Goal: Transaction & Acquisition: Purchase product/service

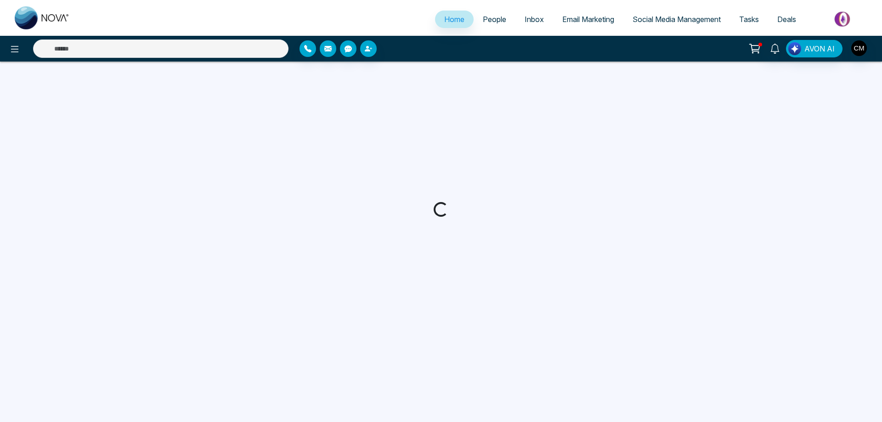
select select "*"
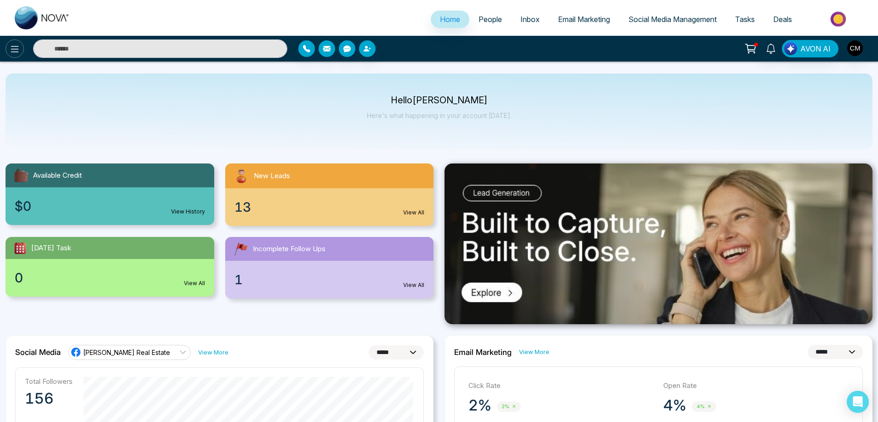
click at [15, 47] on icon at bounding box center [14, 49] width 11 height 11
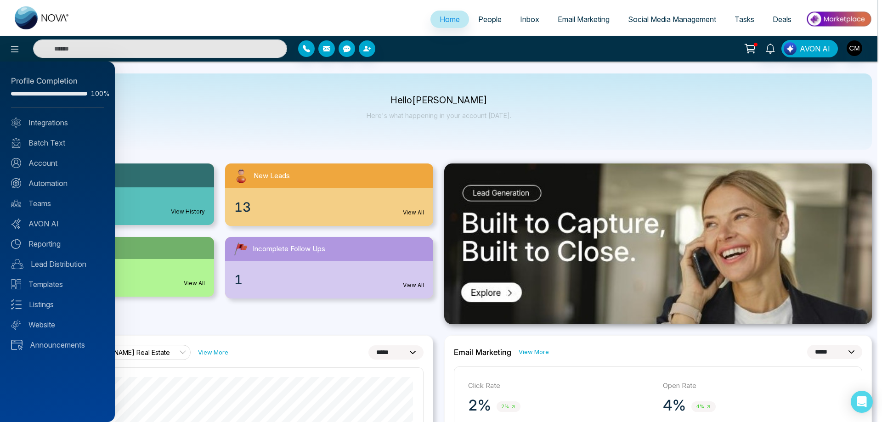
click at [487, 28] on div at bounding box center [441, 211] width 882 height 422
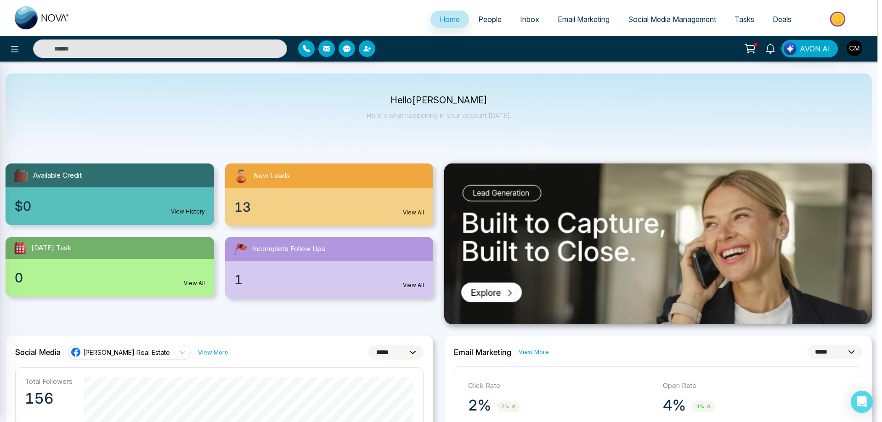
click at [488, 22] on div at bounding box center [441, 211] width 882 height 422
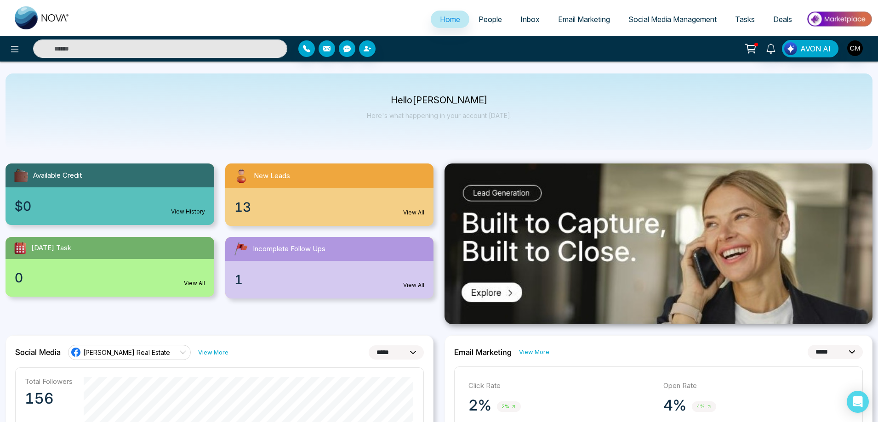
click at [488, 22] on span "People" at bounding box center [489, 19] width 23 height 9
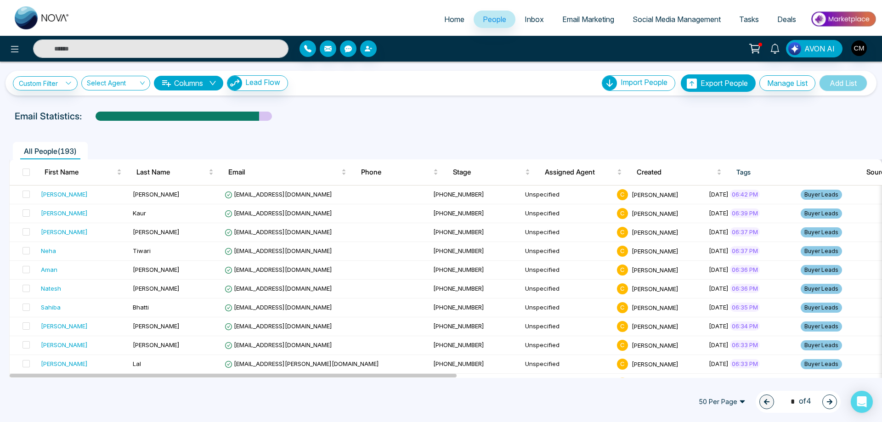
click at [254, 75] on div "Custom Filter Choose a filter Cancel Apply Select Agent Columns Lead Flow Impor…" at bounding box center [441, 82] width 856 height 17
click at [255, 80] on span "Lead Flow" at bounding box center [262, 82] width 35 height 9
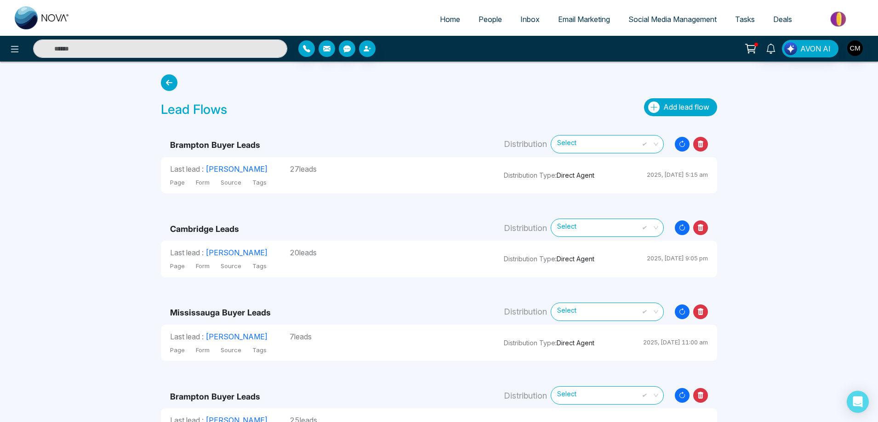
click at [689, 102] on span "Add lead flow" at bounding box center [686, 106] width 46 height 9
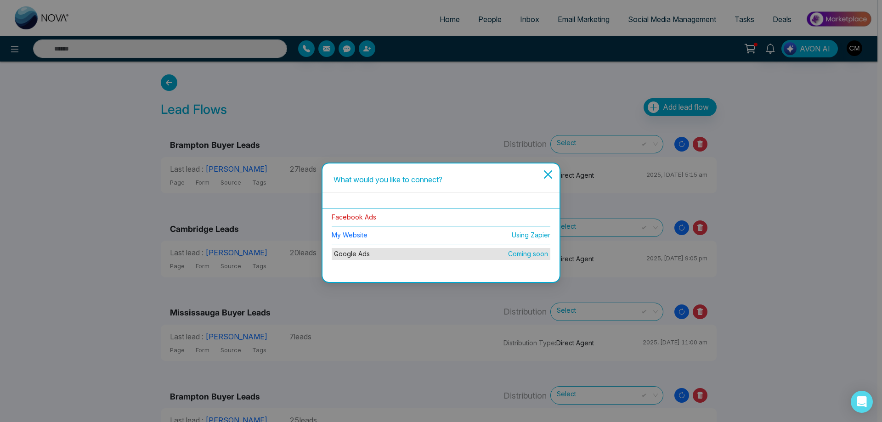
click at [363, 218] on link "Facebook Ads" at bounding box center [354, 217] width 45 height 8
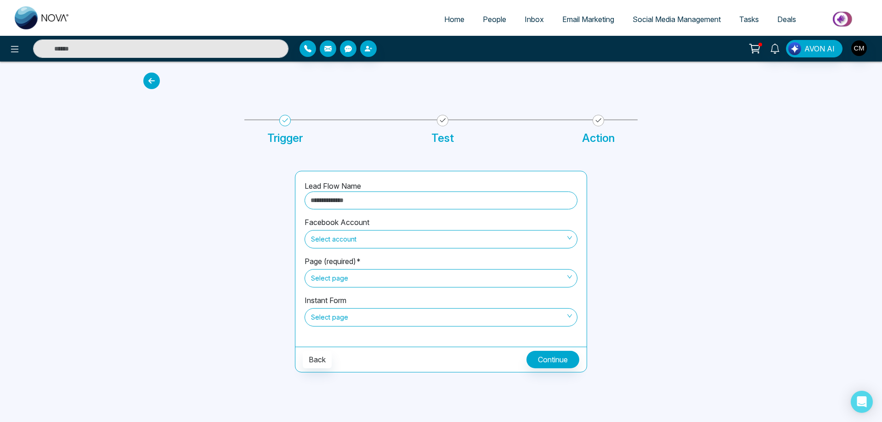
click at [359, 199] on input "text" at bounding box center [441, 201] width 273 height 18
click at [346, 204] on input "text" at bounding box center [441, 201] width 273 height 18
type input "**********"
click at [392, 240] on span "Select account" at bounding box center [441, 240] width 260 height 16
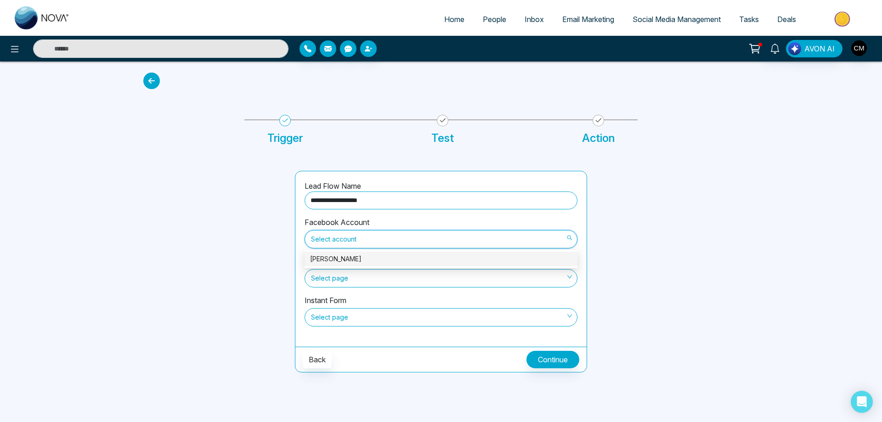
click at [377, 259] on div "[PERSON_NAME]" at bounding box center [441, 259] width 262 height 10
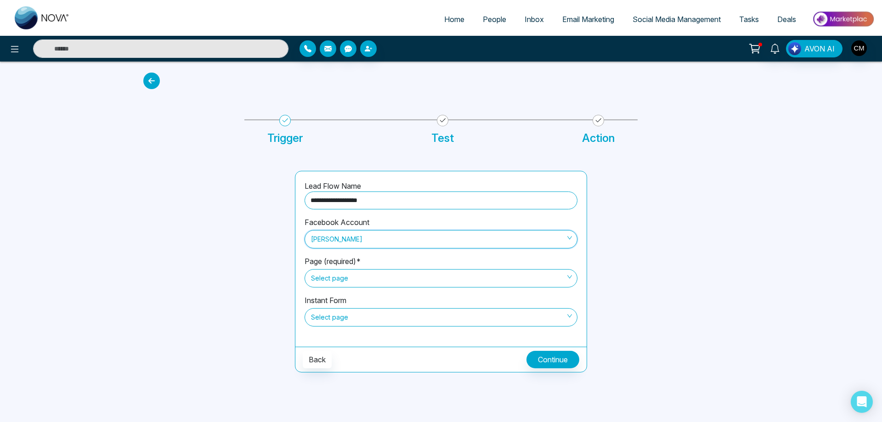
click at [374, 279] on span "Select page" at bounding box center [441, 279] width 260 height 16
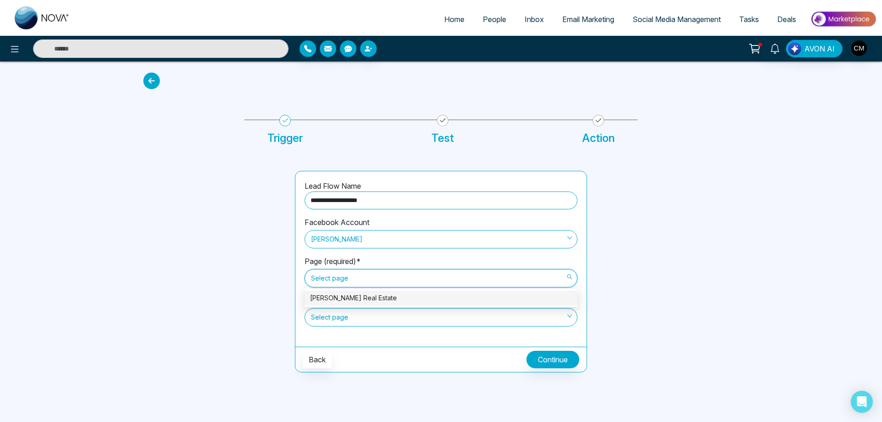
click at [363, 301] on div "[PERSON_NAME] Real Estate" at bounding box center [441, 298] width 262 height 10
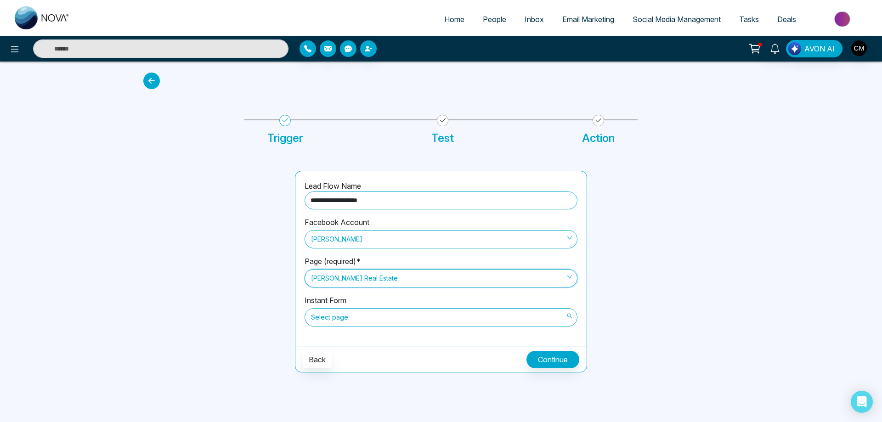
click at [361, 321] on span "Select page" at bounding box center [441, 318] width 260 height 16
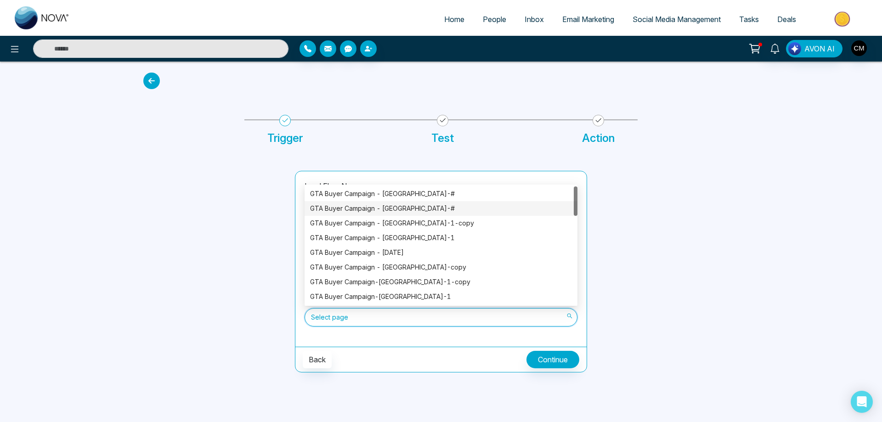
click at [417, 210] on div "GTA Buyer Campaign - [GEOGRAPHIC_DATA]-#" at bounding box center [441, 209] width 262 height 10
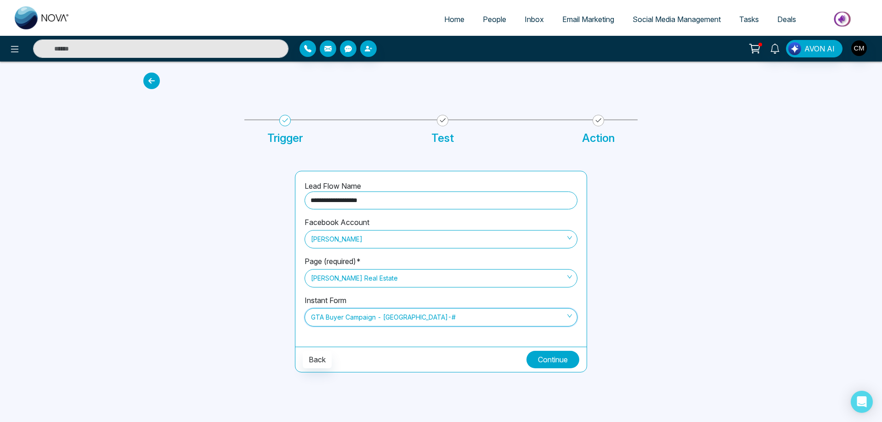
click at [544, 357] on button "Continue" at bounding box center [553, 359] width 53 height 17
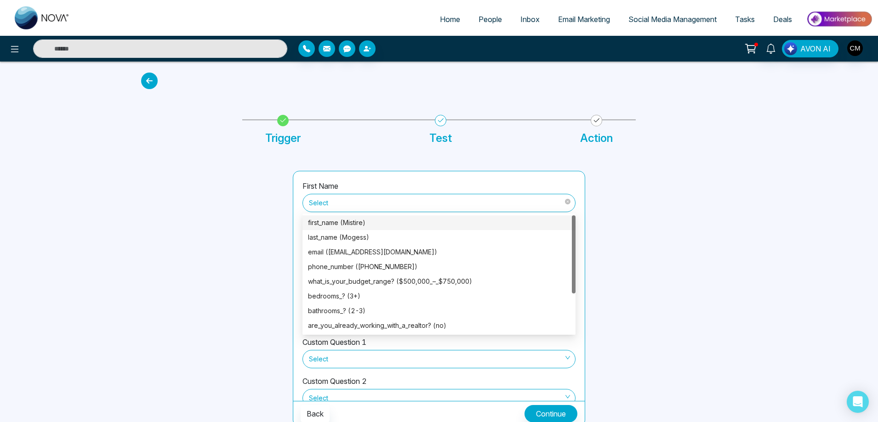
click at [394, 209] on span "Select" at bounding box center [439, 203] width 260 height 16
click at [371, 225] on div "first_name (Mistire)" at bounding box center [439, 223] width 262 height 10
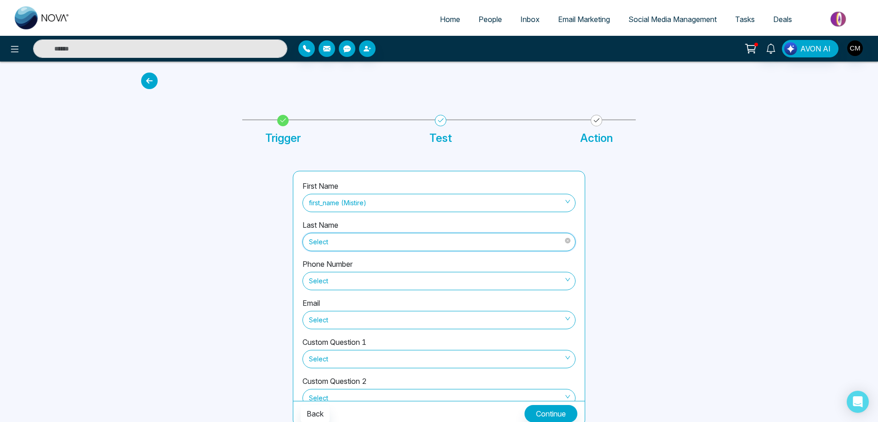
click at [369, 233] on input "search" at bounding box center [435, 240] width 255 height 14
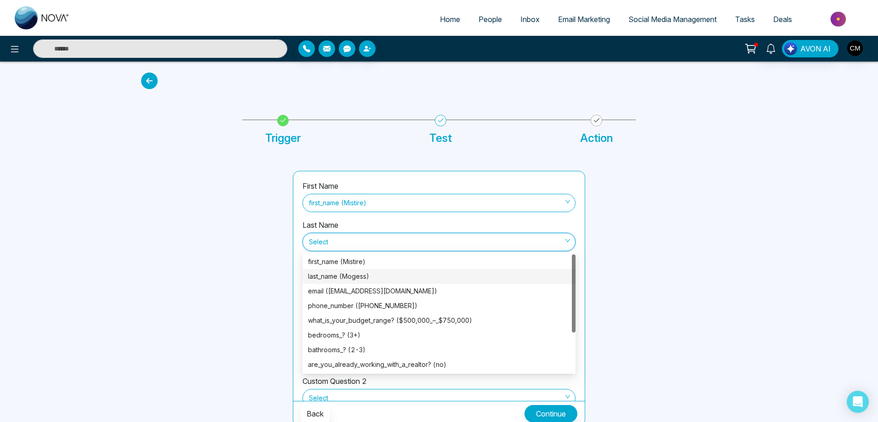
click at [361, 273] on div "last_name (Mogess)" at bounding box center [439, 277] width 262 height 10
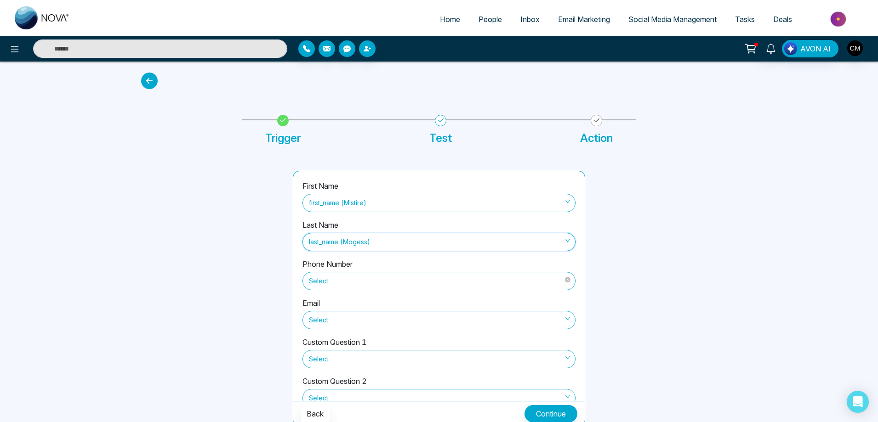
click at [367, 282] on span "Select" at bounding box center [439, 281] width 260 height 16
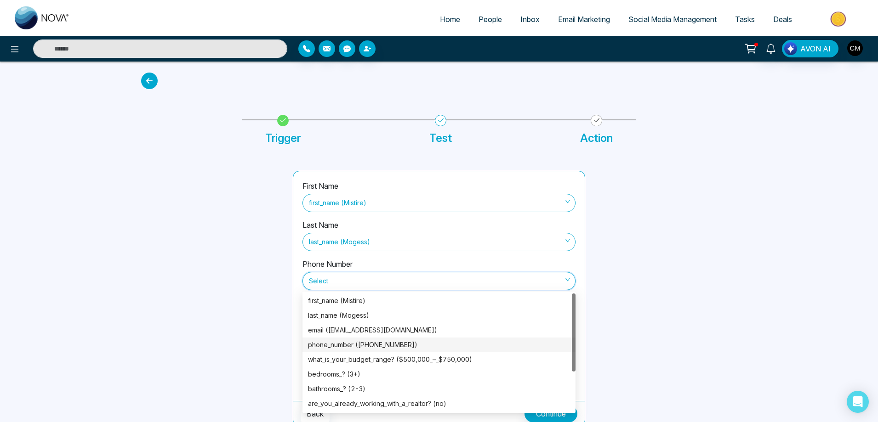
click at [374, 342] on div "phone_number ([PHONE_NUMBER])" at bounding box center [439, 345] width 262 height 10
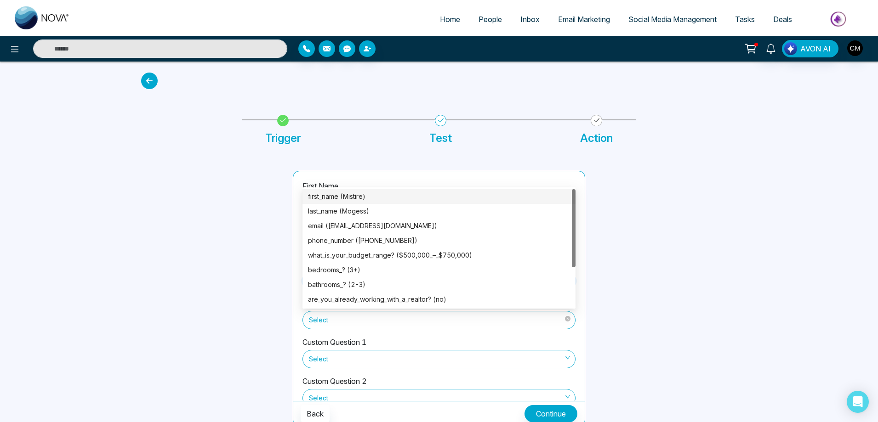
click at [380, 328] on div "Select" at bounding box center [438, 320] width 273 height 18
click at [384, 227] on div "email ([EMAIL_ADDRESS][DOMAIN_NAME])" at bounding box center [439, 226] width 262 height 10
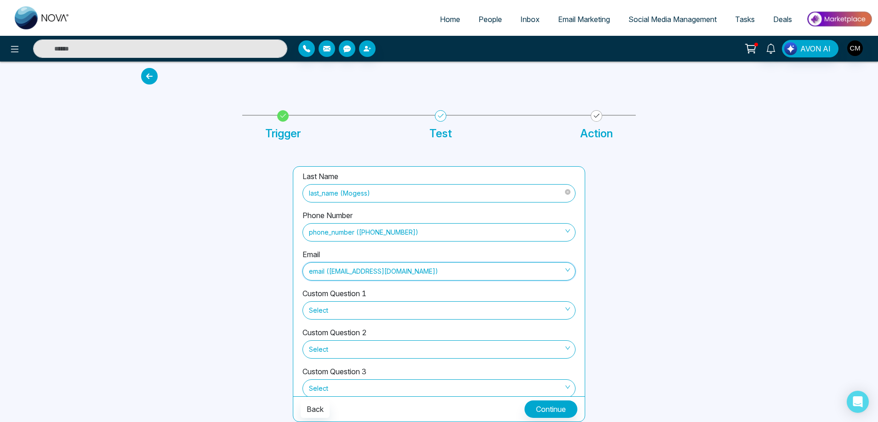
scroll to position [101, 0]
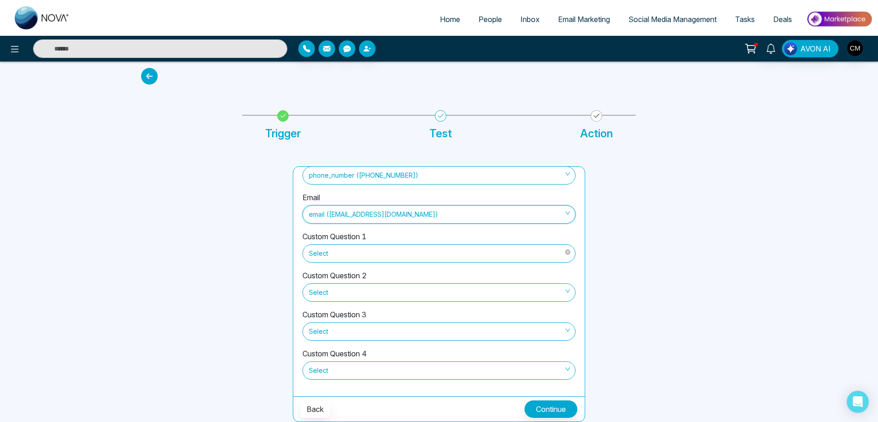
click at [385, 249] on span "Select" at bounding box center [439, 254] width 260 height 16
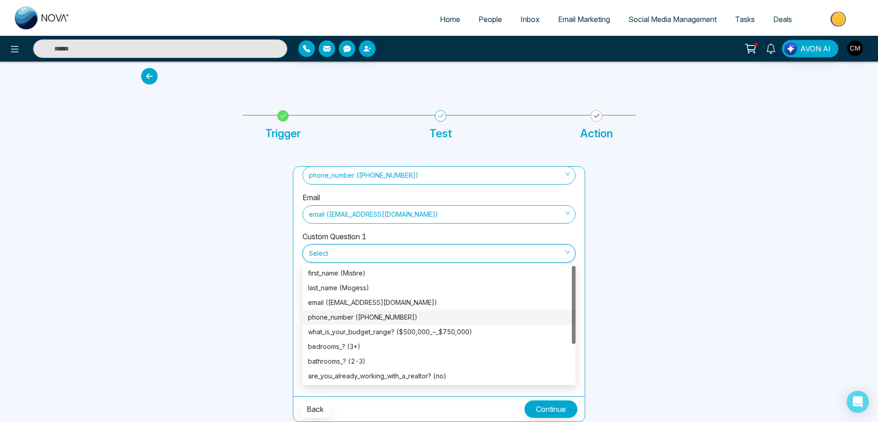
scroll to position [59, 0]
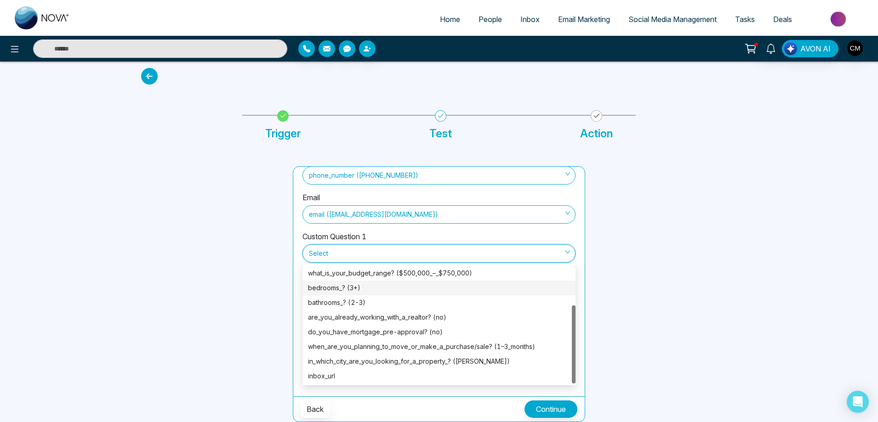
click at [365, 290] on div "bedrooms_? (3+)" at bounding box center [439, 288] width 262 height 10
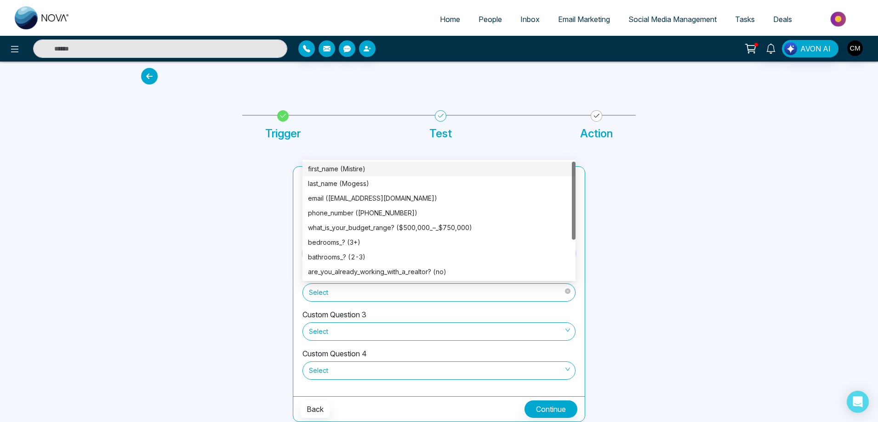
click at [368, 296] on span "Select" at bounding box center [439, 293] width 260 height 16
click at [346, 255] on div "bathrooms_? (2-3)" at bounding box center [439, 257] width 262 height 10
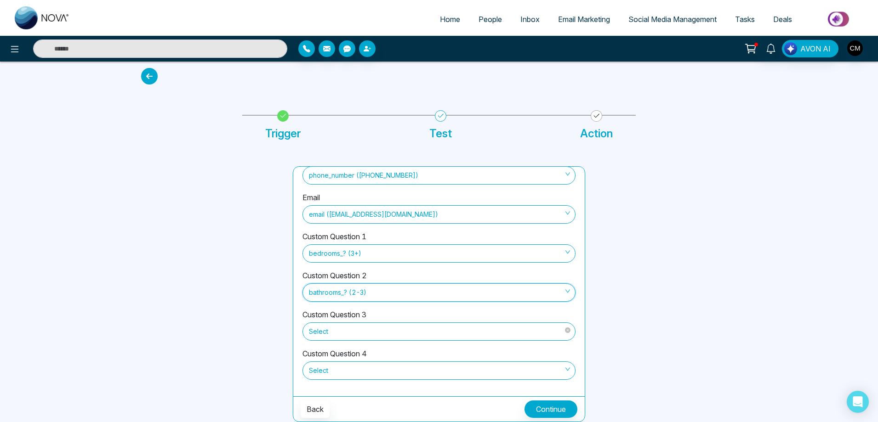
click at [364, 334] on span "Select" at bounding box center [439, 332] width 260 height 16
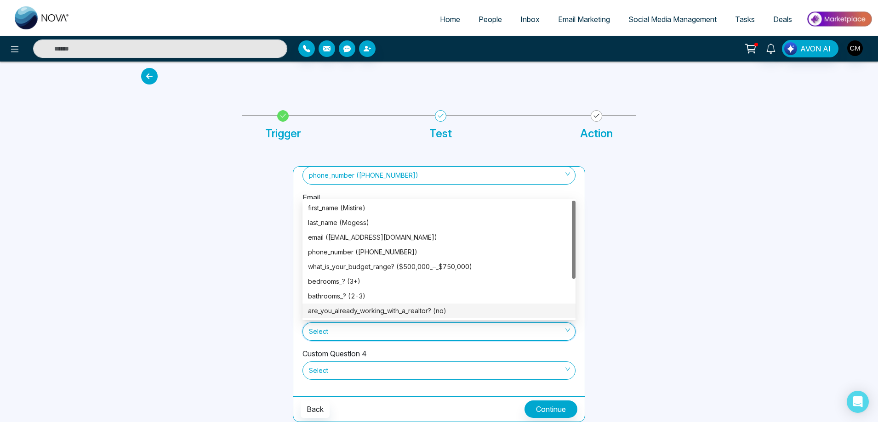
click at [378, 314] on div "are_you_already_working_with_a_realtor? (no)" at bounding box center [439, 311] width 262 height 10
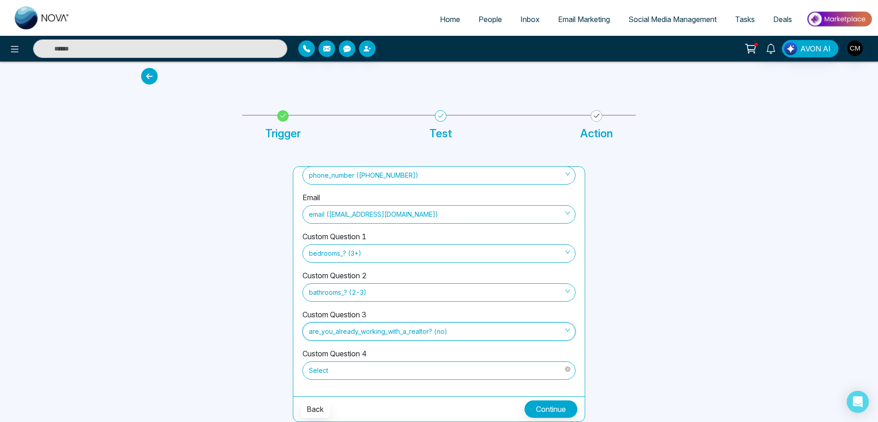
click at [386, 378] on span "Select" at bounding box center [439, 371] width 260 height 16
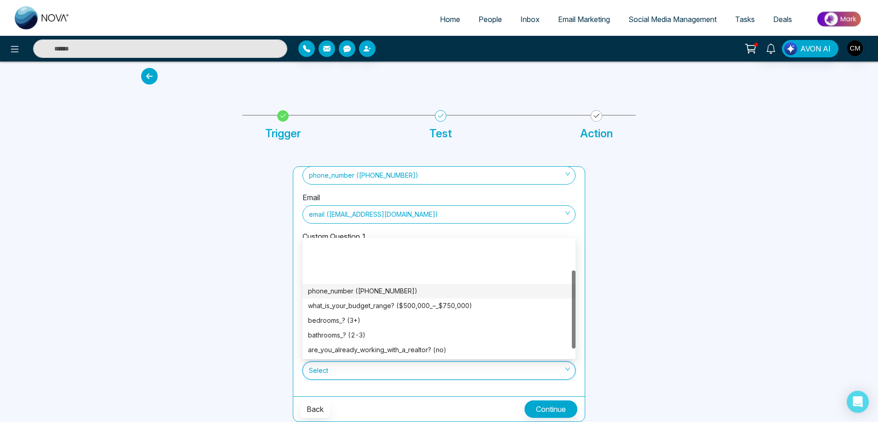
scroll to position [46, 0]
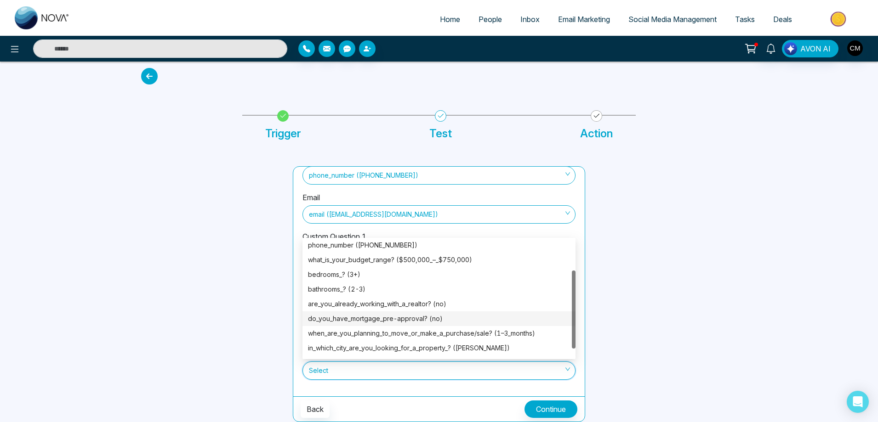
click at [412, 316] on div "do_you_have_mortgage_pre-approval? (no)" at bounding box center [439, 319] width 262 height 10
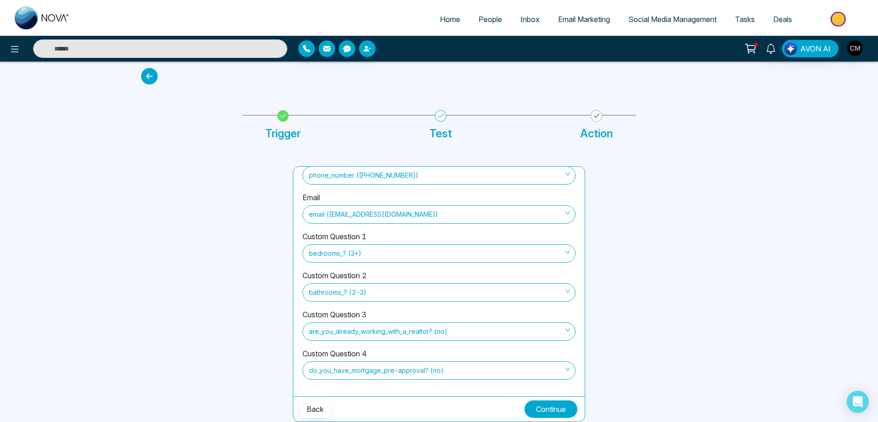
click at [565, 415] on button "Continue" at bounding box center [550, 409] width 53 height 17
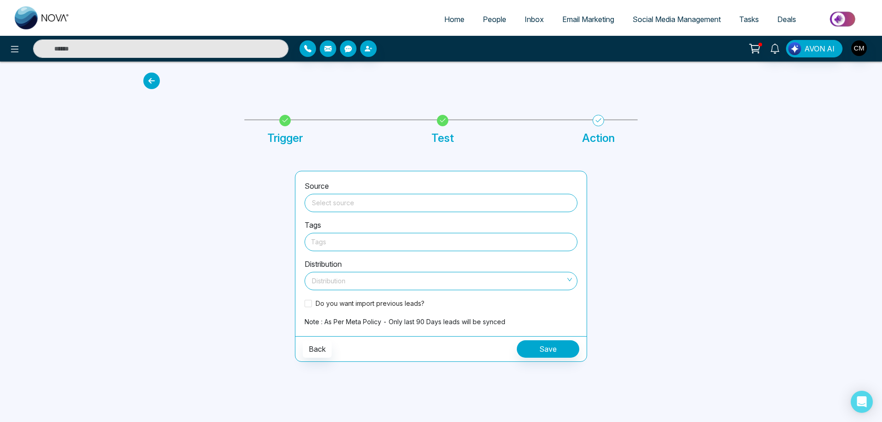
click at [343, 204] on input "search" at bounding box center [441, 201] width 262 height 14
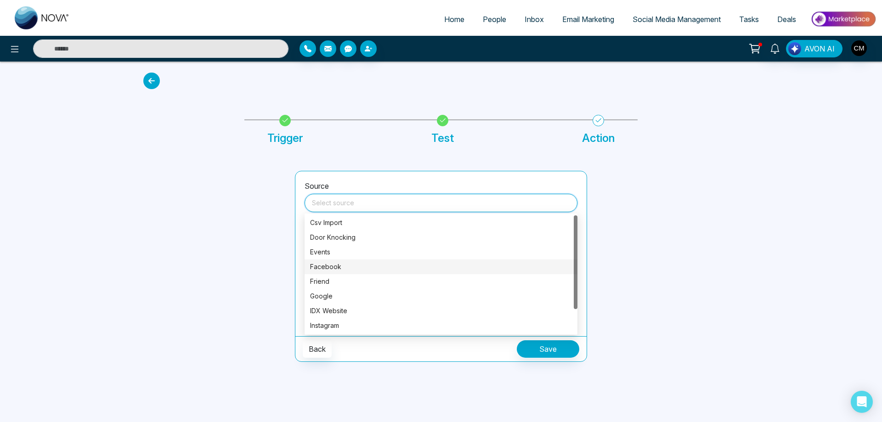
click at [321, 270] on div "Facebook" at bounding box center [441, 267] width 262 height 10
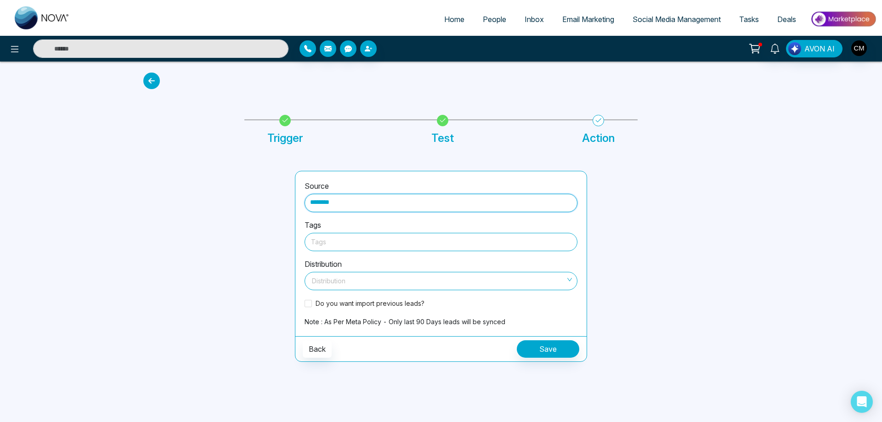
click at [327, 242] on div at bounding box center [441, 241] width 260 height 11
click at [363, 200] on input "********" at bounding box center [441, 201] width 262 height 14
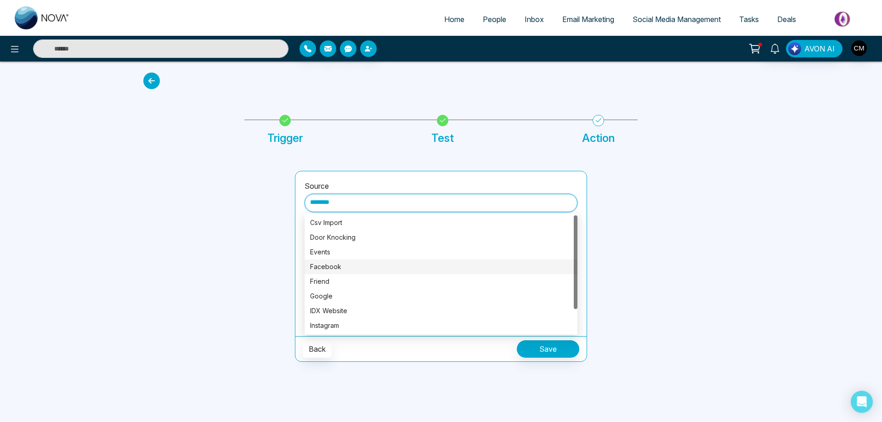
drag, startPoint x: 363, startPoint y: 200, endPoint x: 280, endPoint y: 200, distance: 82.2
click at [280, 200] on div "Source ******** Tags Tags Distribution Distribution Do you want import previous…" at bounding box center [441, 255] width 607 height 213
type input "*"
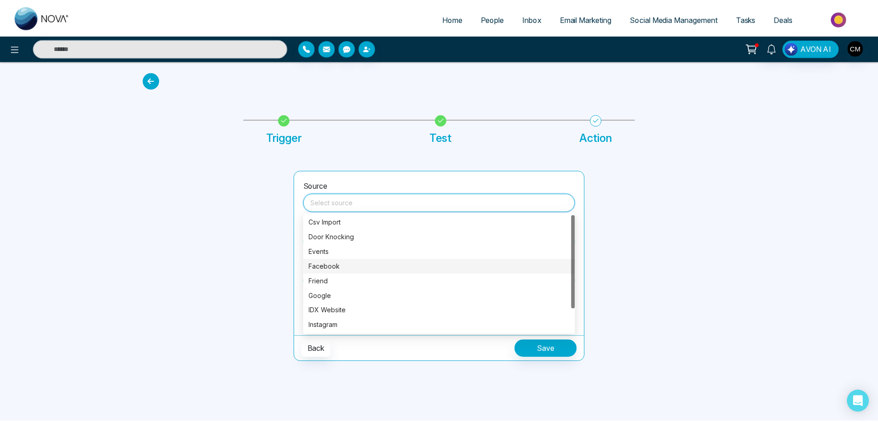
scroll to position [29, 0]
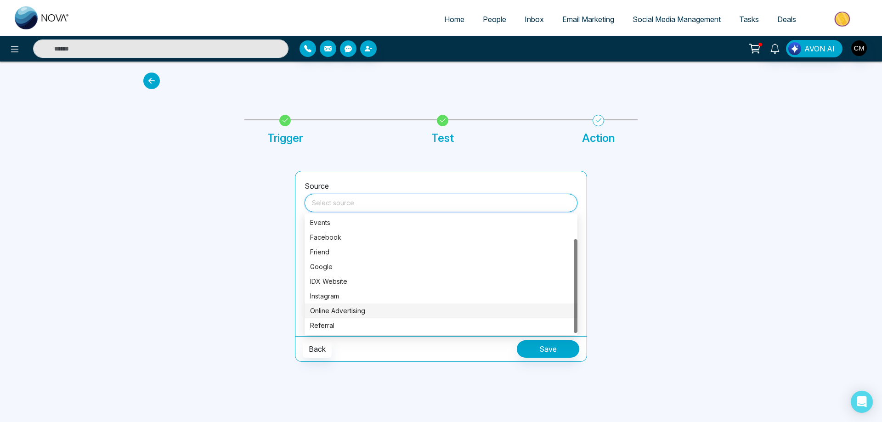
click at [350, 307] on div "Online Advertising" at bounding box center [441, 311] width 262 height 10
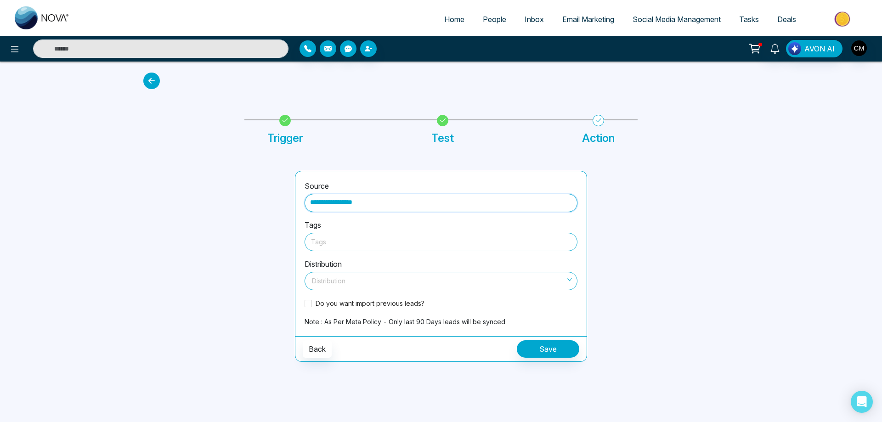
click at [349, 247] on div at bounding box center [441, 241] width 260 height 11
type input "**********"
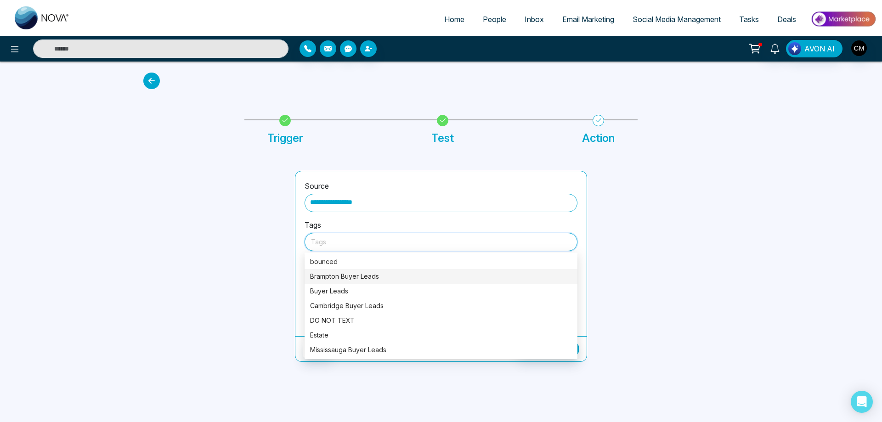
click at [346, 279] on div "Brampton Buyer Leads" at bounding box center [441, 277] width 262 height 10
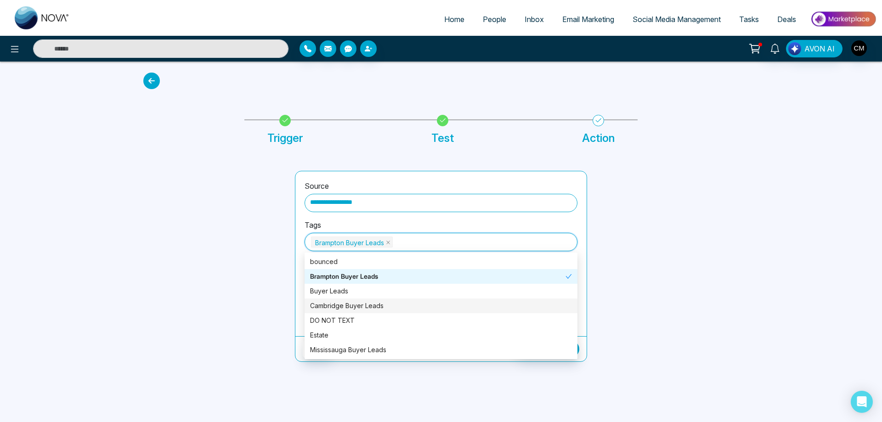
click at [301, 261] on div "**********" at bounding box center [440, 253] width 291 height 165
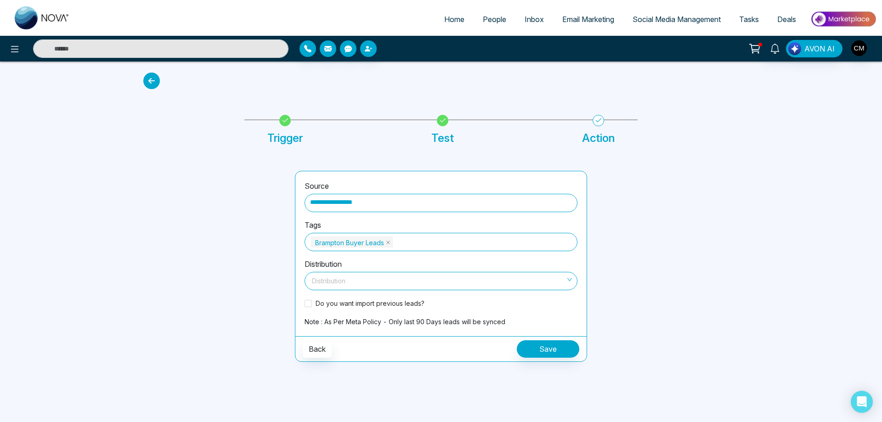
click at [345, 285] on input "search" at bounding box center [437, 279] width 255 height 14
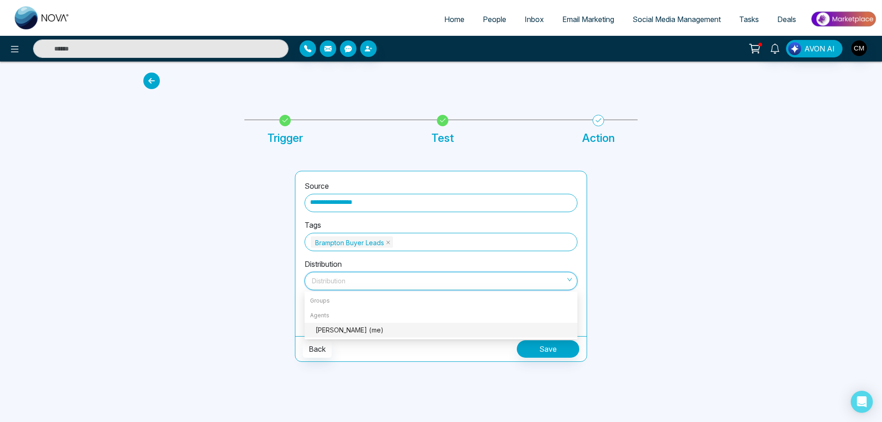
click at [328, 334] on div "[PERSON_NAME] (me)" at bounding box center [444, 330] width 256 height 10
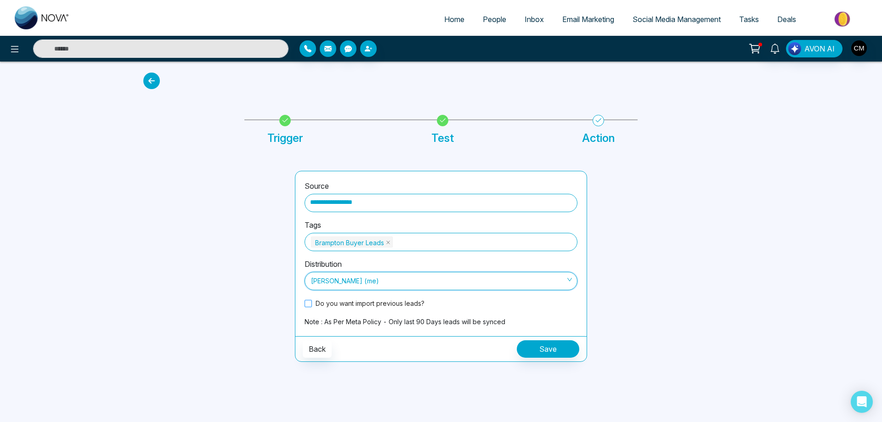
click at [307, 299] on label "Do you want import previous leads?" at bounding box center [367, 304] width 124 height 10
click at [533, 343] on button "Save" at bounding box center [548, 348] width 62 height 17
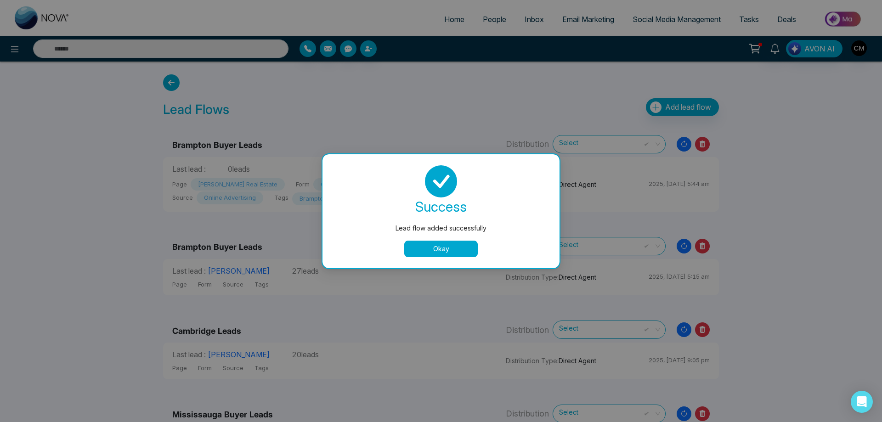
click at [448, 246] on button "Okay" at bounding box center [441, 249] width 74 height 17
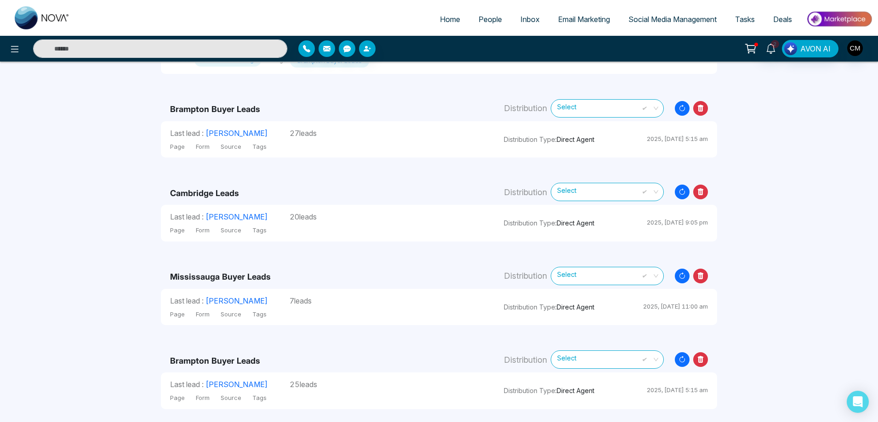
scroll to position [276, 0]
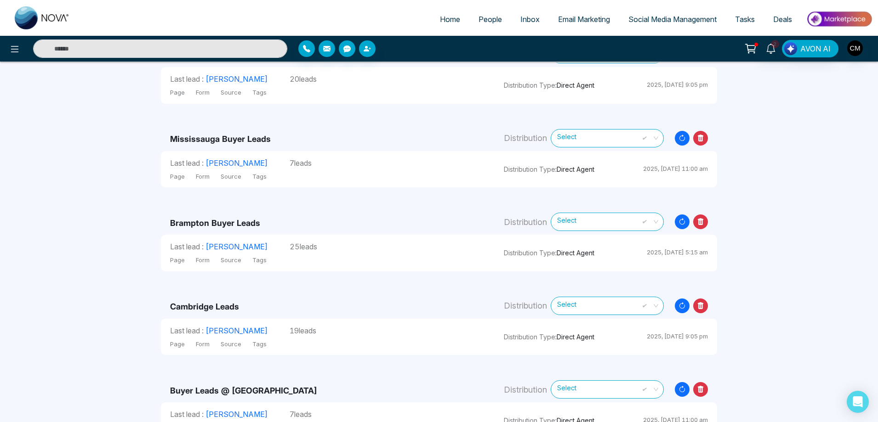
click at [595, 141] on span "Select" at bounding box center [607, 138] width 100 height 16
click at [471, 169] on div "Page Form Source Tags" at bounding box center [327, 175] width 315 height 13
click at [478, 21] on span "People" at bounding box center [489, 19] width 23 height 9
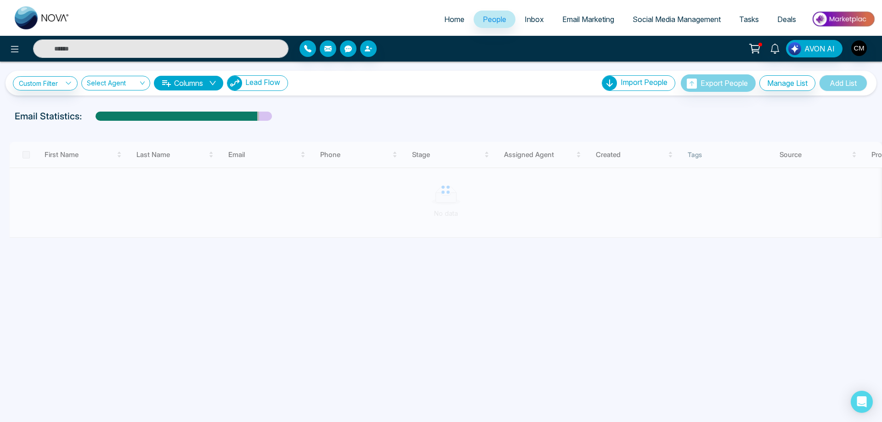
click at [254, 79] on span "Lead Flow" at bounding box center [262, 82] width 35 height 9
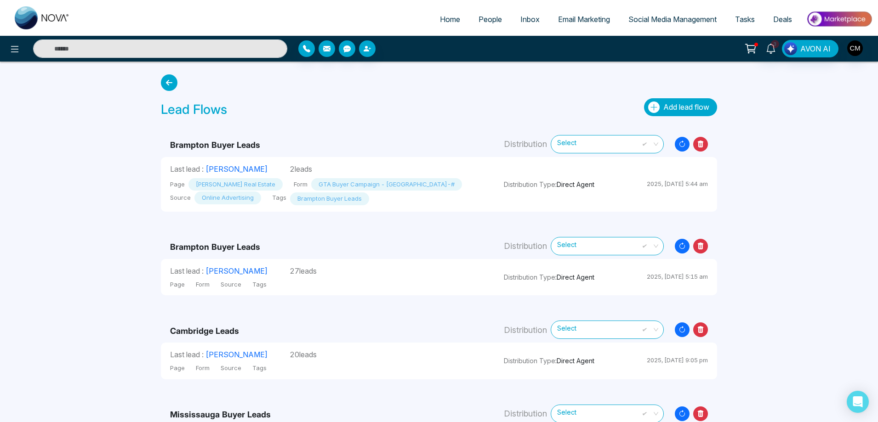
click at [653, 108] on icon "button" at bounding box center [653, 107] width 11 height 11
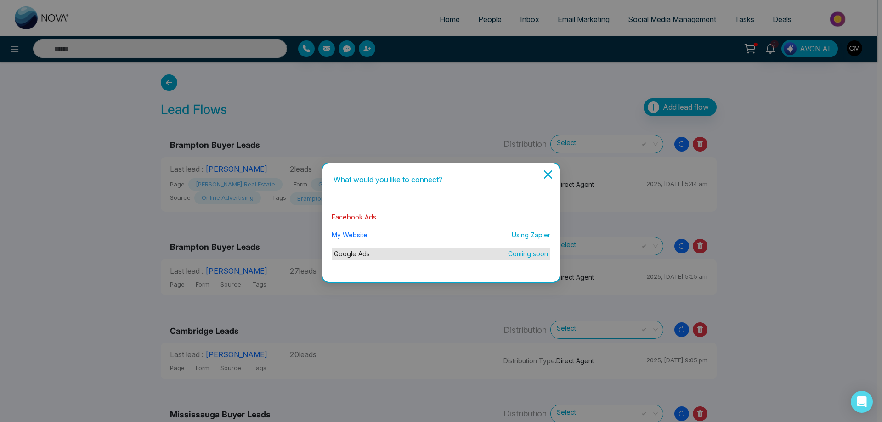
click at [350, 213] on link "Facebook Ads" at bounding box center [354, 217] width 45 height 8
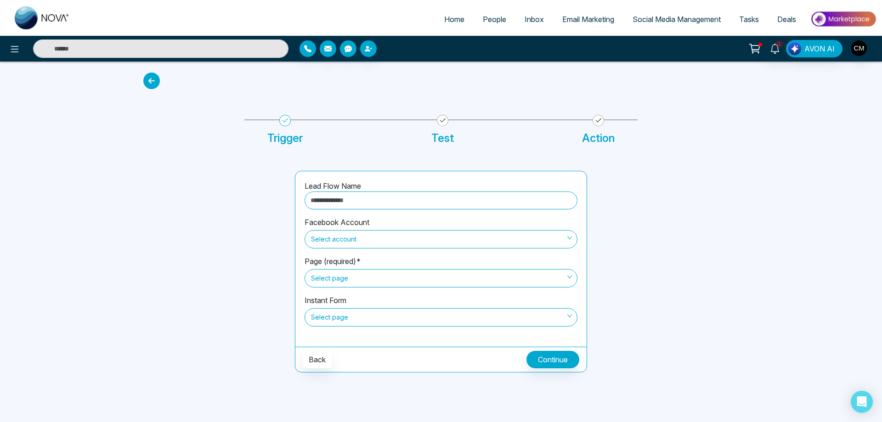
click at [362, 196] on input "text" at bounding box center [441, 201] width 273 height 18
click at [335, 205] on input "text" at bounding box center [441, 201] width 273 height 18
type input "**********"
click at [381, 235] on span "Select account" at bounding box center [441, 240] width 260 height 16
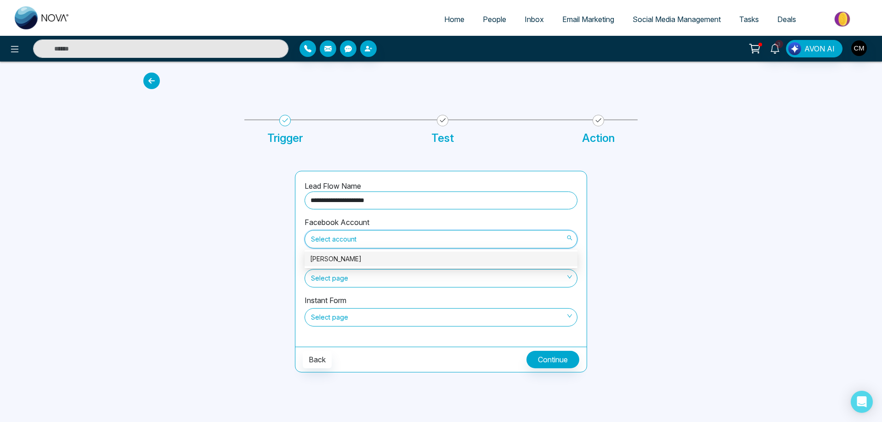
click at [376, 261] on div "[PERSON_NAME]" at bounding box center [441, 259] width 262 height 10
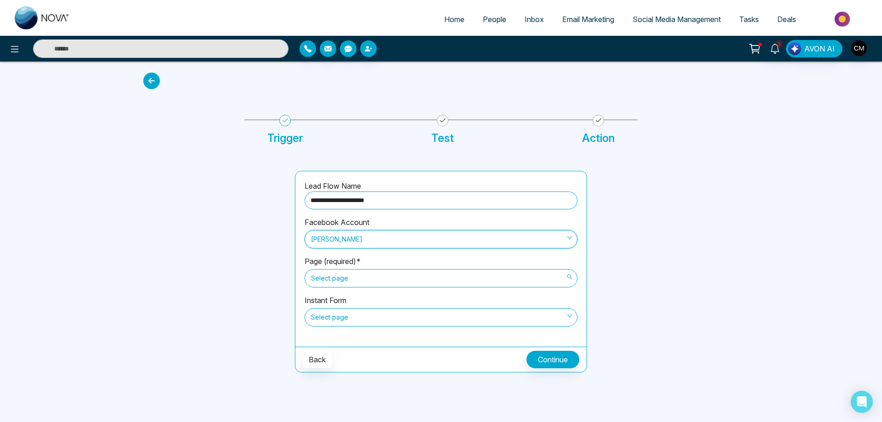
click at [372, 278] on span "Select page" at bounding box center [441, 279] width 260 height 16
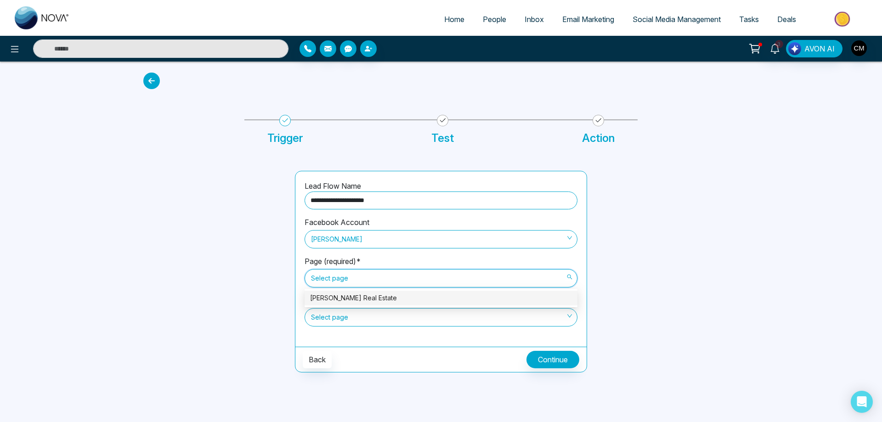
click at [386, 305] on div "[PERSON_NAME] Real Estate" at bounding box center [441, 298] width 273 height 15
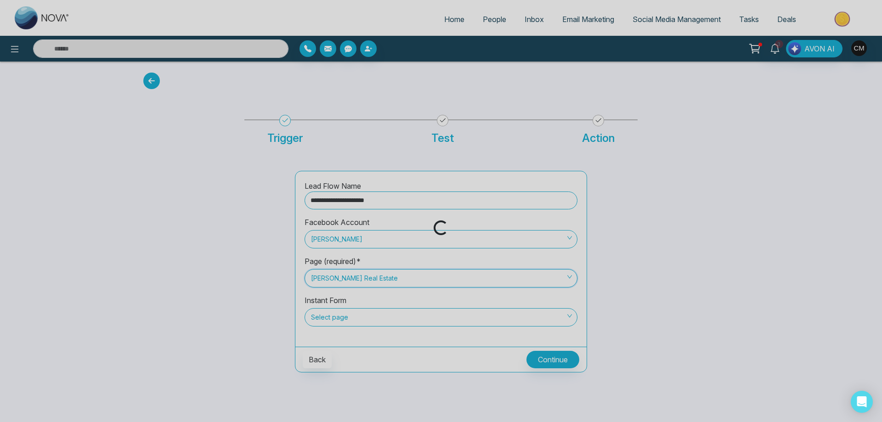
click at [384, 315] on div "Loading..." at bounding box center [441, 211] width 882 height 422
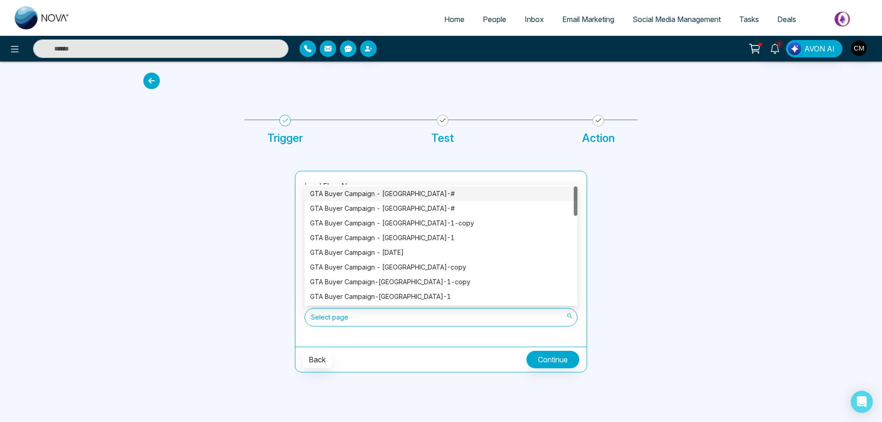
click at [382, 318] on span "Select page" at bounding box center [441, 318] width 260 height 16
click at [414, 195] on div "GTA Buyer Campaign - [GEOGRAPHIC_DATA]-#" at bounding box center [441, 194] width 262 height 10
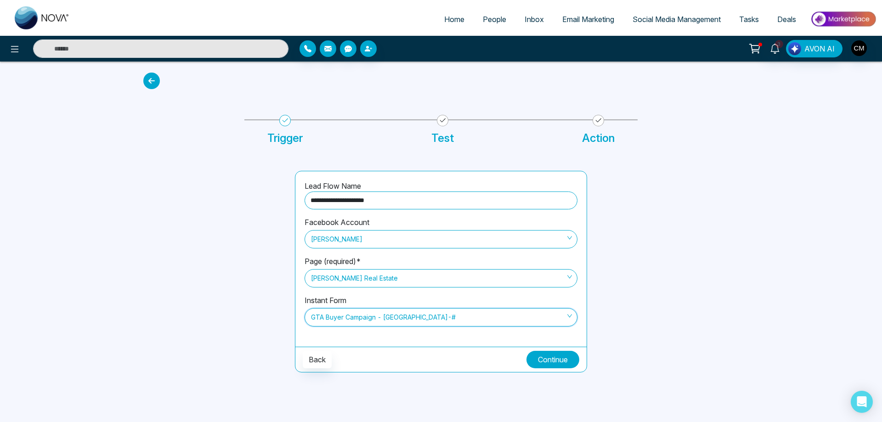
click at [540, 354] on button "Continue" at bounding box center [553, 359] width 53 height 17
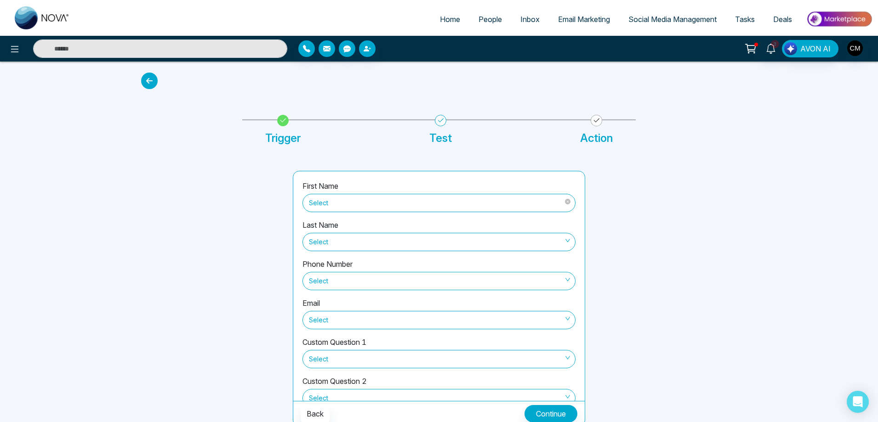
click at [408, 207] on span "Select" at bounding box center [439, 203] width 260 height 16
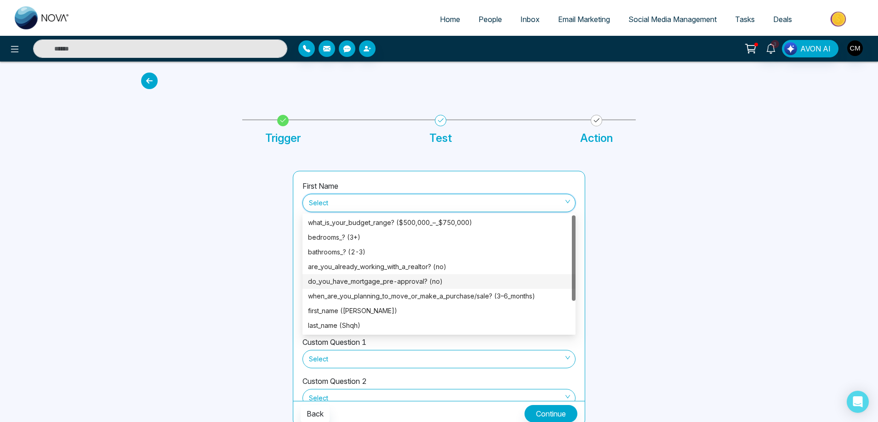
scroll to position [44, 0]
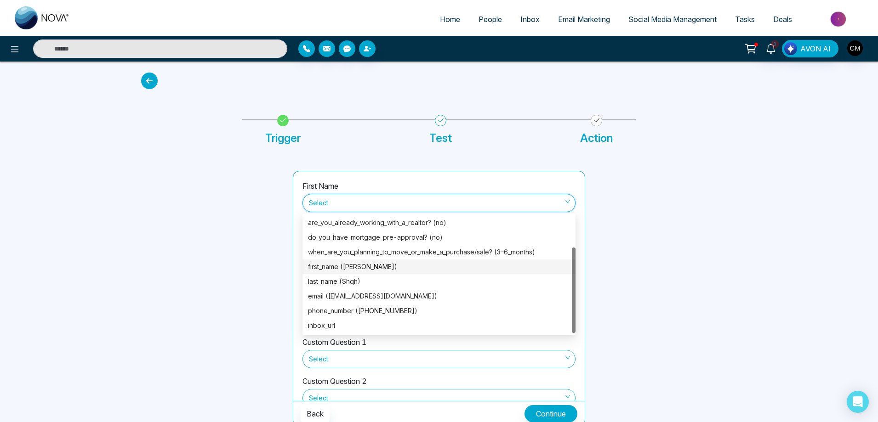
click at [354, 266] on div "first_name ([PERSON_NAME])" at bounding box center [439, 267] width 262 height 10
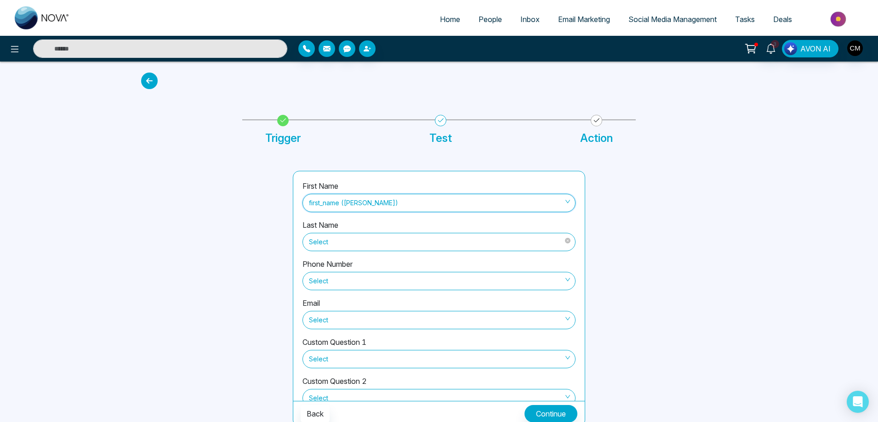
click at [357, 248] on span "Select" at bounding box center [439, 242] width 260 height 16
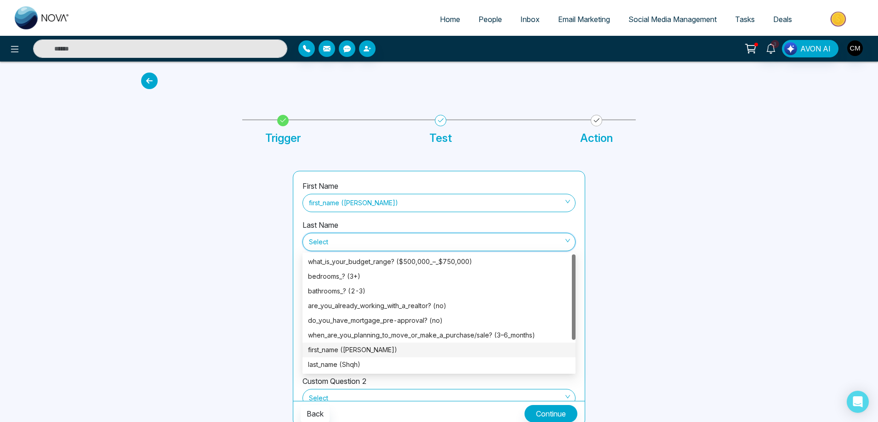
scroll to position [0, 0]
click at [351, 359] on div "last_name (Shqh)" at bounding box center [438, 364] width 273 height 15
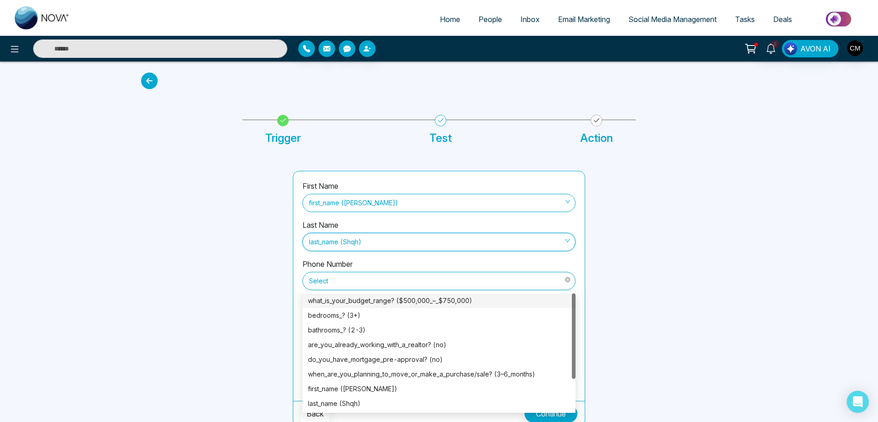
click at [342, 279] on span "Select" at bounding box center [439, 281] width 260 height 16
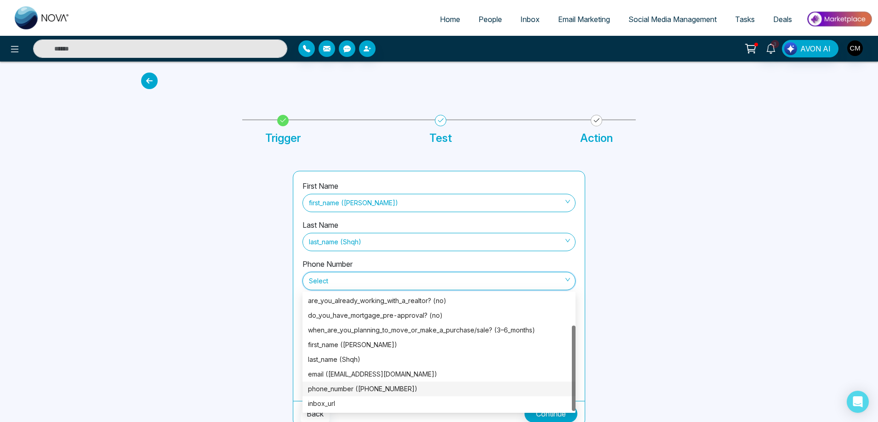
click at [381, 385] on div "phone_number ([PHONE_NUMBER])" at bounding box center [439, 389] width 262 height 10
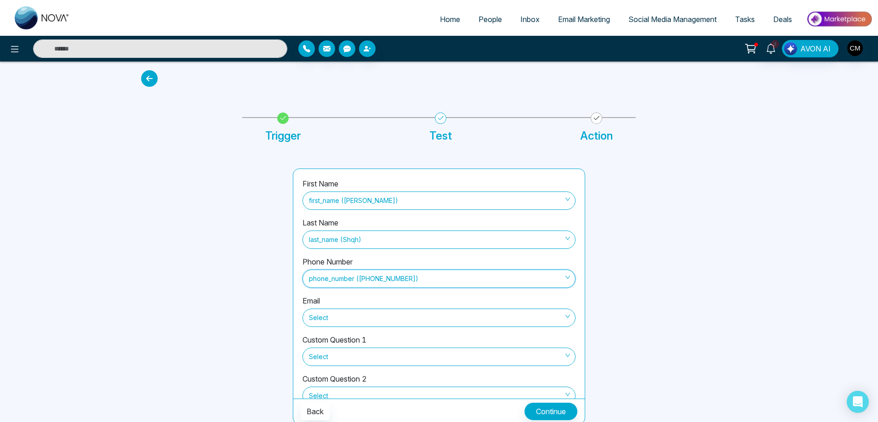
scroll to position [5, 0]
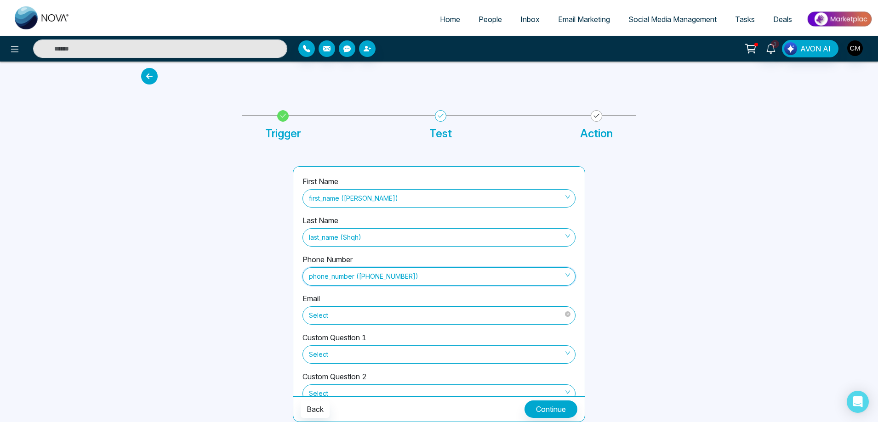
click at [317, 308] on span "Select" at bounding box center [439, 316] width 260 height 16
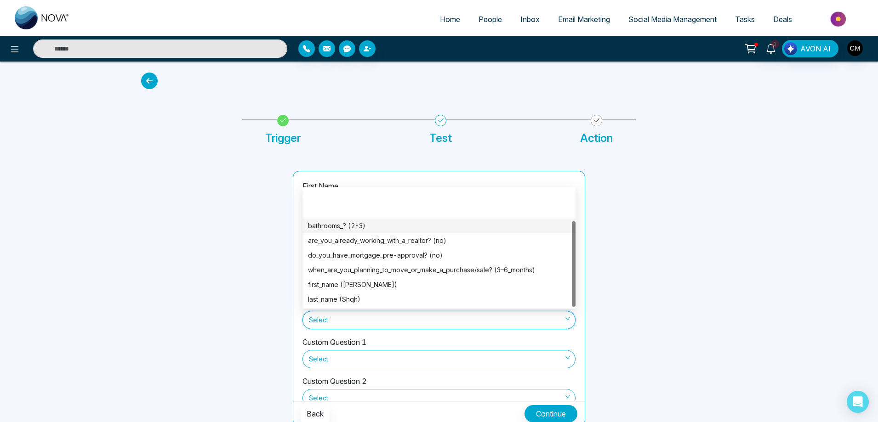
scroll to position [44, 0]
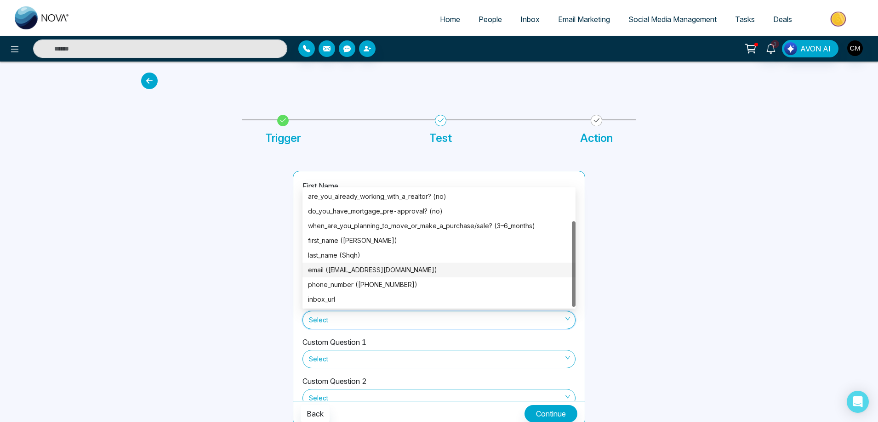
click at [411, 268] on div "email ([EMAIL_ADDRESS][DOMAIN_NAME])" at bounding box center [439, 270] width 262 height 10
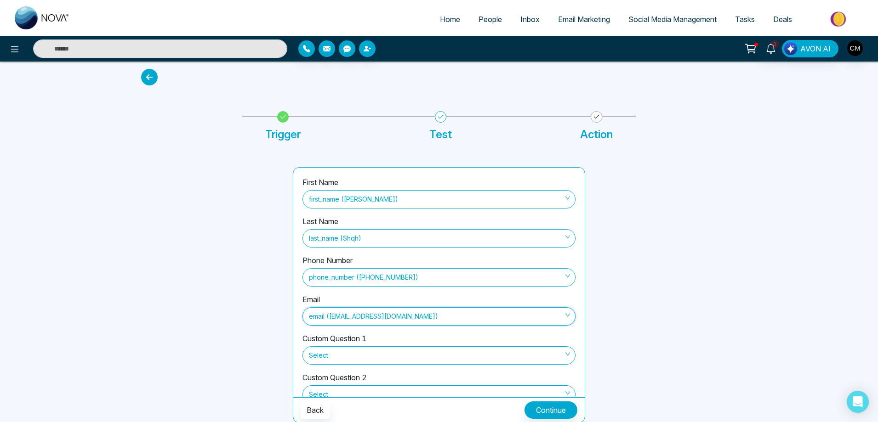
scroll to position [5, 0]
click at [325, 351] on span "Select" at bounding box center [439, 355] width 260 height 16
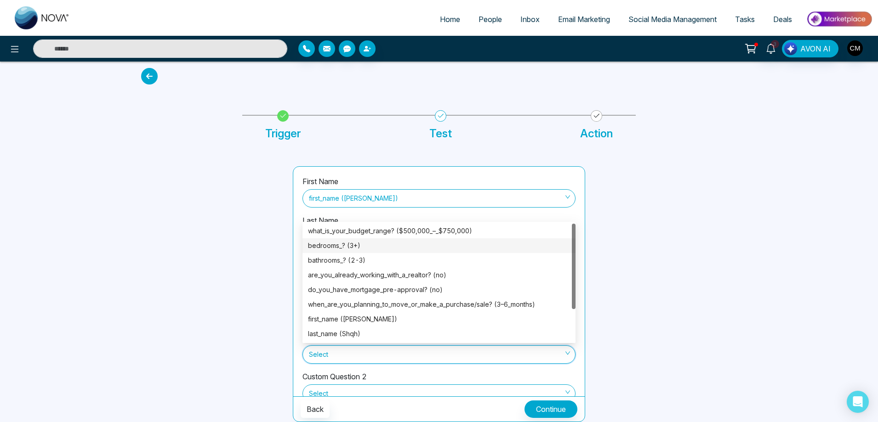
click at [386, 246] on div "bedrooms_? (3+)" at bounding box center [439, 246] width 262 height 10
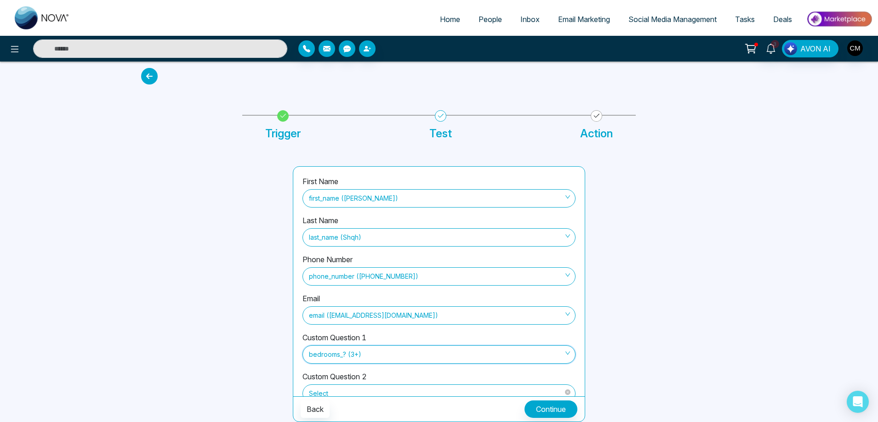
click at [382, 389] on span "Select" at bounding box center [439, 394] width 260 height 16
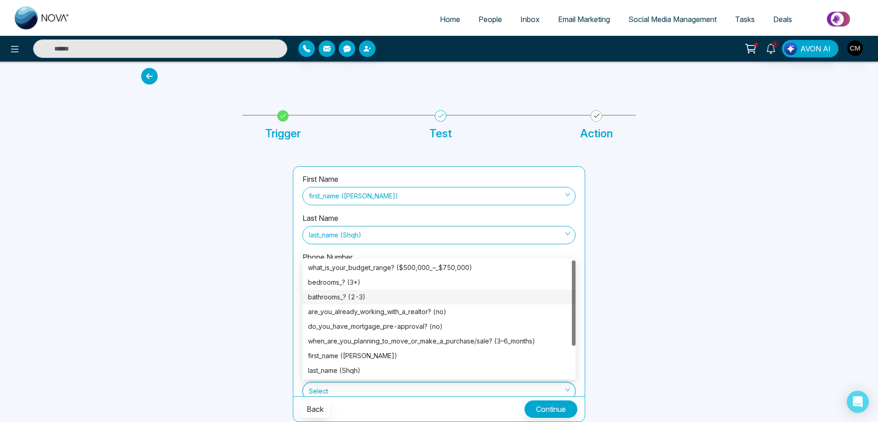
click at [367, 299] on div "bathrooms_? (2-3)" at bounding box center [439, 297] width 262 height 10
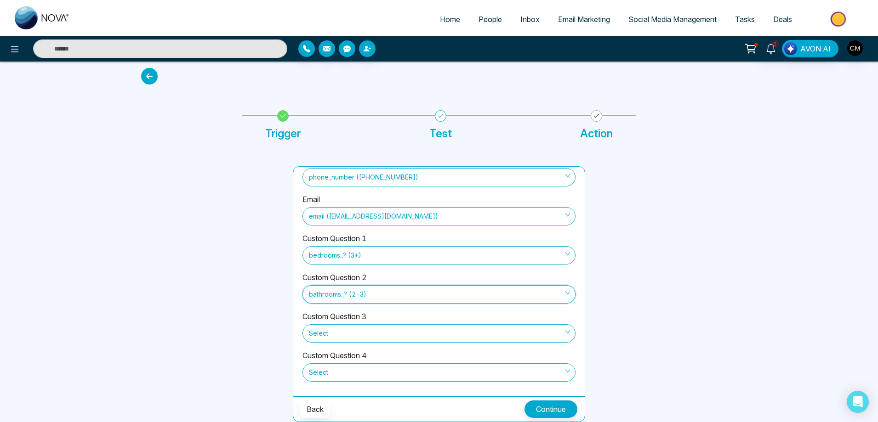
scroll to position [101, 0]
click at [397, 332] on span "Select" at bounding box center [439, 332] width 260 height 16
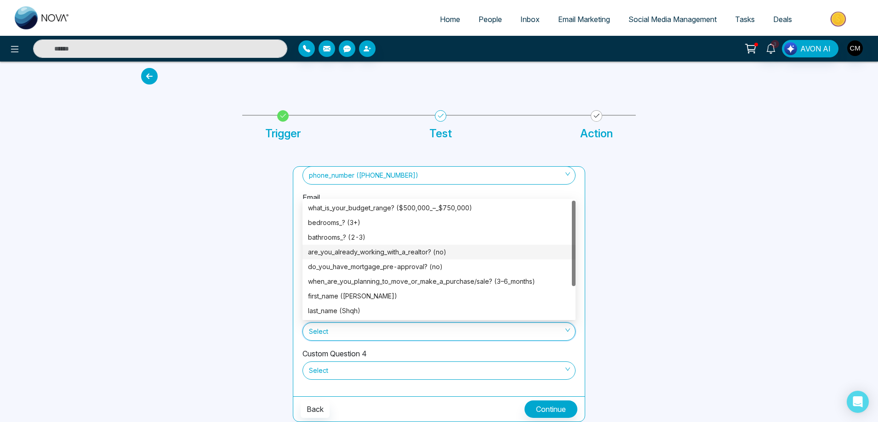
click at [396, 257] on div "are_you_already_working_with_a_realtor? (no)" at bounding box center [438, 252] width 273 height 15
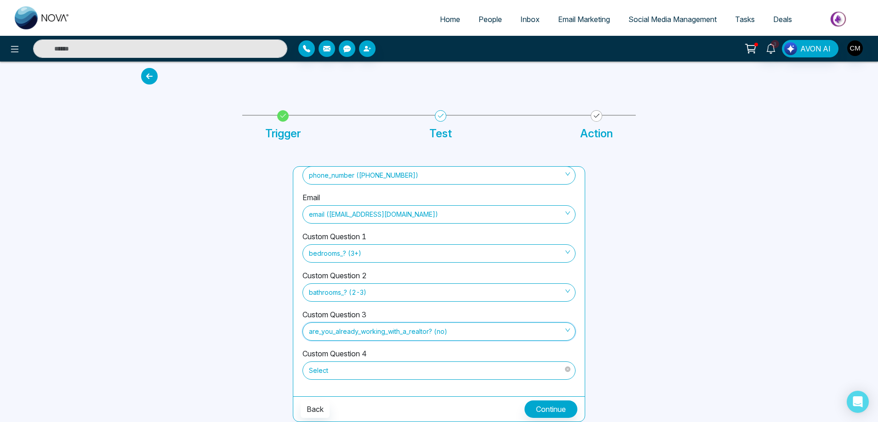
click at [372, 370] on span "Select" at bounding box center [439, 371] width 260 height 16
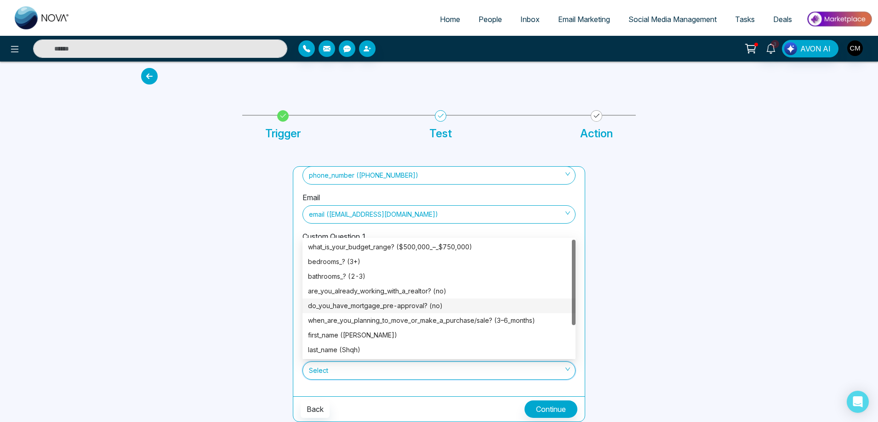
click at [396, 308] on div "do_you_have_mortgage_pre-approval? (no)" at bounding box center [439, 306] width 262 height 10
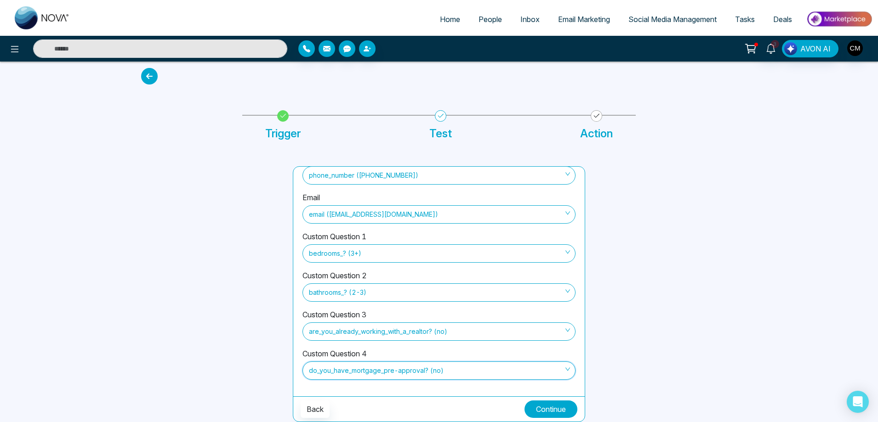
click at [540, 411] on button "Continue" at bounding box center [550, 409] width 53 height 17
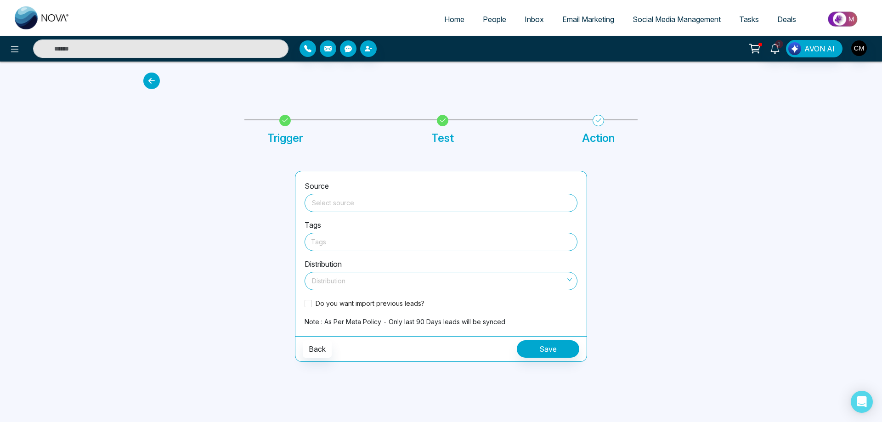
click at [398, 213] on div "Source Select source" at bounding box center [441, 200] width 273 height 39
click at [398, 206] on input "search" at bounding box center [441, 201] width 262 height 14
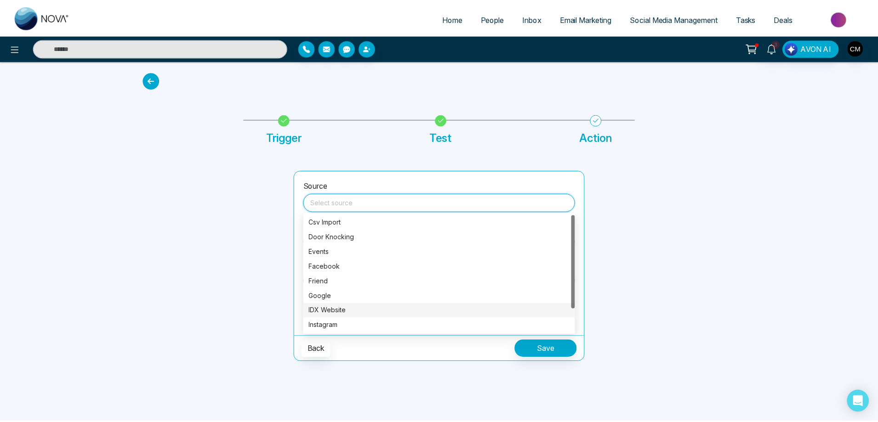
scroll to position [29, 0]
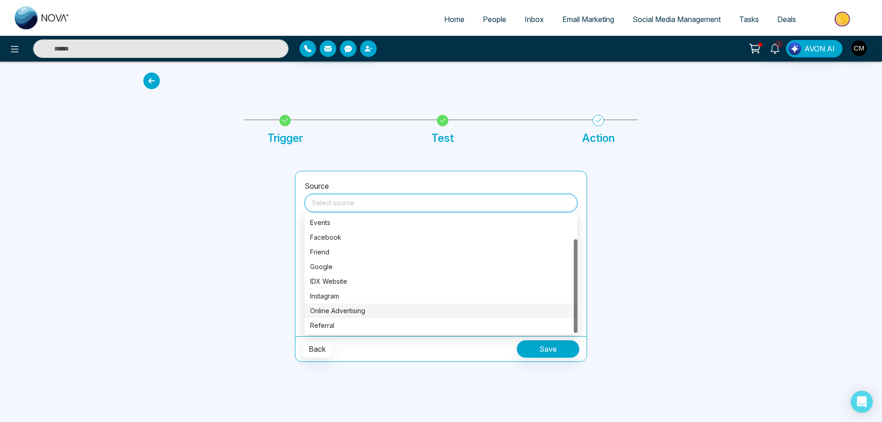
click at [333, 307] on div "Online Advertising" at bounding box center [441, 311] width 262 height 10
type input "**********"
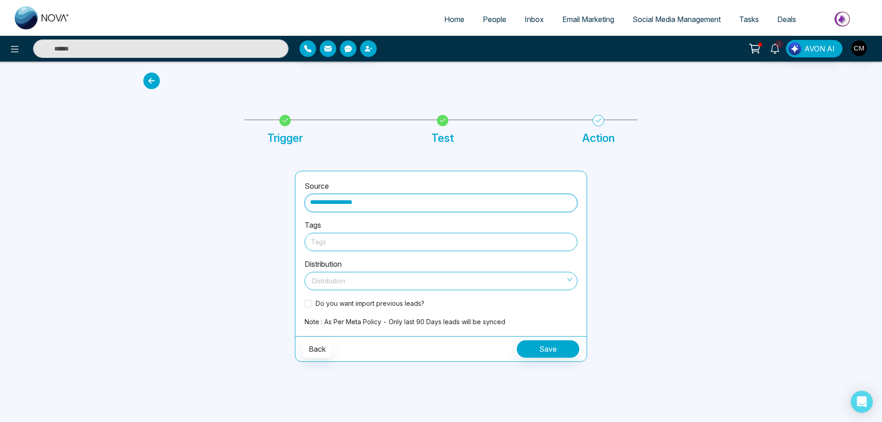
click at [359, 238] on div at bounding box center [441, 241] width 260 height 11
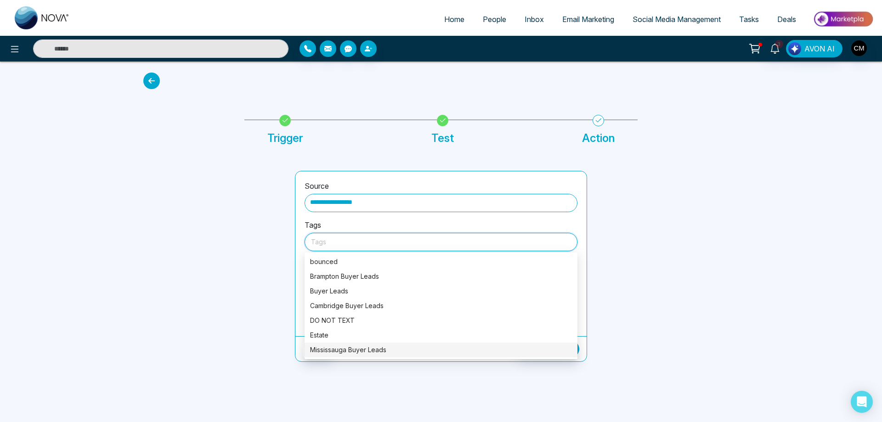
click at [364, 350] on div "Mississauga Buyer Leads" at bounding box center [441, 350] width 262 height 10
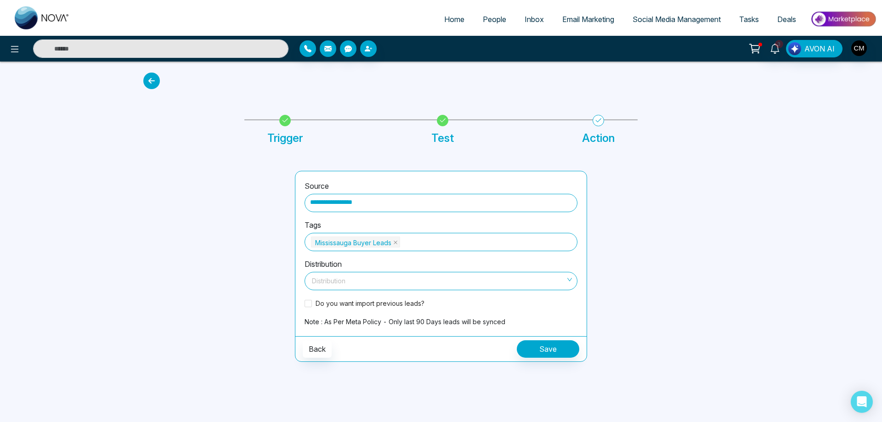
click at [300, 293] on div "**********" at bounding box center [440, 253] width 291 height 165
click at [361, 280] on input "search" at bounding box center [437, 279] width 255 height 14
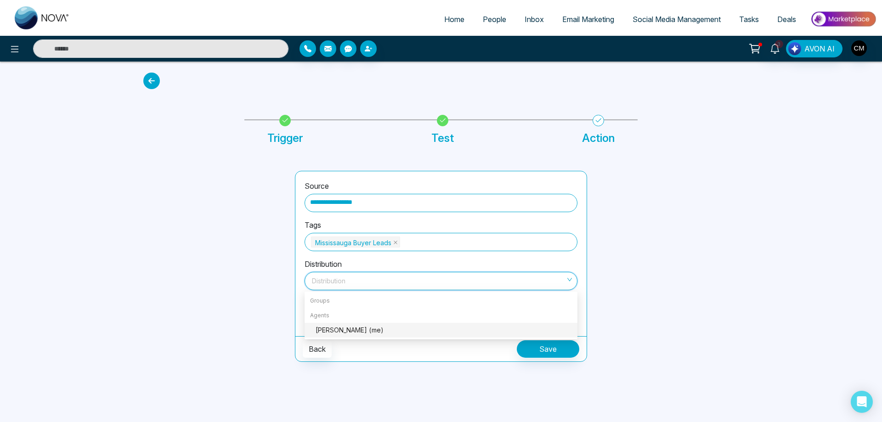
click at [340, 327] on div "[PERSON_NAME] (me)" at bounding box center [444, 330] width 256 height 10
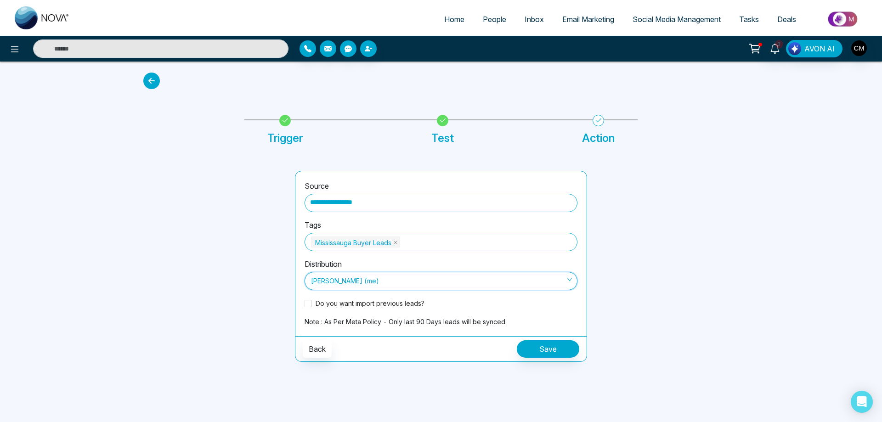
click at [342, 311] on div "Do you want import previous leads?" at bounding box center [441, 307] width 273 height 18
click at [343, 304] on span "Do you want import previous leads?" at bounding box center [370, 304] width 116 height 10
click at [546, 335] on div "**********" at bounding box center [440, 253] width 291 height 165
click at [545, 346] on button "Save" at bounding box center [548, 348] width 62 height 17
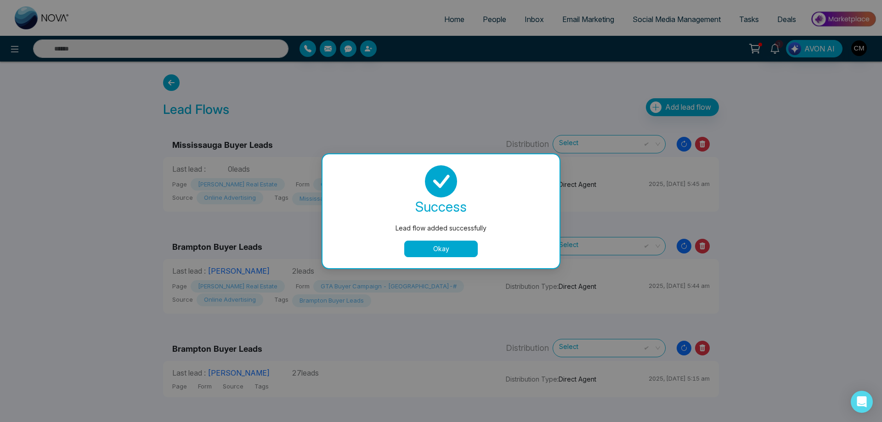
click at [464, 252] on button "Okay" at bounding box center [441, 249] width 74 height 17
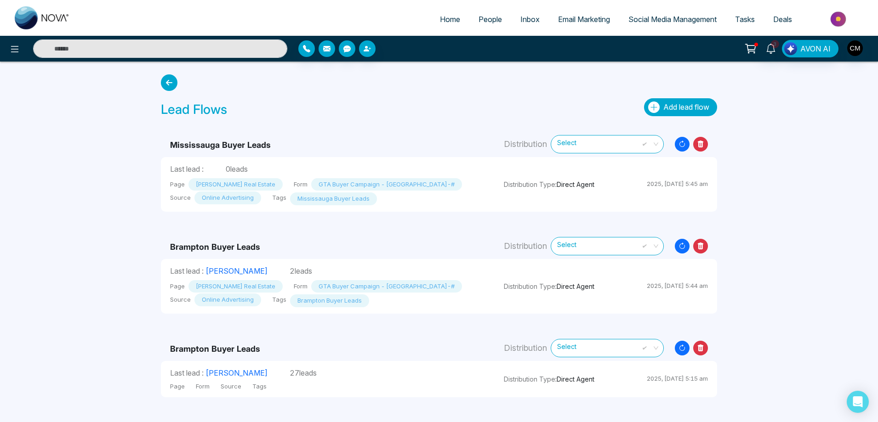
click at [674, 101] on button "Add lead flow" at bounding box center [680, 107] width 73 height 18
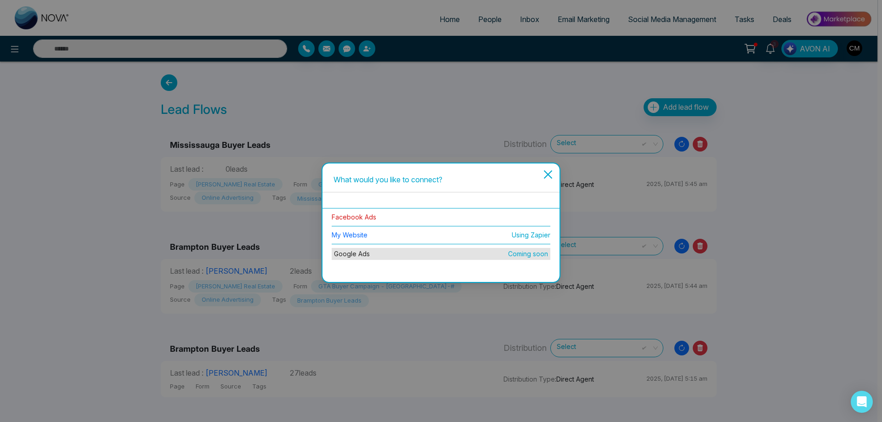
click at [362, 214] on link "Facebook Ads" at bounding box center [354, 217] width 45 height 8
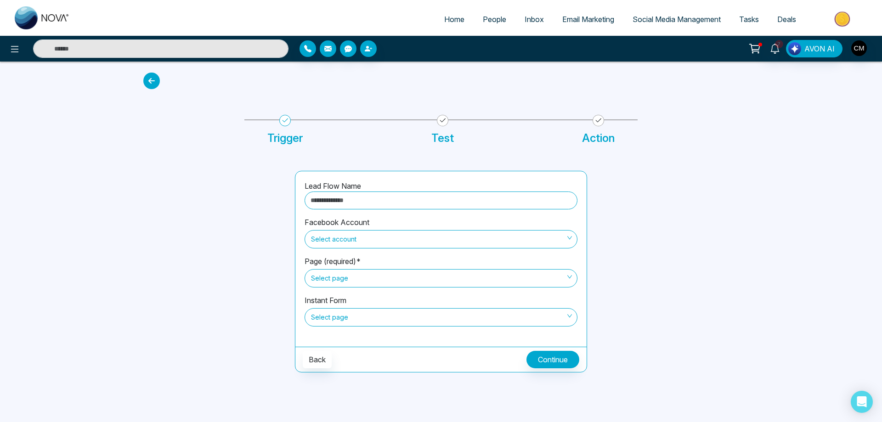
click at [354, 204] on input "text" at bounding box center [441, 201] width 273 height 18
click at [374, 236] on span "Select account" at bounding box center [441, 240] width 260 height 16
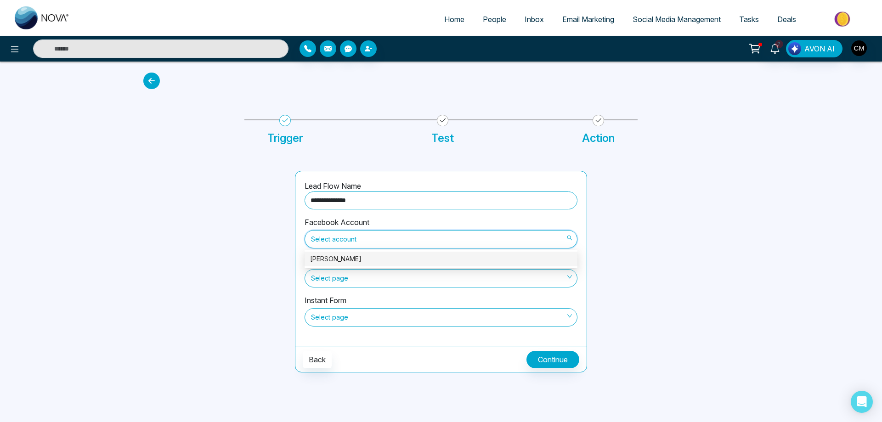
click at [346, 201] on input "**********" at bounding box center [441, 201] width 273 height 18
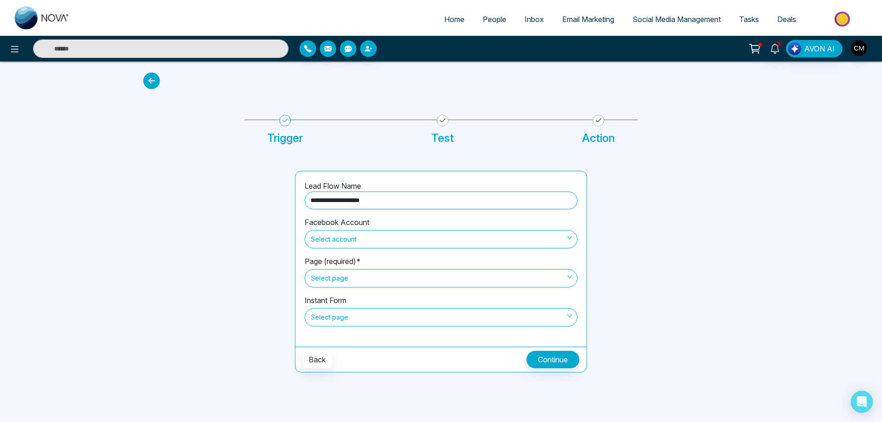
click at [375, 237] on span "Select account" at bounding box center [441, 240] width 260 height 16
type input "**********"
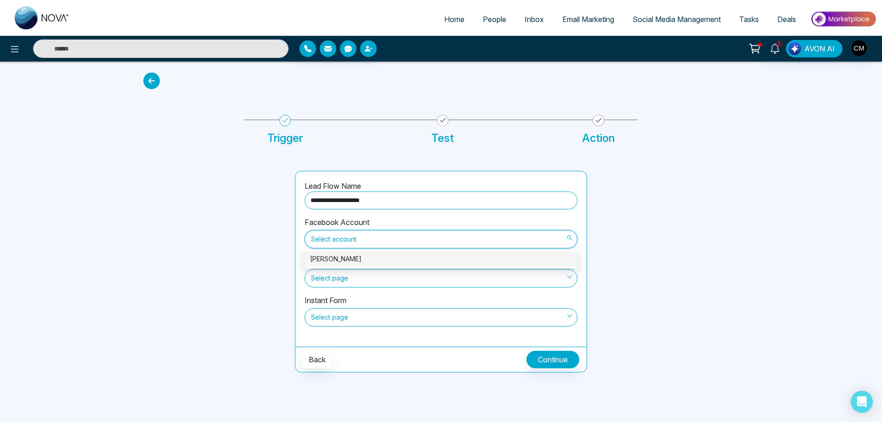
click at [360, 261] on div "[PERSON_NAME]" at bounding box center [441, 259] width 262 height 10
click at [353, 276] on span "Select page" at bounding box center [441, 279] width 260 height 16
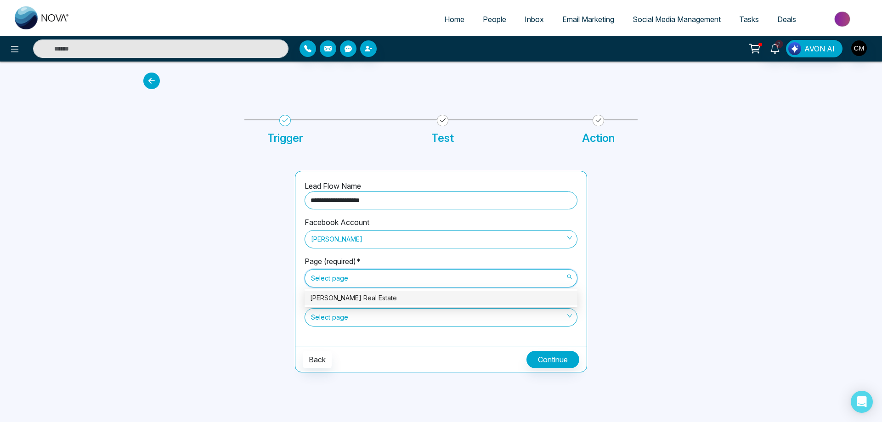
click at [354, 302] on div "[PERSON_NAME] Real Estate" at bounding box center [441, 298] width 262 height 10
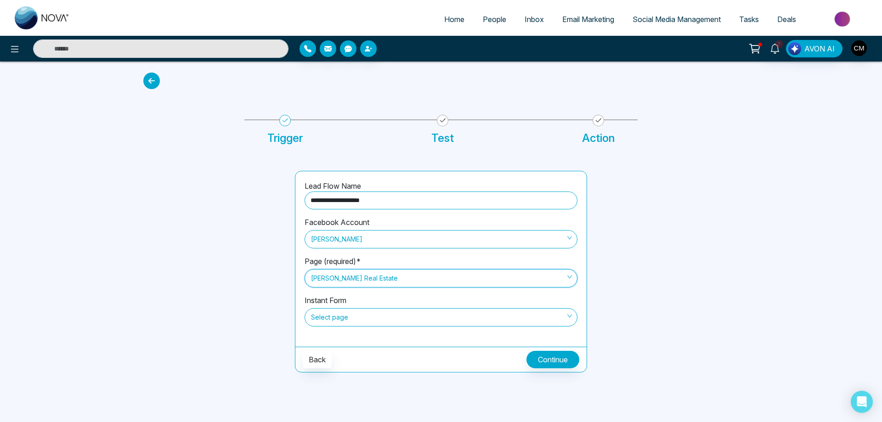
click at [350, 317] on span "Select page" at bounding box center [441, 318] width 260 height 16
click at [329, 319] on span "Select page" at bounding box center [441, 318] width 260 height 16
click at [351, 316] on span "Select page" at bounding box center [441, 318] width 260 height 16
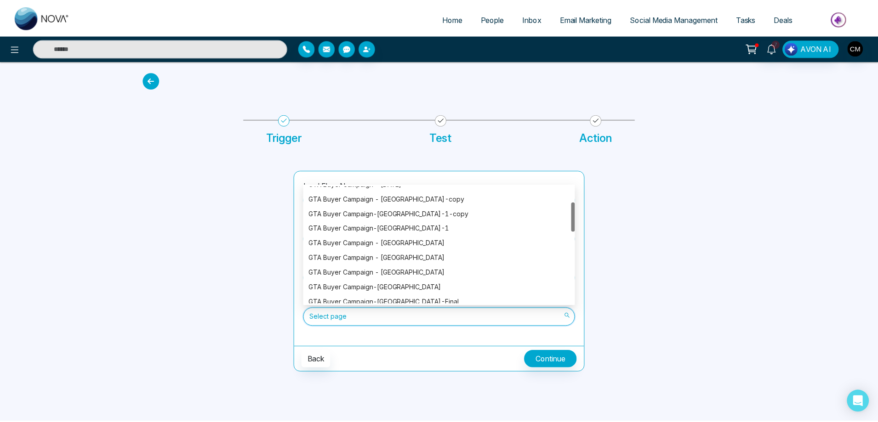
scroll to position [68, 0]
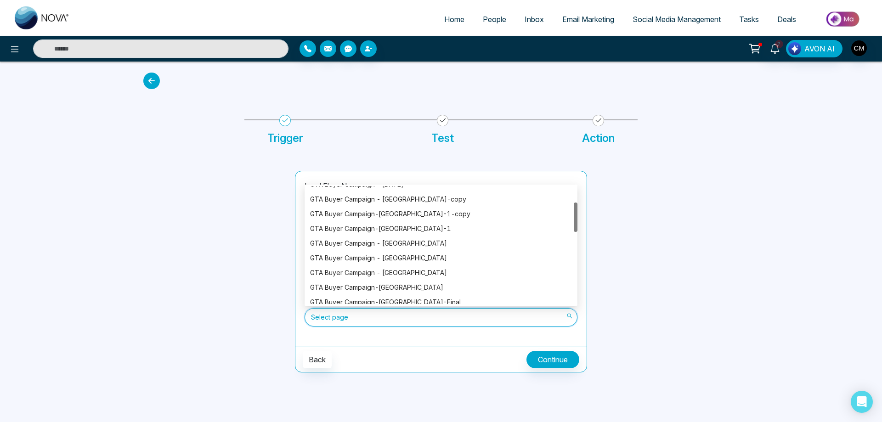
drag, startPoint x: 576, startPoint y: 196, endPoint x: 576, endPoint y: 213, distance: 17.0
click at [576, 213] on div at bounding box center [576, 217] width 4 height 29
click at [437, 254] on div "GTA Buyer Campaign - [GEOGRAPHIC_DATA]" at bounding box center [441, 258] width 262 height 10
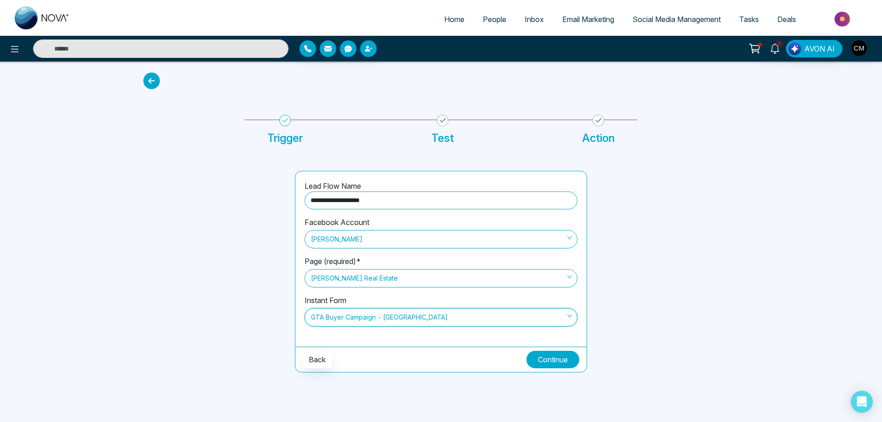
click at [548, 358] on button "Continue" at bounding box center [553, 359] width 53 height 17
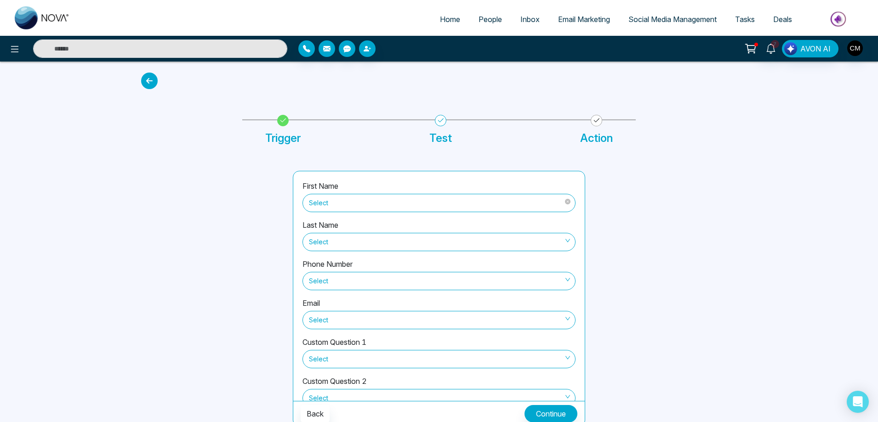
click at [381, 210] on span "Select" at bounding box center [439, 203] width 260 height 16
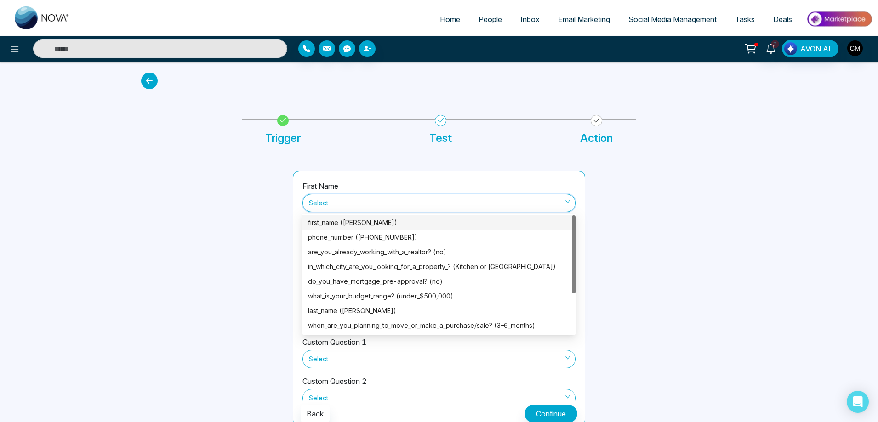
click at [374, 224] on div "first_name ([PERSON_NAME])" at bounding box center [439, 223] width 262 height 10
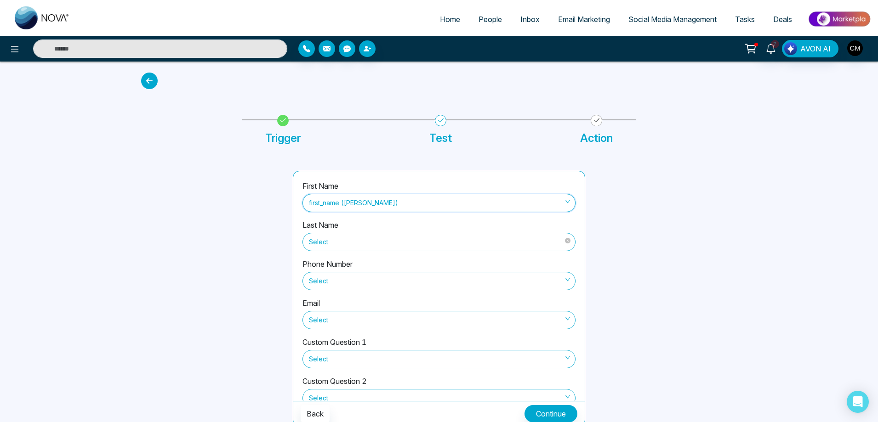
drag, startPoint x: 371, startPoint y: 229, endPoint x: 370, endPoint y: 237, distance: 8.3
click at [371, 230] on div "Last Name Select" at bounding box center [438, 239] width 273 height 39
click at [370, 237] on span "Select" at bounding box center [439, 242] width 260 height 16
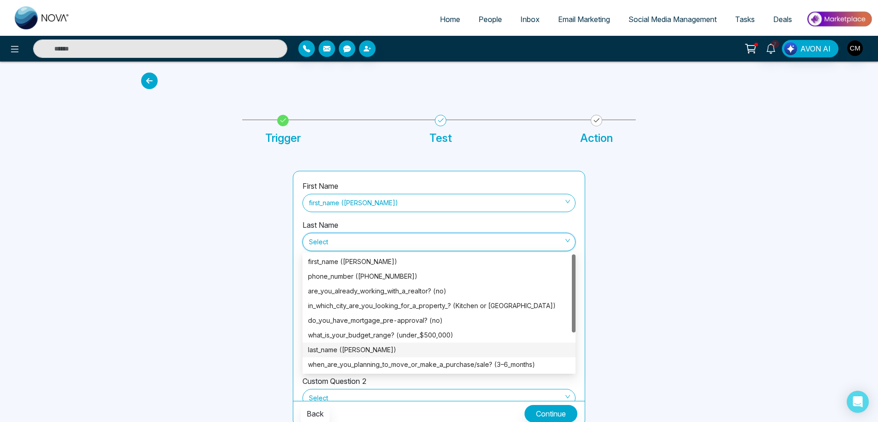
click at [363, 351] on div "last_name ([PERSON_NAME])" at bounding box center [439, 350] width 262 height 10
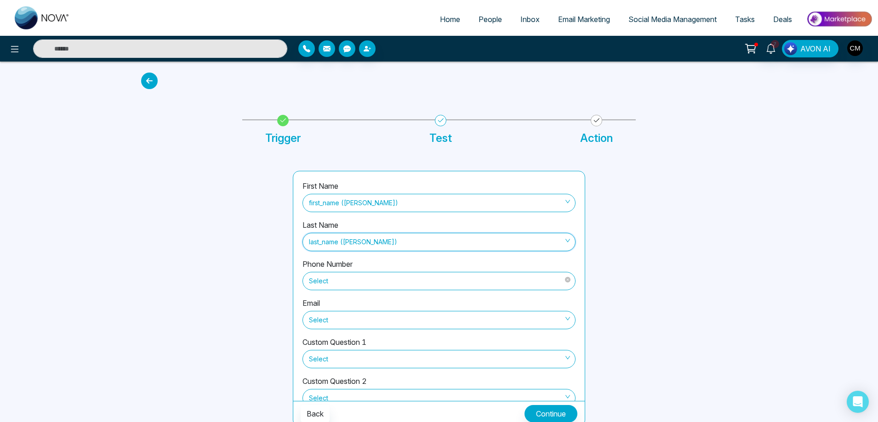
click at [367, 283] on span "Select" at bounding box center [439, 281] width 260 height 16
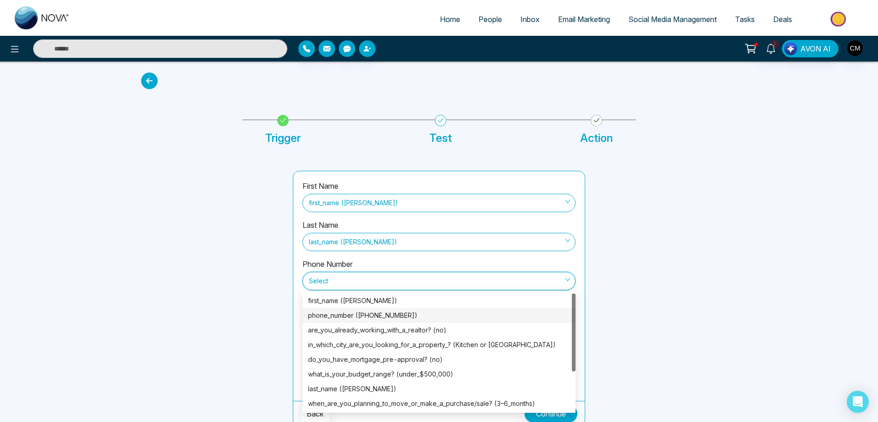
click at [378, 314] on div "phone_number ([PHONE_NUMBER])" at bounding box center [439, 316] width 262 height 10
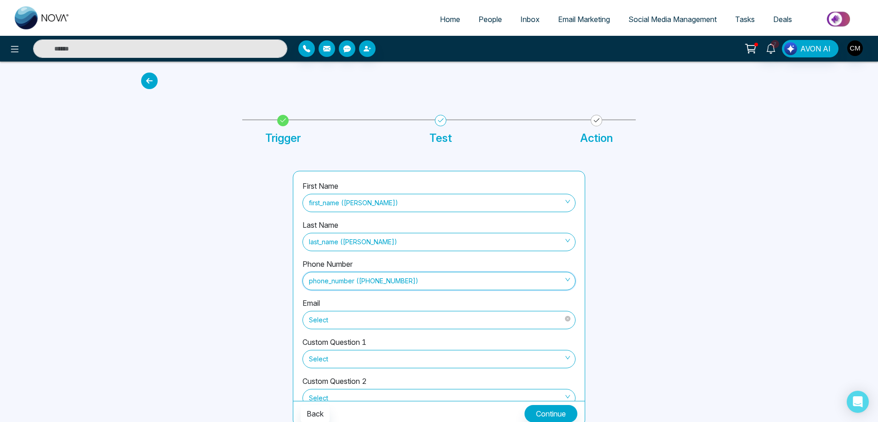
click at [375, 324] on span "Select" at bounding box center [439, 320] width 260 height 16
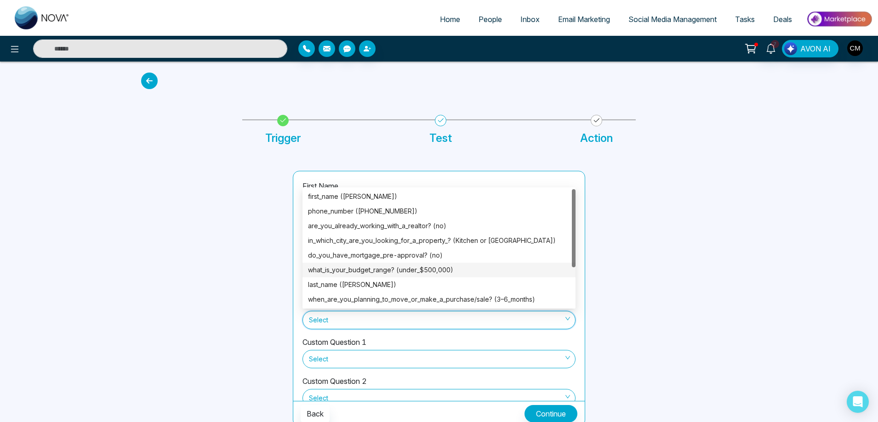
scroll to position [59, 0]
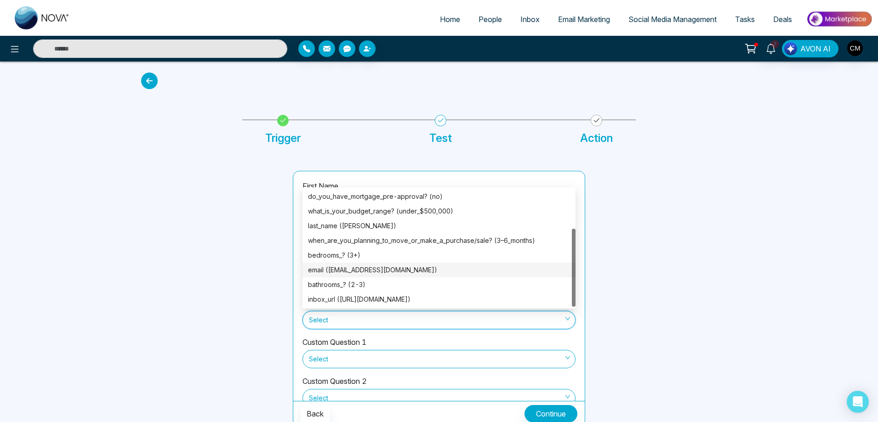
click at [366, 272] on div "email ([EMAIL_ADDRESS][DOMAIN_NAME])" at bounding box center [439, 270] width 262 height 10
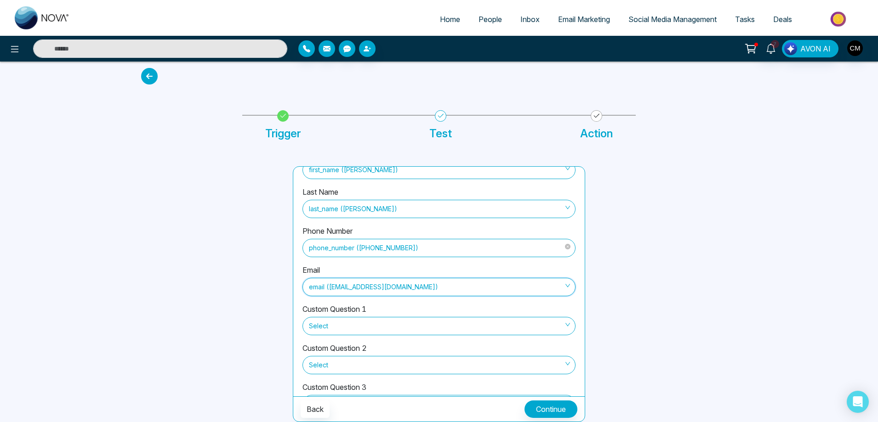
scroll to position [101, 0]
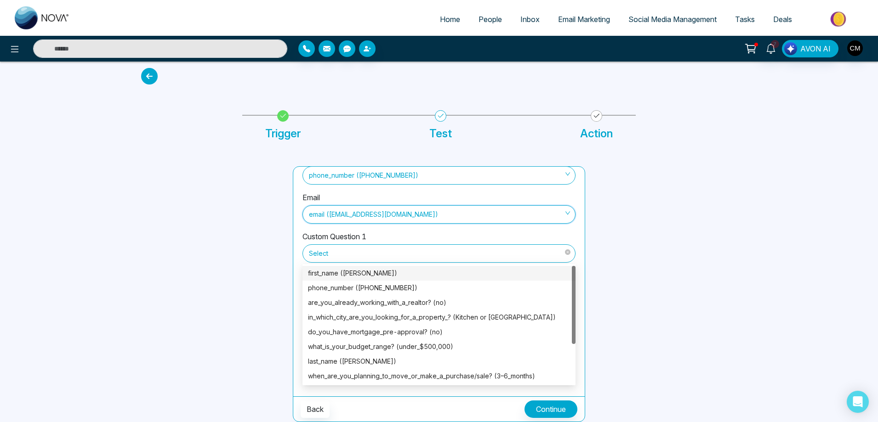
click at [357, 252] on span "Select" at bounding box center [439, 254] width 260 height 16
click at [376, 304] on div "are_you_already_working_with_a_realtor? (no)" at bounding box center [439, 303] width 262 height 10
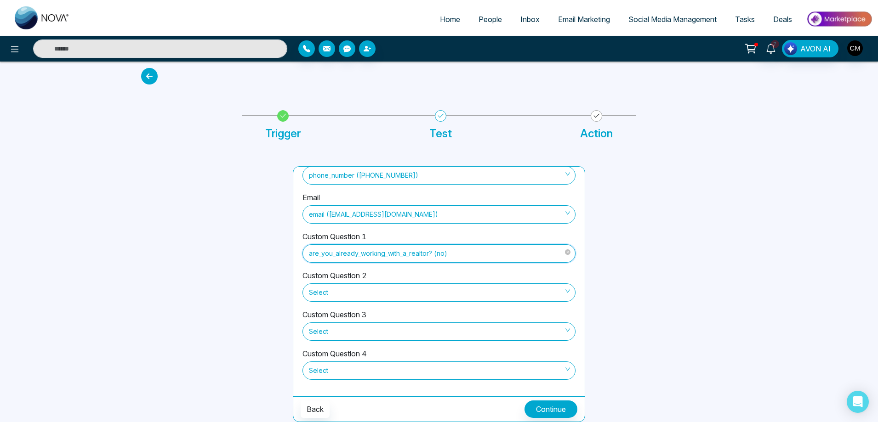
click at [373, 256] on span "are_you_already_working_with_a_realtor? (no)" at bounding box center [439, 254] width 260 height 16
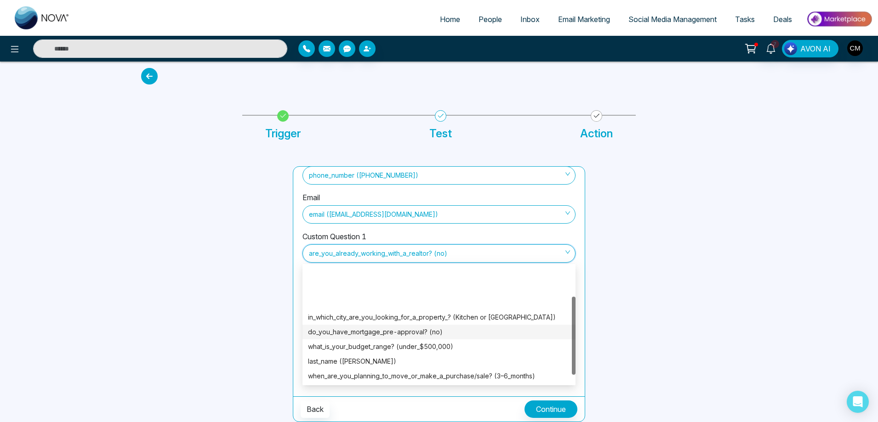
scroll to position [46, 0]
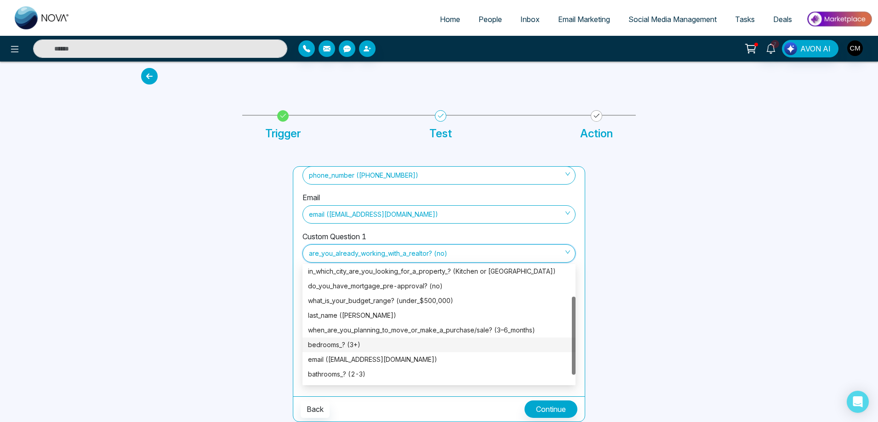
click at [354, 345] on div "bedrooms_? (3+)" at bounding box center [439, 345] width 262 height 10
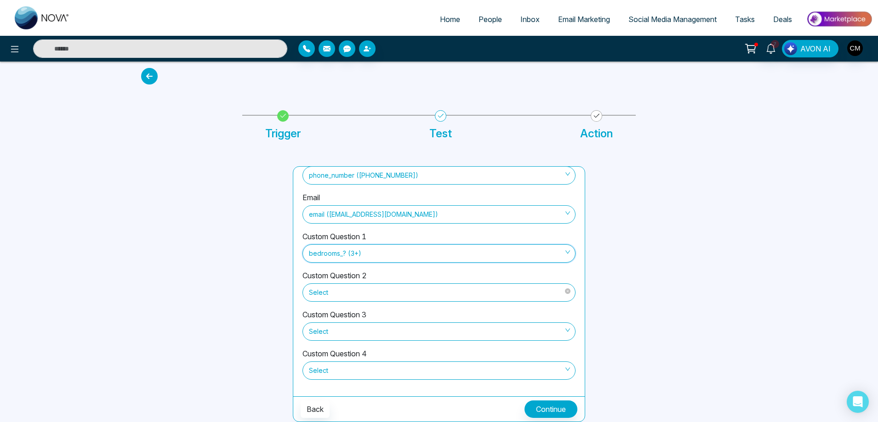
click at [353, 290] on span "Select" at bounding box center [439, 293] width 260 height 16
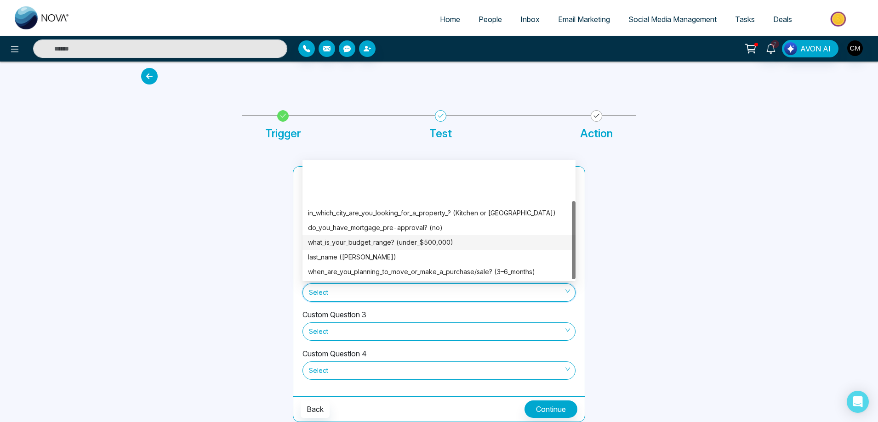
scroll to position [59, 0]
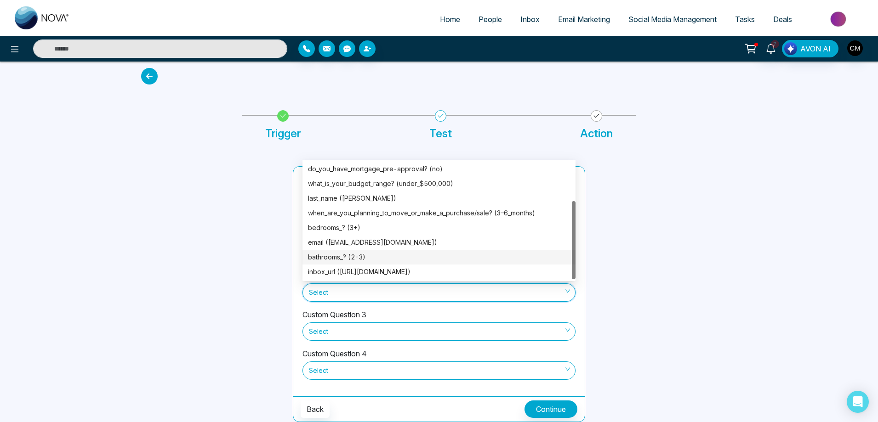
click at [340, 256] on div "bathrooms_? (2-3)" at bounding box center [439, 257] width 262 height 10
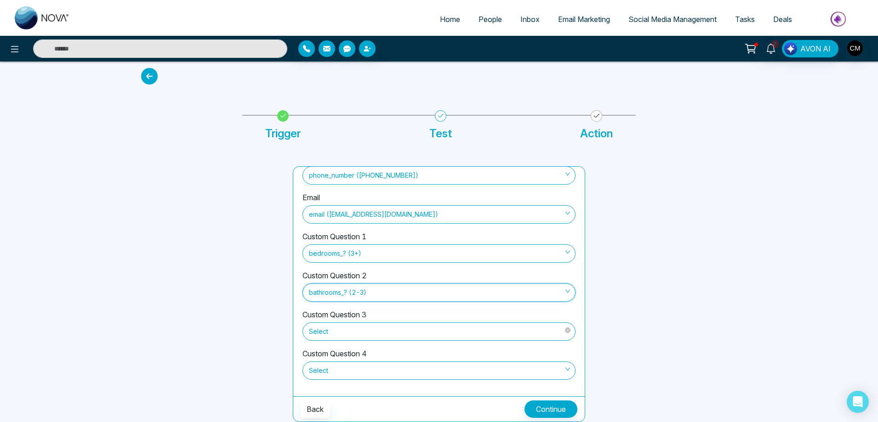
click at [393, 332] on span "Select" at bounding box center [439, 332] width 260 height 16
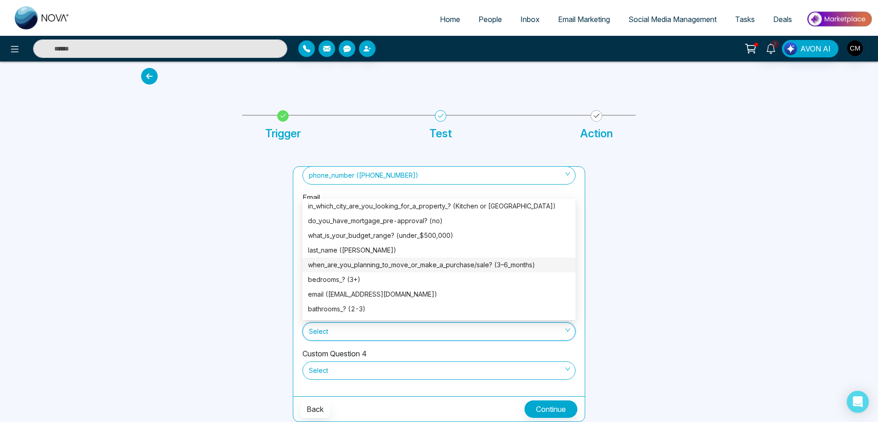
scroll to position [0, 0]
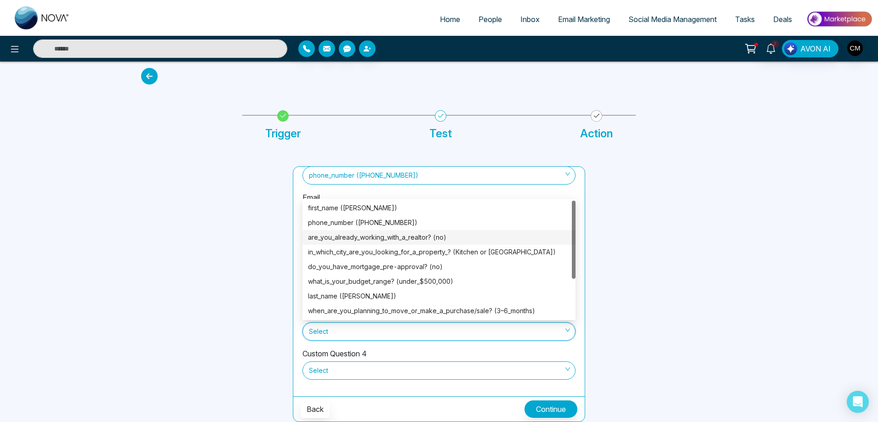
click at [383, 241] on div "are_you_already_working_with_a_realtor? (no)" at bounding box center [439, 237] width 262 height 10
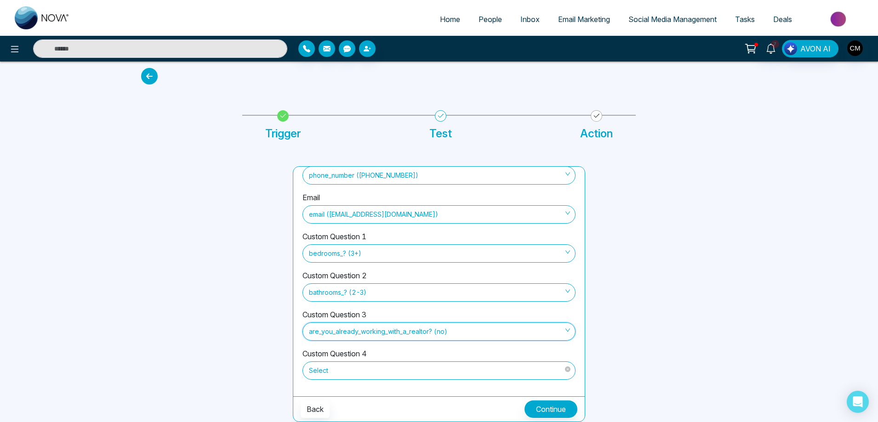
click at [331, 376] on span "Select" at bounding box center [439, 371] width 260 height 16
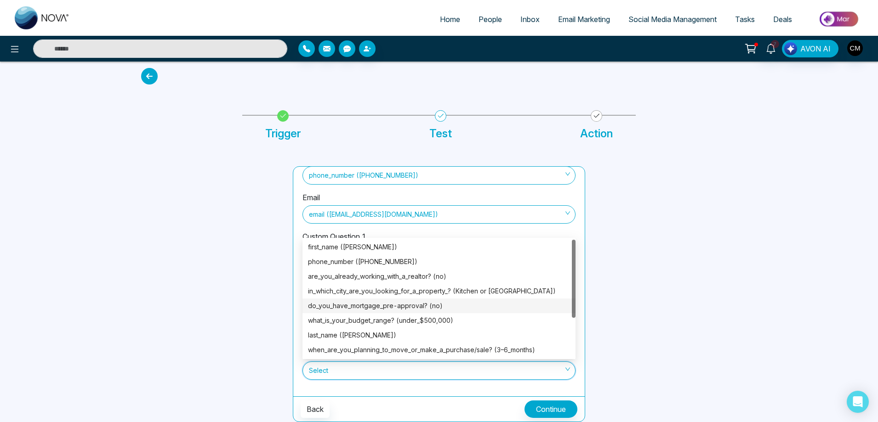
click at [397, 308] on div "do_you_have_mortgage_pre-approval? (no)" at bounding box center [439, 306] width 262 height 10
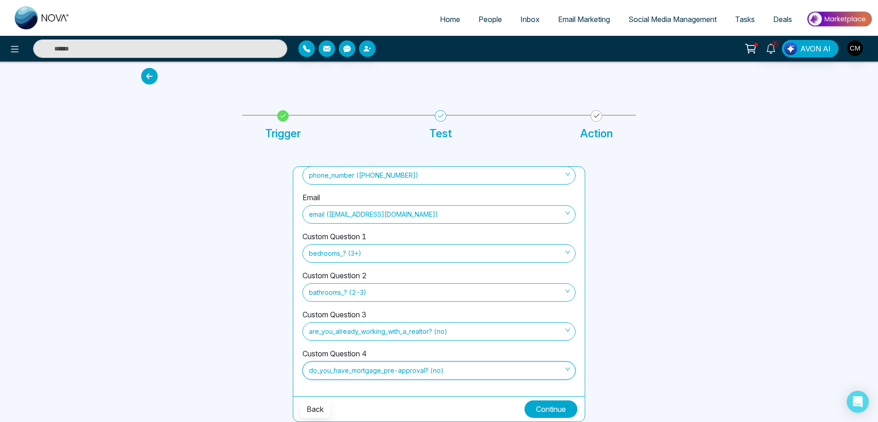
click at [543, 405] on button "Continue" at bounding box center [550, 409] width 53 height 17
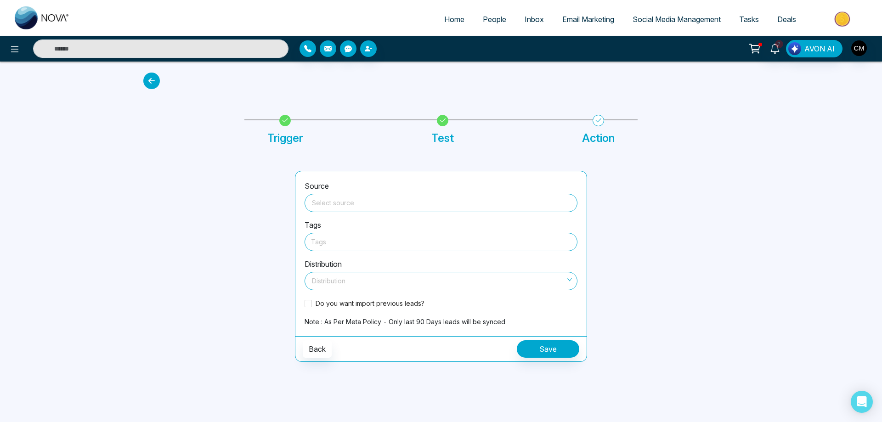
click at [379, 207] on input "search" at bounding box center [441, 201] width 262 height 14
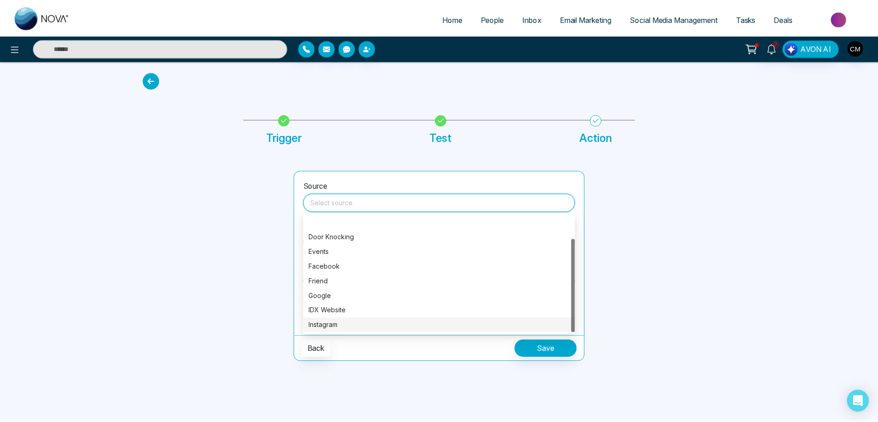
scroll to position [29, 0]
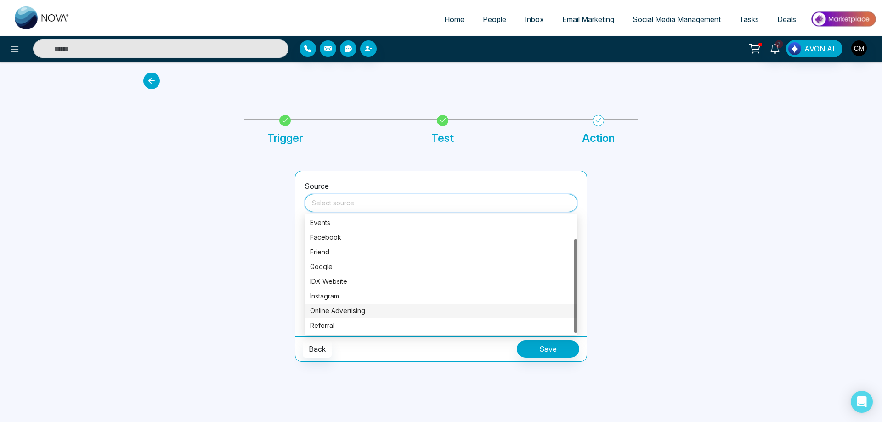
click at [333, 306] on div "Online Advertising" at bounding box center [441, 311] width 273 height 15
type input "**********"
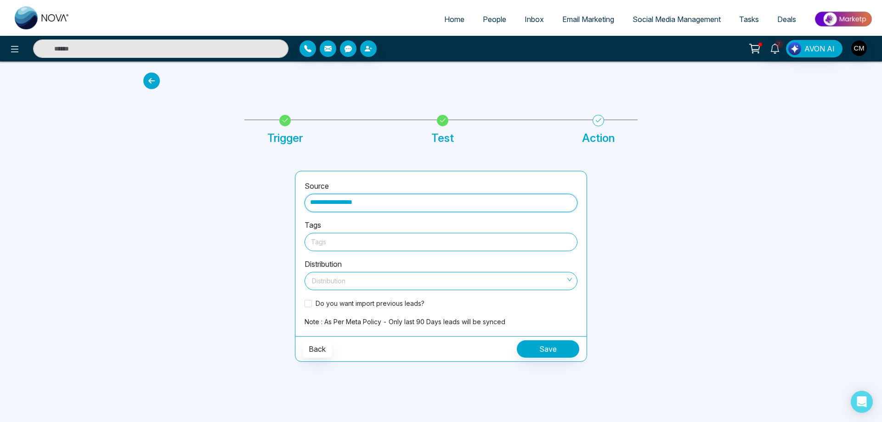
click at [346, 244] on div at bounding box center [441, 241] width 260 height 11
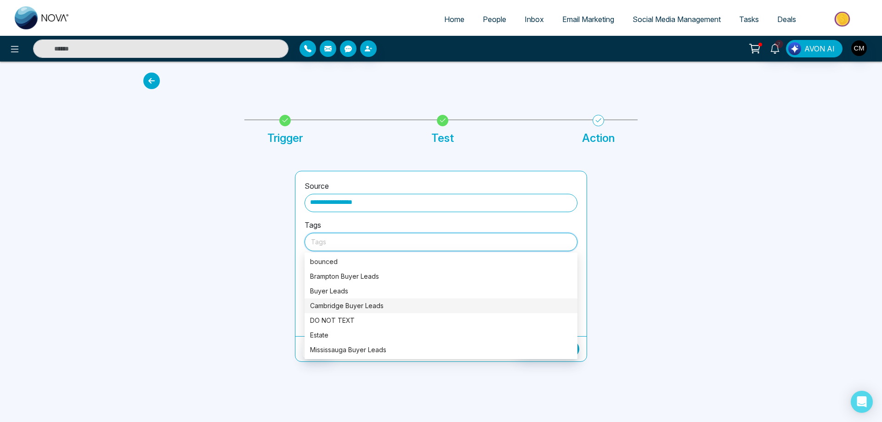
click at [346, 305] on div "Cambridge Buyer Leads" at bounding box center [441, 306] width 262 height 10
click at [635, 252] on div at bounding box center [669, 266] width 152 height 191
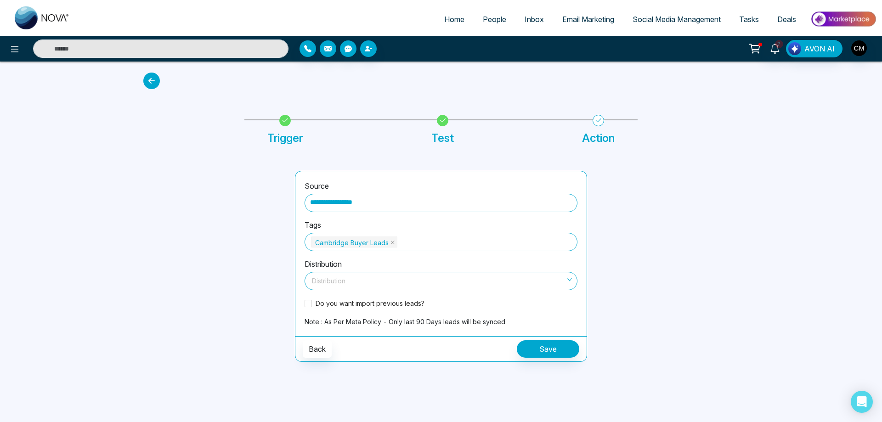
click at [417, 281] on input "search" at bounding box center [437, 279] width 255 height 14
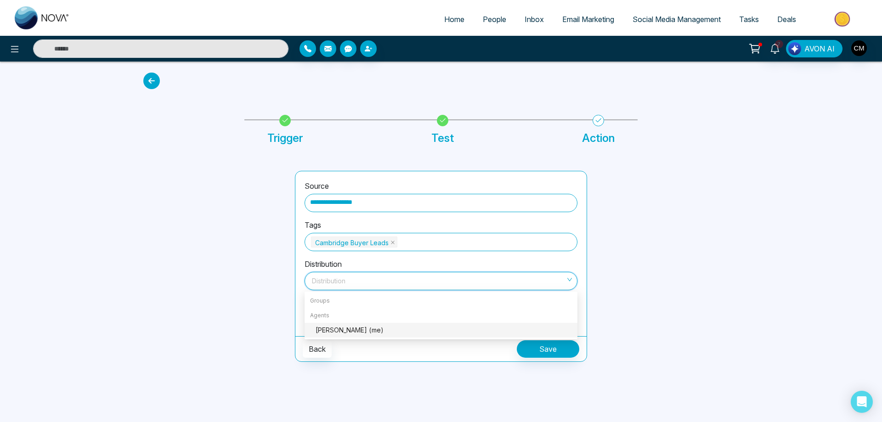
click at [371, 327] on div "[PERSON_NAME] (me)" at bounding box center [444, 330] width 256 height 10
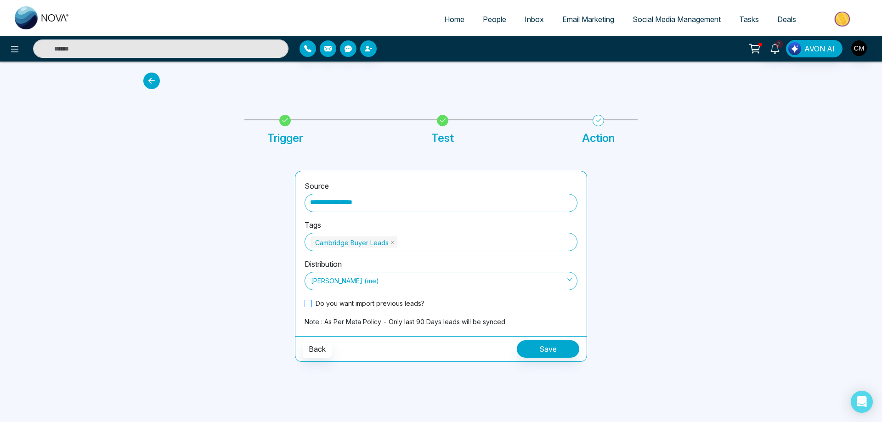
click at [309, 306] on span at bounding box center [308, 303] width 7 height 7
click at [535, 353] on button "Save" at bounding box center [548, 348] width 62 height 17
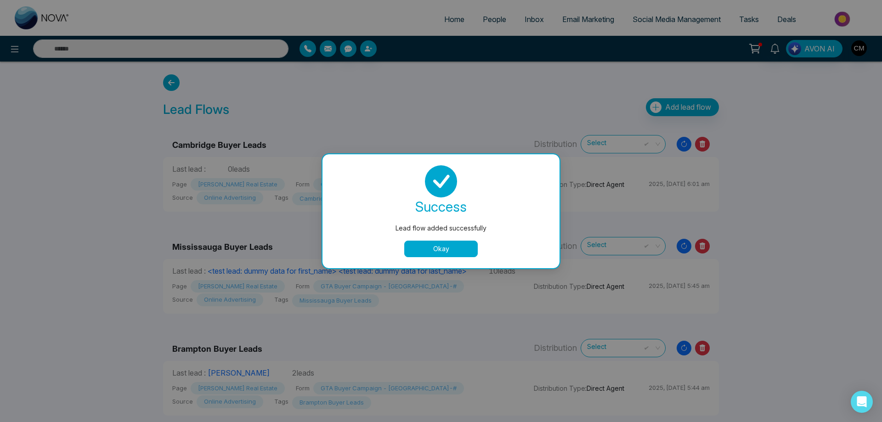
click at [444, 248] on button "Okay" at bounding box center [441, 249] width 74 height 17
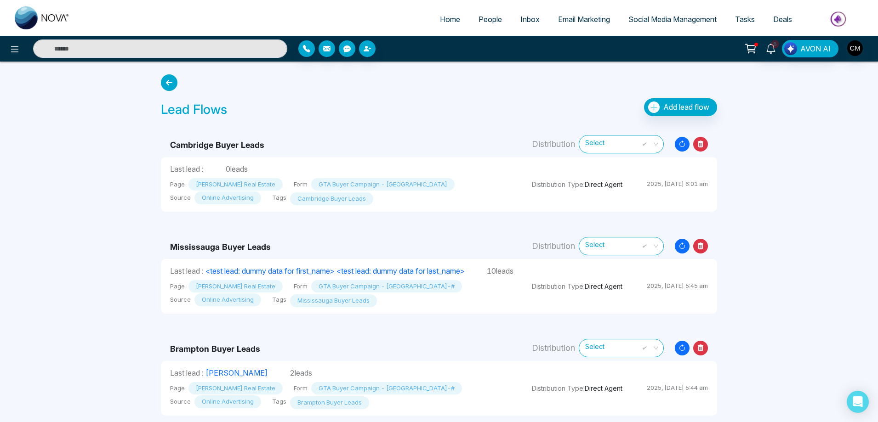
click at [32, 17] on img at bounding box center [42, 17] width 55 height 23
select select "*"
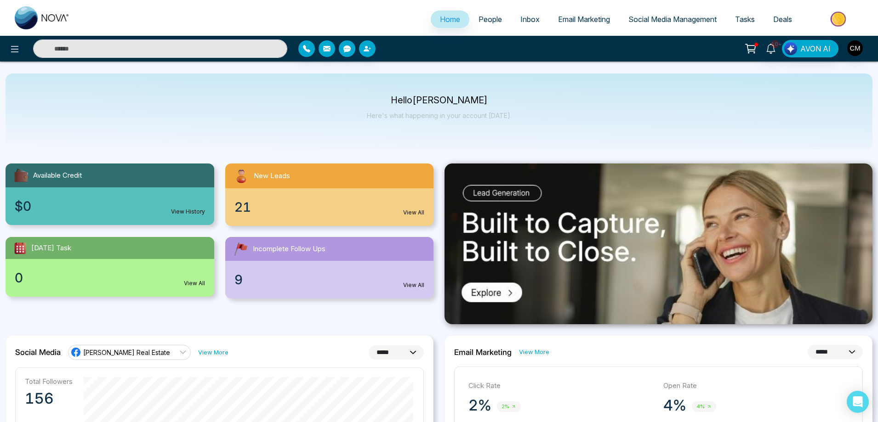
click at [665, 23] on span "Social Media Management" at bounding box center [672, 19] width 88 height 9
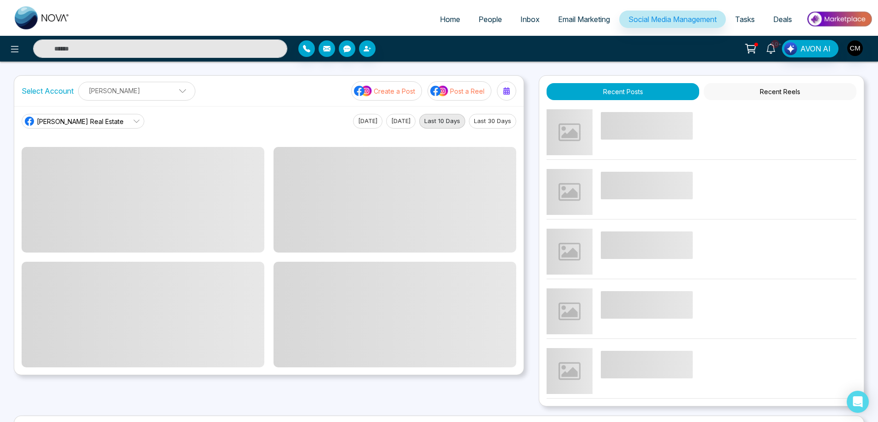
click at [774, 52] on icon at bounding box center [770, 49] width 10 height 10
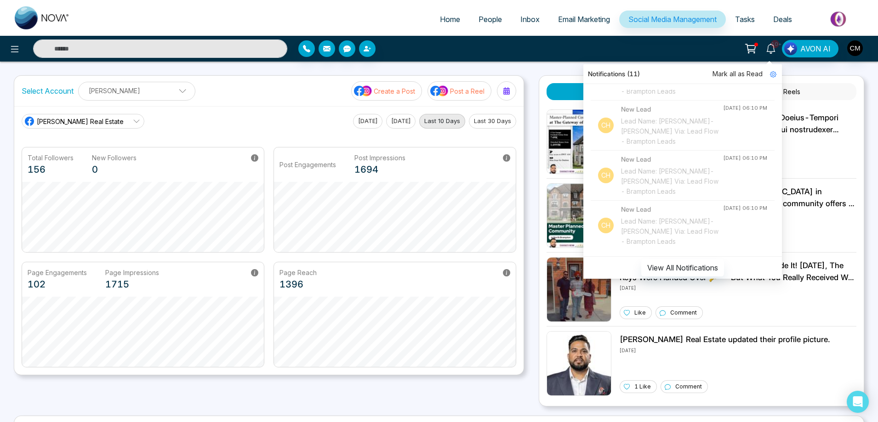
scroll to position [1091, 0]
click at [555, 62] on div "Home People Inbox Email Marketing Social Media Management Tasks Deals 10+ Notif…" at bounding box center [439, 297] width 878 height 594
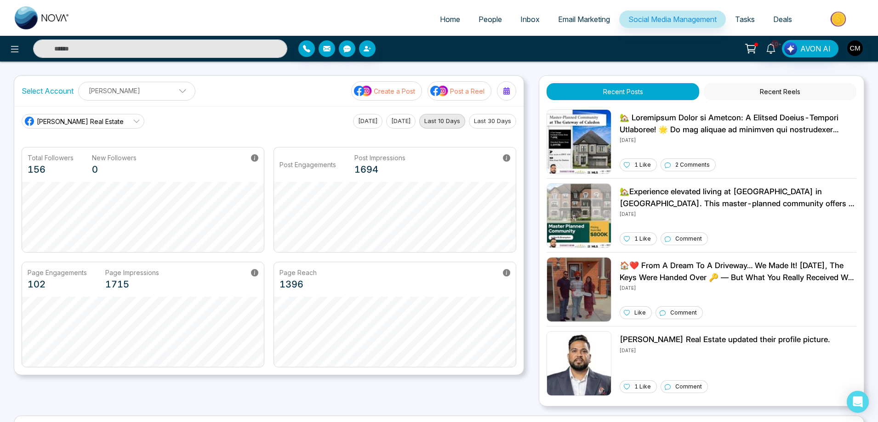
click at [586, 19] on span "Email Marketing" at bounding box center [584, 19] width 52 height 9
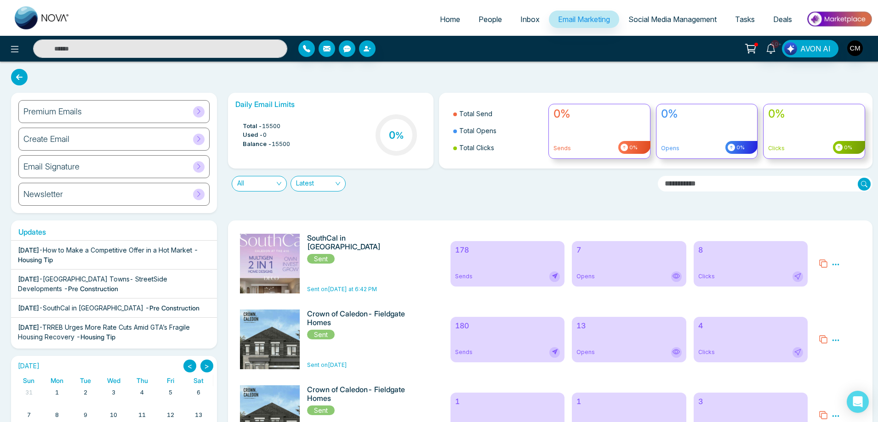
click at [623, 269] on div "7 Opens" at bounding box center [629, 263] width 114 height 45
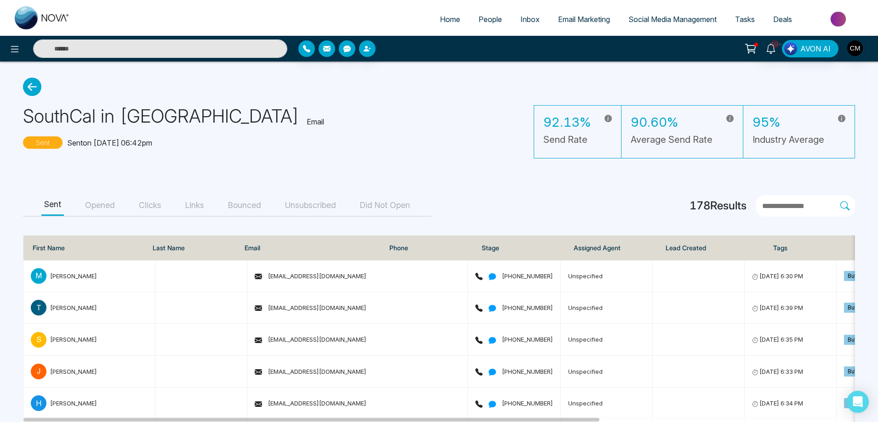
click at [102, 208] on button "Opened" at bounding box center [99, 205] width 35 height 21
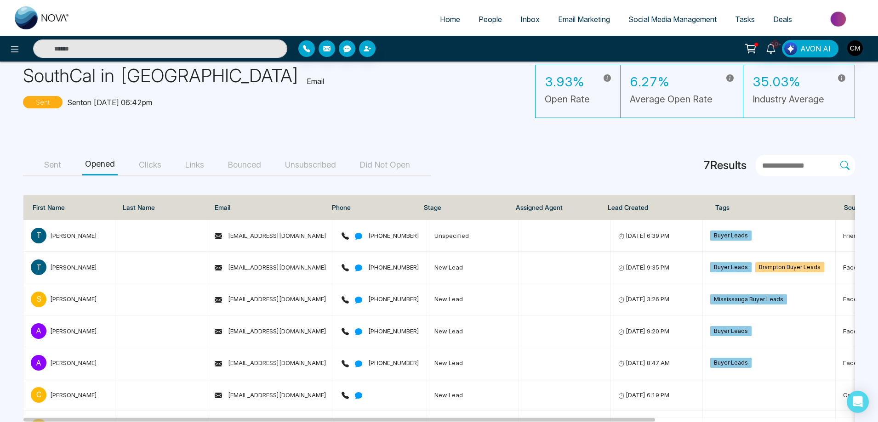
scroll to position [82, 0]
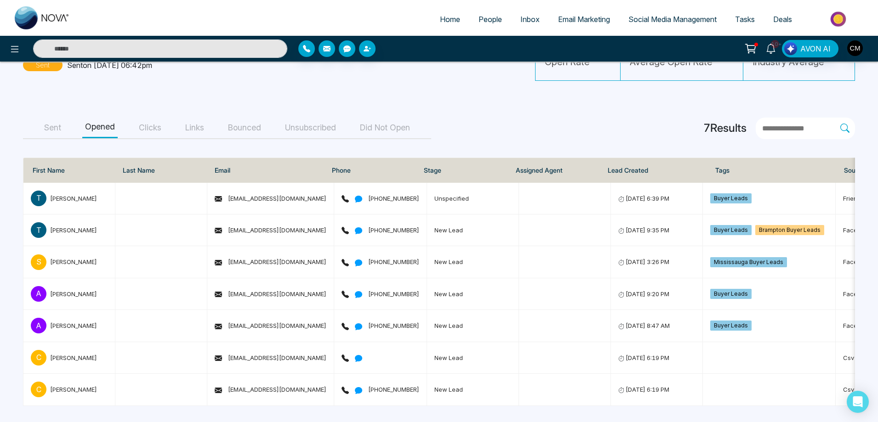
drag, startPoint x: 184, startPoint y: 118, endPoint x: 179, endPoint y: 120, distance: 6.0
click at [183, 118] on button "Links" at bounding box center [194, 128] width 24 height 21
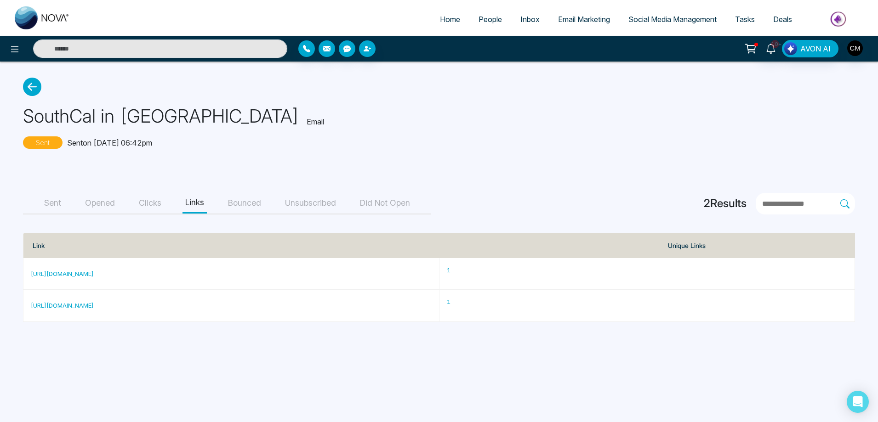
scroll to position [0, 0]
click at [143, 202] on button "Clicks" at bounding box center [150, 203] width 28 height 21
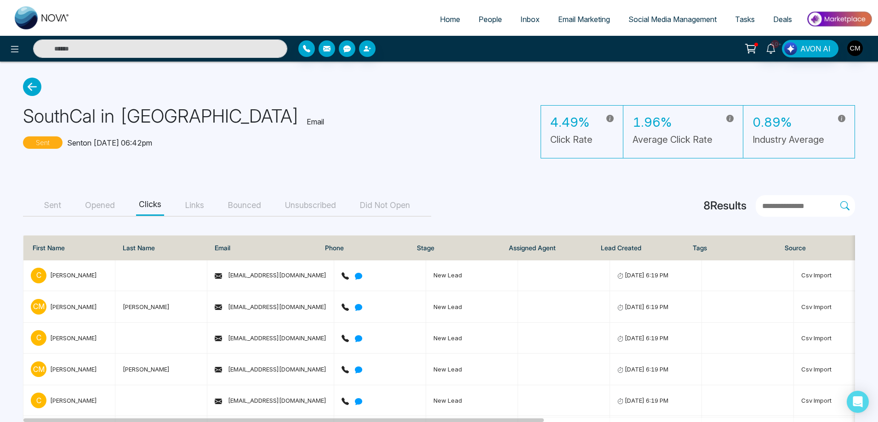
scroll to position [109, 0]
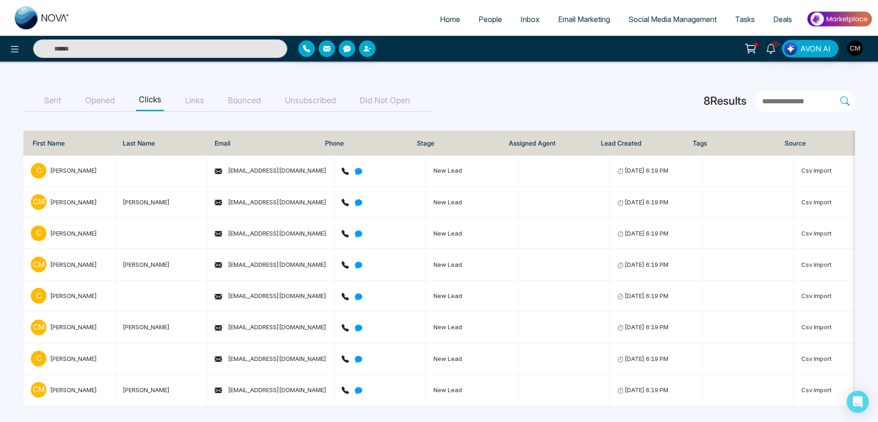
click at [230, 100] on button "Bounced" at bounding box center [244, 101] width 39 height 21
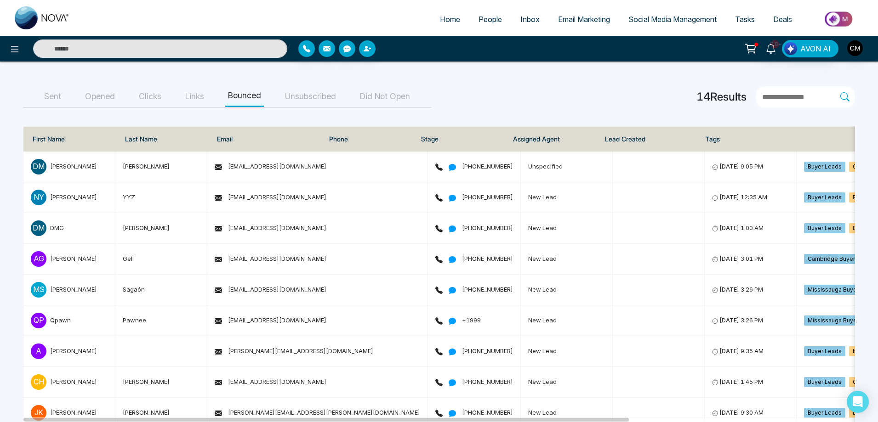
click at [478, 21] on span "People" at bounding box center [489, 19] width 23 height 9
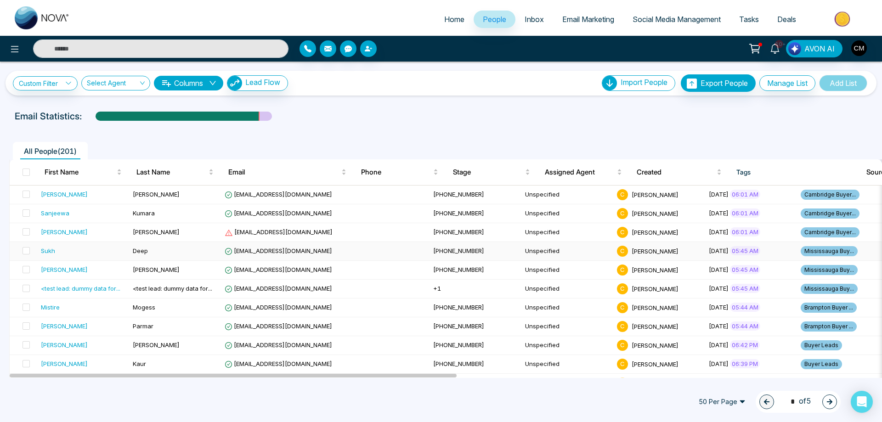
click at [81, 253] on div "Sukh" at bounding box center [83, 250] width 85 height 9
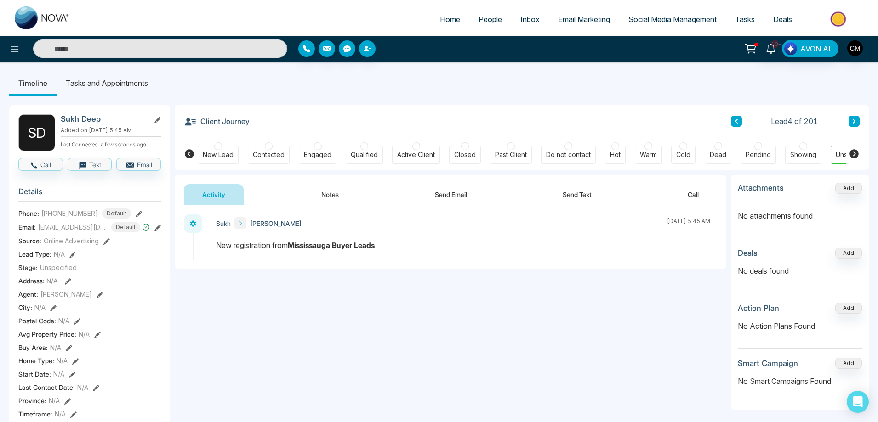
click at [733, 123] on button at bounding box center [736, 121] width 11 height 11
click at [736, 123] on icon at bounding box center [736, 122] width 5 height 6
click at [220, 150] on div "New Lead" at bounding box center [218, 155] width 41 height 18
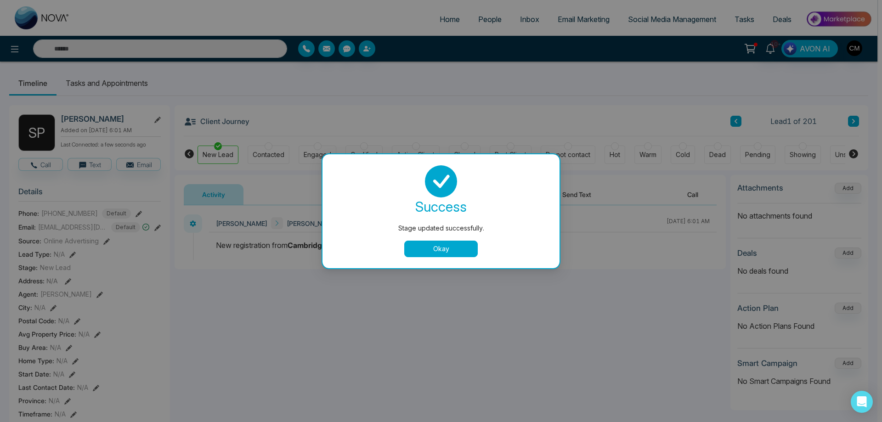
click at [461, 247] on button "Okay" at bounding box center [441, 249] width 74 height 17
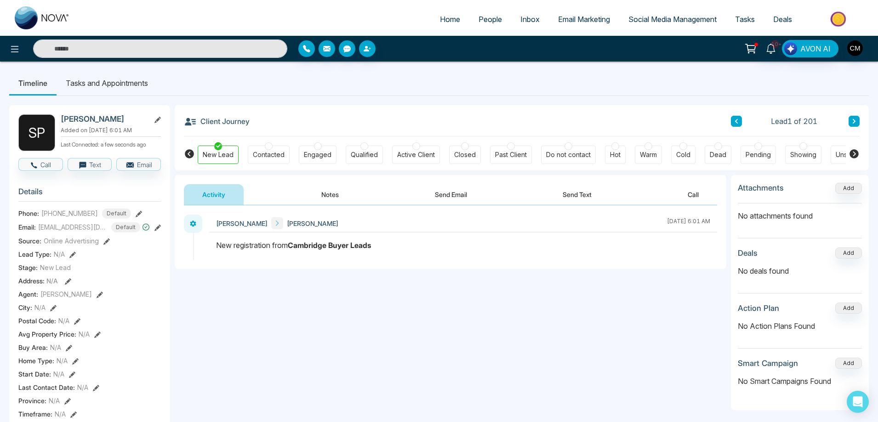
click at [856, 119] on icon at bounding box center [853, 122] width 5 height 6
click at [222, 151] on div "New Lead" at bounding box center [218, 154] width 31 height 9
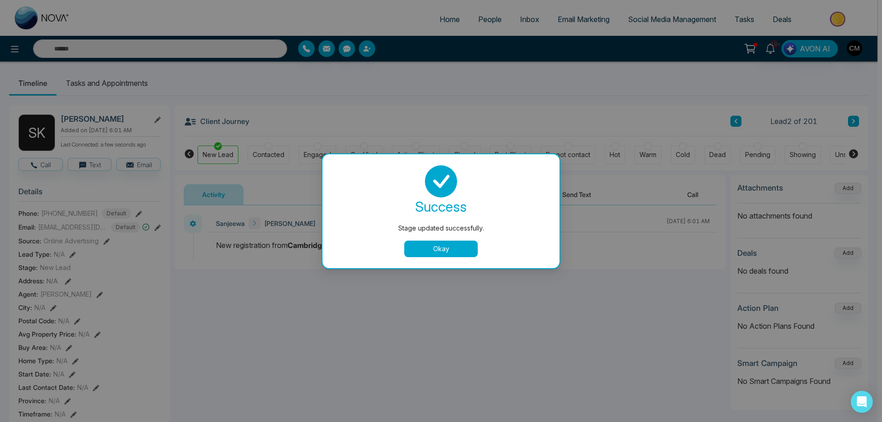
click at [435, 247] on button "Okay" at bounding box center [441, 249] width 74 height 17
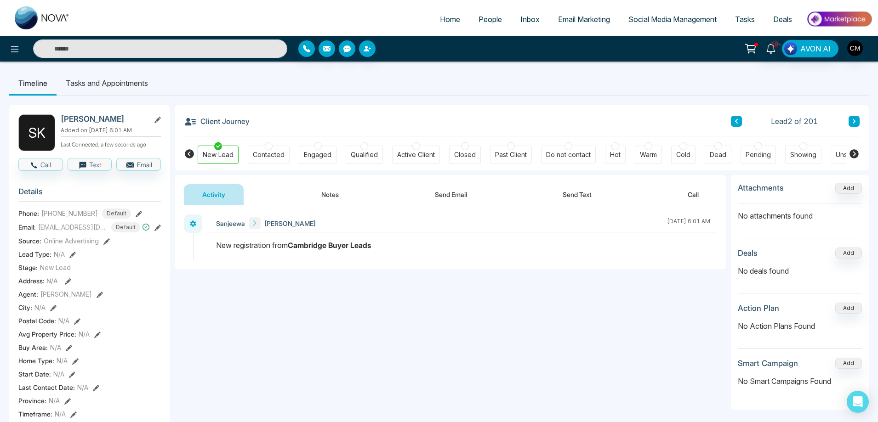
click at [856, 119] on icon at bounding box center [853, 122] width 5 height 6
click at [220, 155] on div "New Lead" at bounding box center [218, 154] width 31 height 9
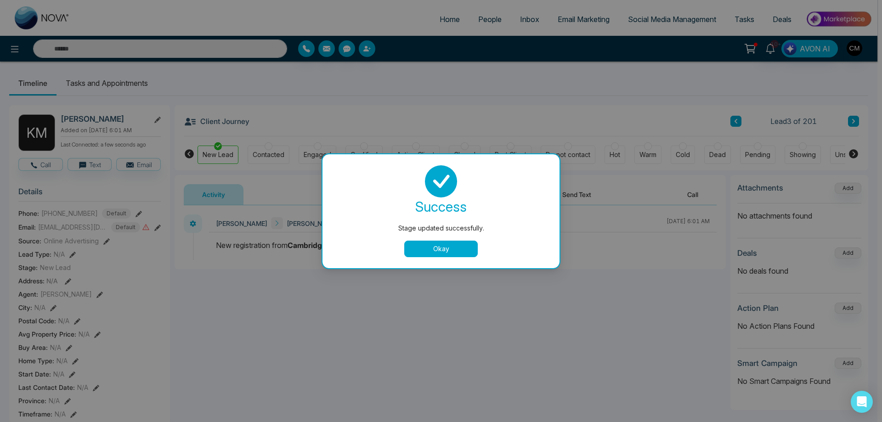
click at [451, 253] on button "Okay" at bounding box center [441, 249] width 74 height 17
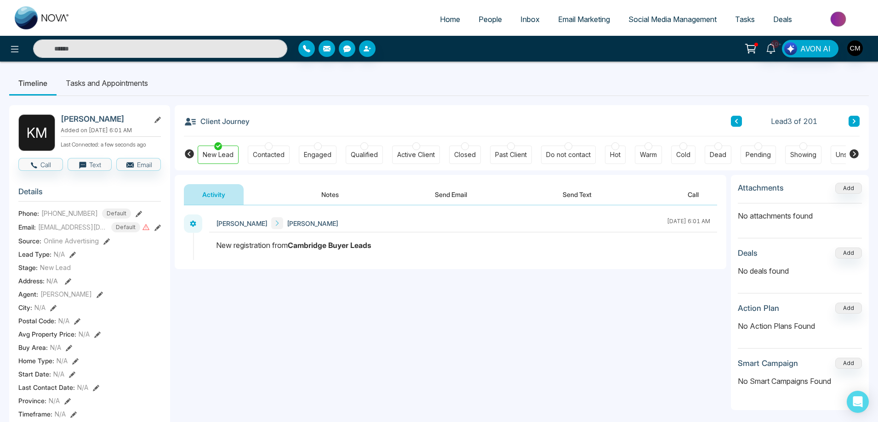
click at [851, 117] on button at bounding box center [853, 121] width 11 height 11
click at [223, 152] on div "New Lead" at bounding box center [218, 154] width 31 height 9
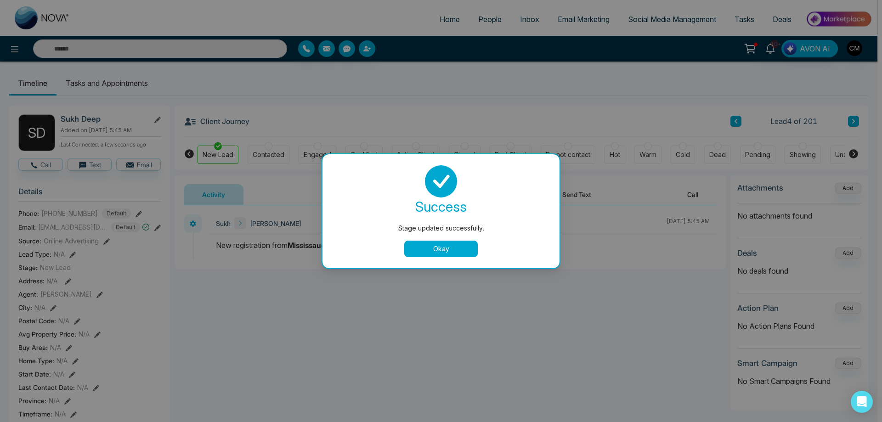
click at [449, 244] on button "Okay" at bounding box center [441, 249] width 74 height 17
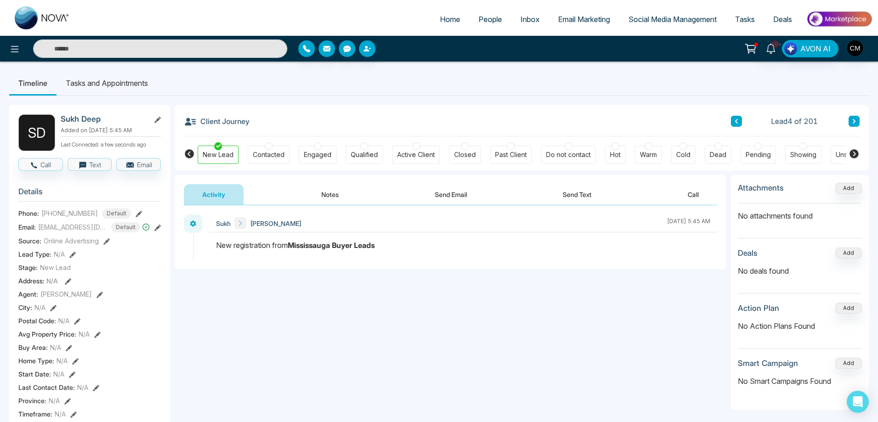
click at [855, 119] on icon at bounding box center [853, 122] width 5 height 6
click at [221, 146] on div at bounding box center [218, 146] width 8 height 8
click at [853, 119] on icon at bounding box center [853, 122] width 5 height 6
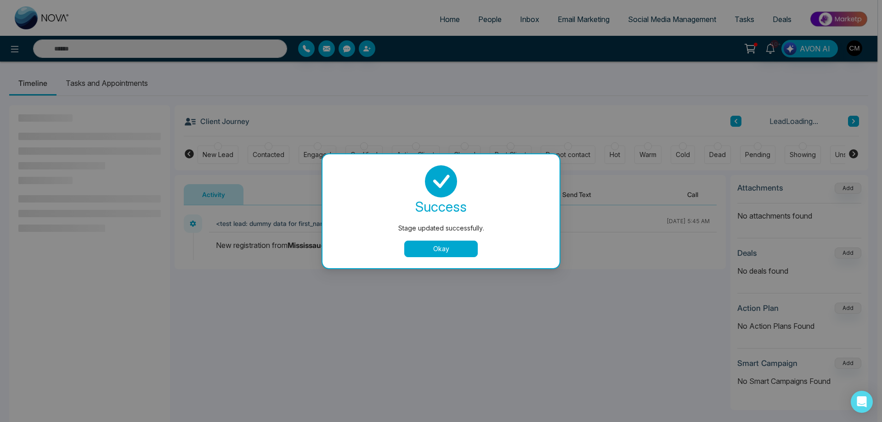
click at [438, 252] on button "Okay" at bounding box center [441, 249] width 74 height 17
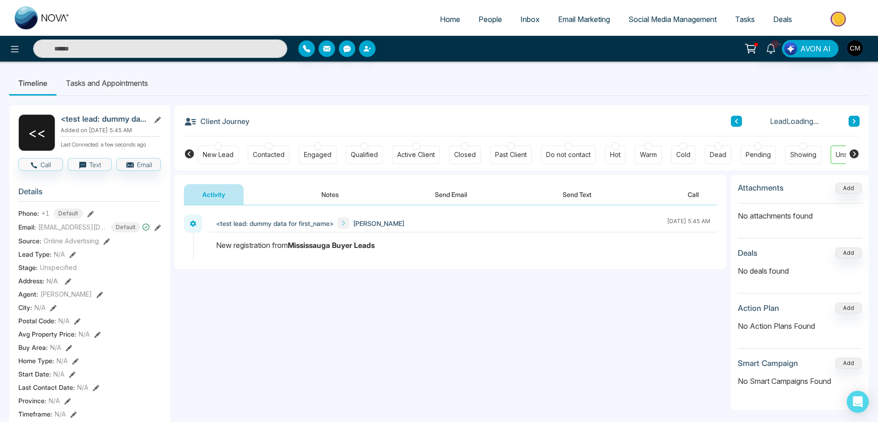
click at [215, 156] on div "New Lead" at bounding box center [218, 154] width 31 height 9
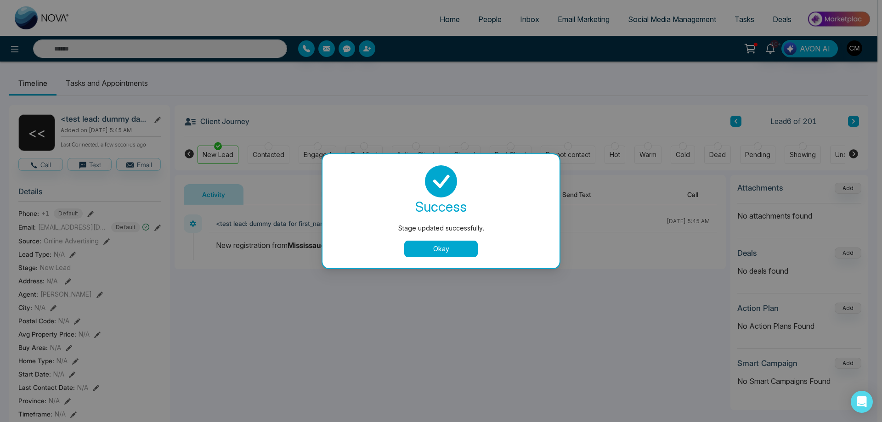
click at [448, 241] on button "Okay" at bounding box center [441, 249] width 74 height 17
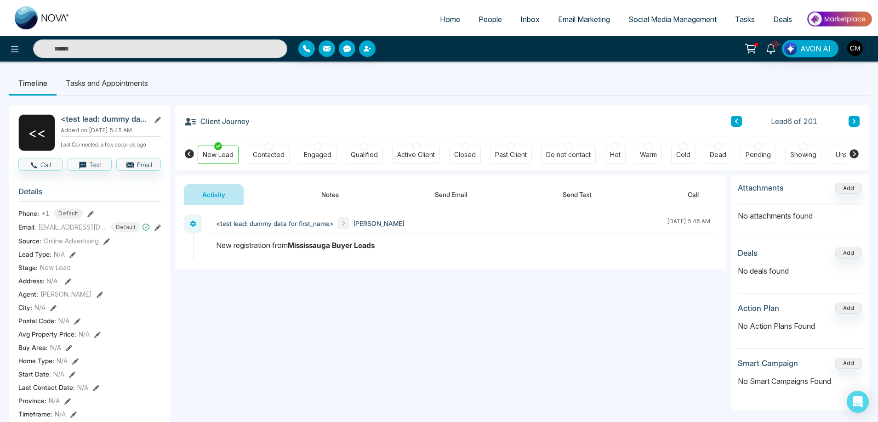
click at [863, 121] on div "Client Journey Lead 6 of 201 New Lead Contacted Engaged Qualified Active Client…" at bounding box center [522, 137] width 694 height 65
click at [857, 121] on button at bounding box center [853, 121] width 11 height 11
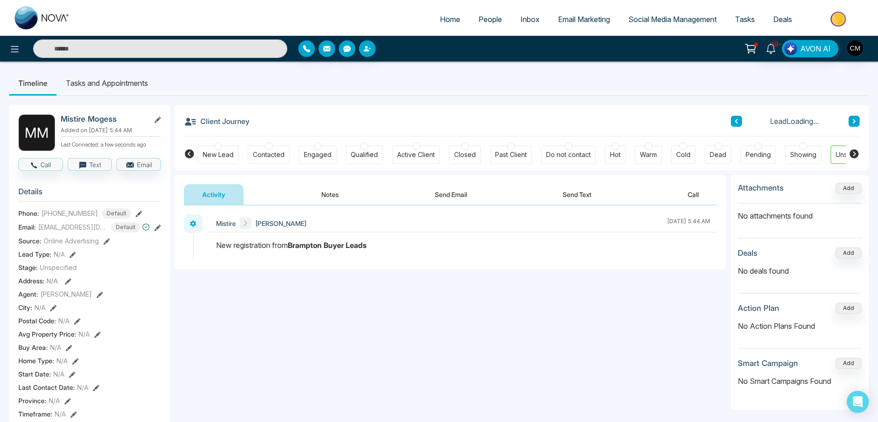
click at [218, 151] on div "New Lead" at bounding box center [218, 154] width 31 height 9
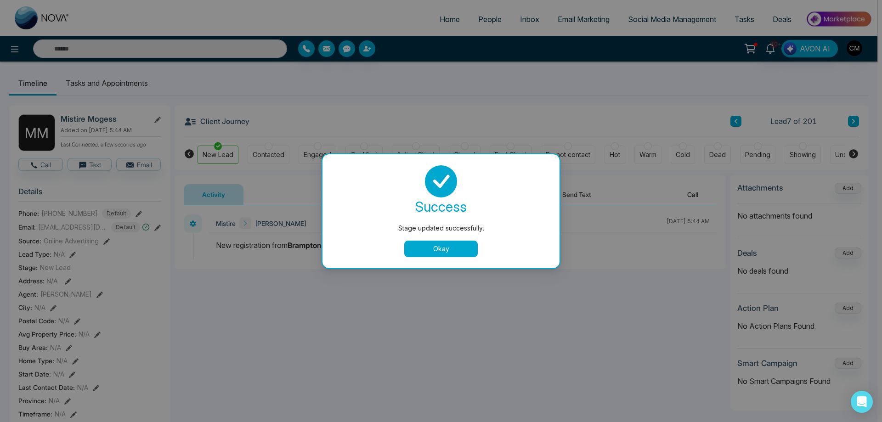
click at [424, 252] on button "Okay" at bounding box center [441, 249] width 74 height 17
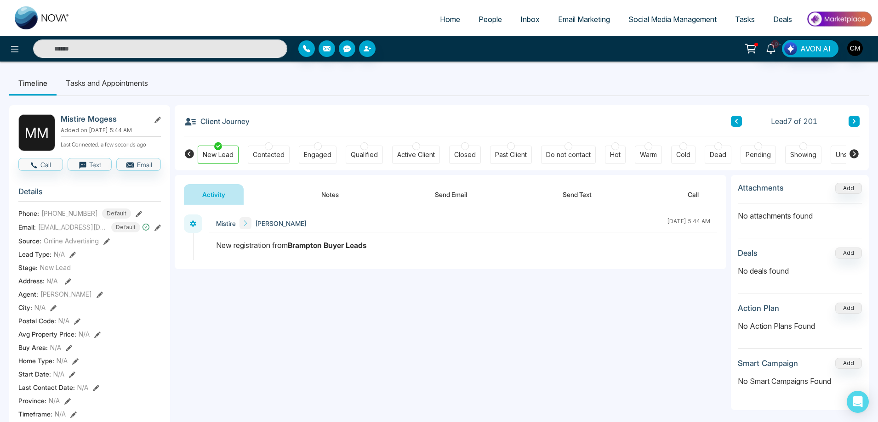
click at [850, 124] on button at bounding box center [853, 121] width 11 height 11
click at [216, 147] on div at bounding box center [218, 146] width 8 height 8
click at [852, 123] on icon at bounding box center [853, 122] width 5 height 6
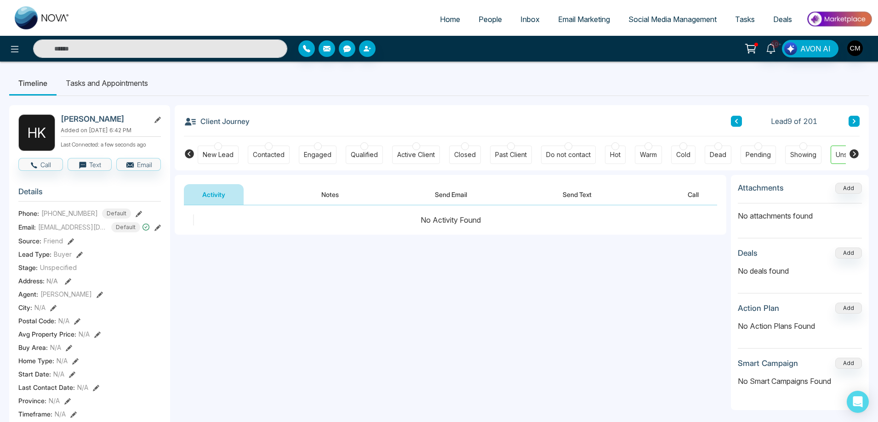
click at [220, 155] on div "New Lead" at bounding box center [218, 154] width 31 height 9
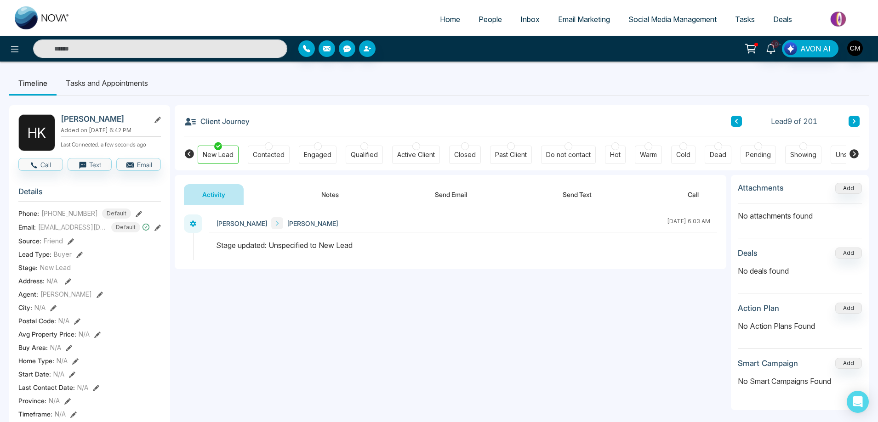
click at [846, 123] on div "Lead 9 of 201" at bounding box center [795, 121] width 129 height 11
click at [850, 122] on button at bounding box center [853, 121] width 11 height 11
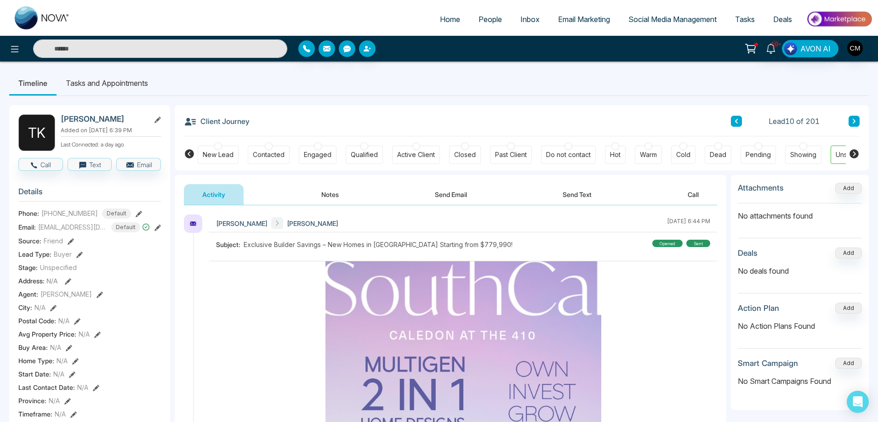
click at [734, 119] on icon at bounding box center [736, 122] width 5 height 6
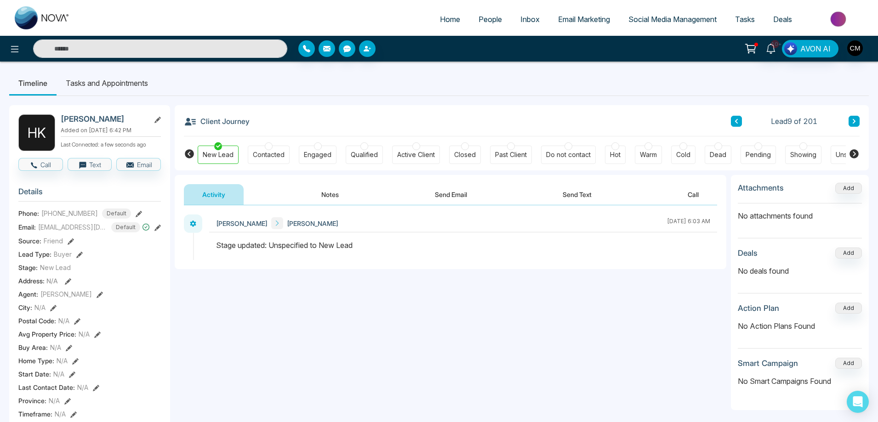
click at [850, 119] on button at bounding box center [853, 121] width 11 height 11
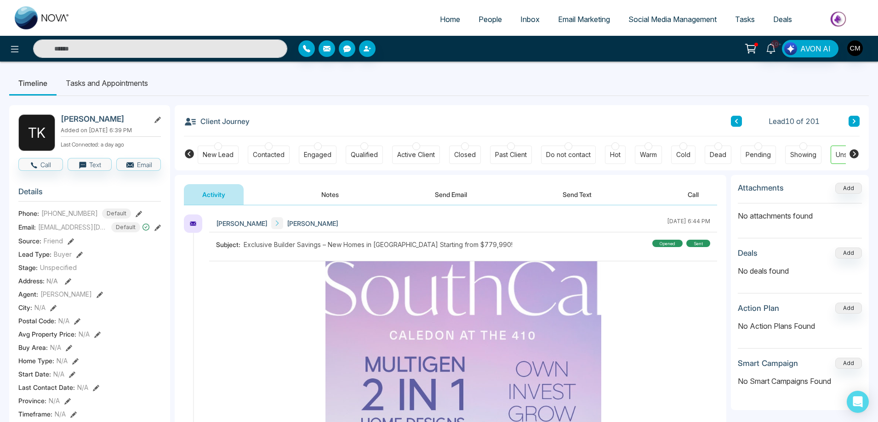
click at [850, 119] on button at bounding box center [853, 121] width 11 height 11
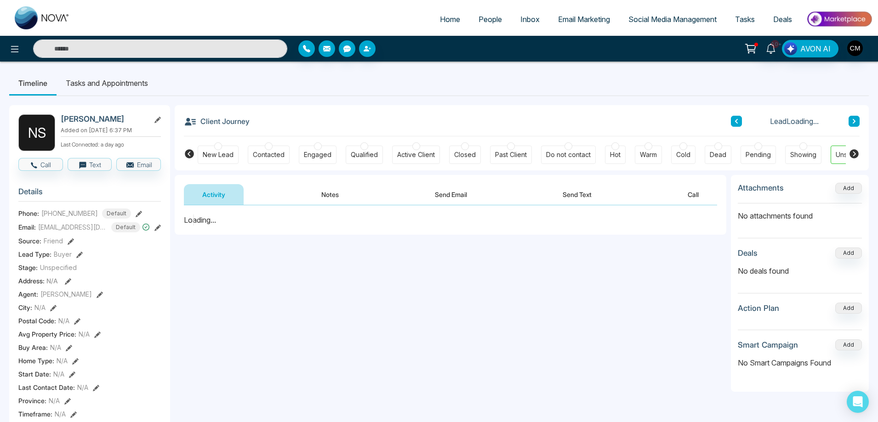
click at [220, 147] on div at bounding box center [218, 146] width 8 height 8
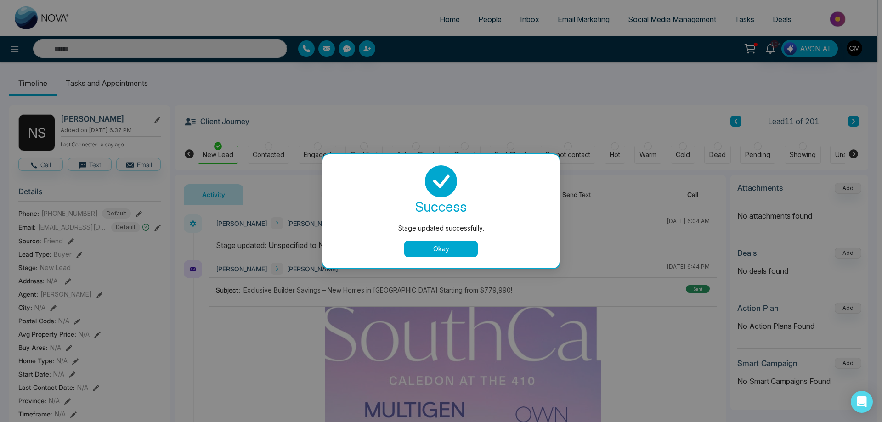
click at [854, 119] on div "Stage updated successfully. success Stage updated successfully. Okay" at bounding box center [441, 211] width 882 height 422
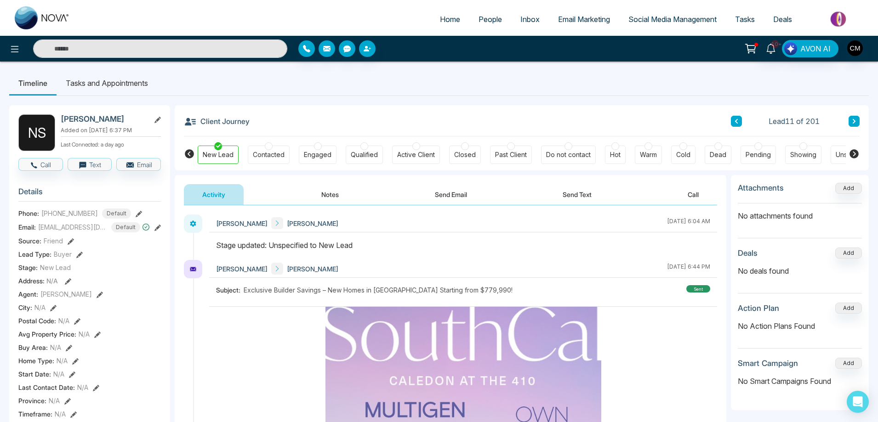
click at [852, 121] on icon at bounding box center [853, 122] width 5 height 6
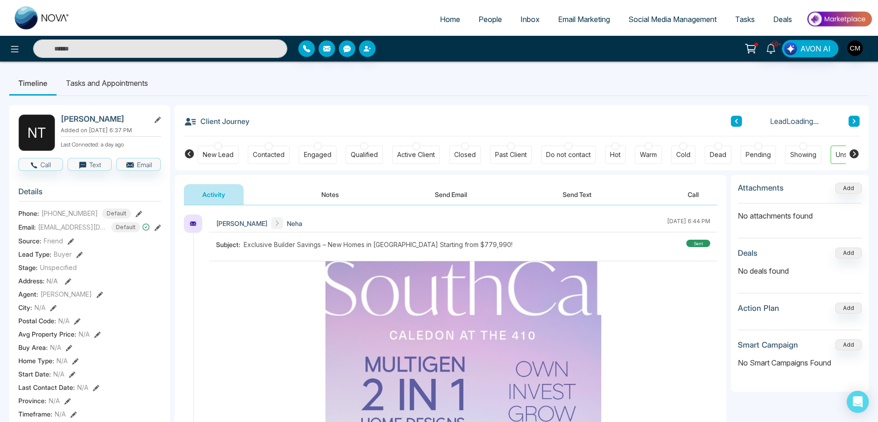
click at [221, 148] on div at bounding box center [218, 146] width 8 height 8
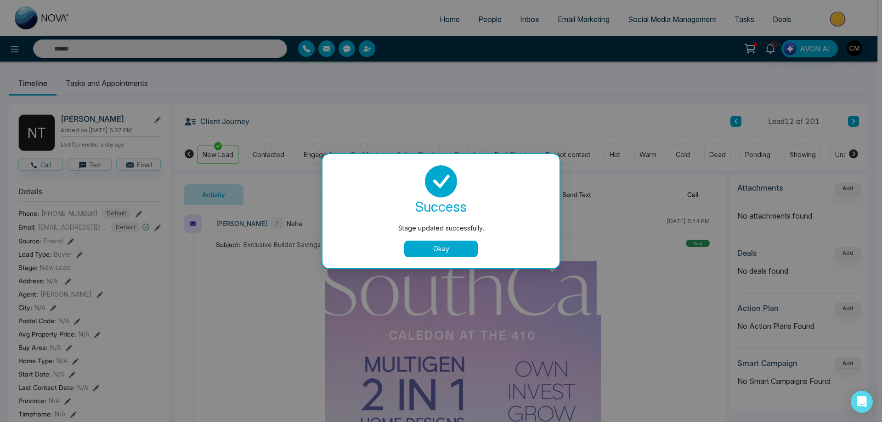
click at [414, 244] on button "Okay" at bounding box center [441, 249] width 74 height 17
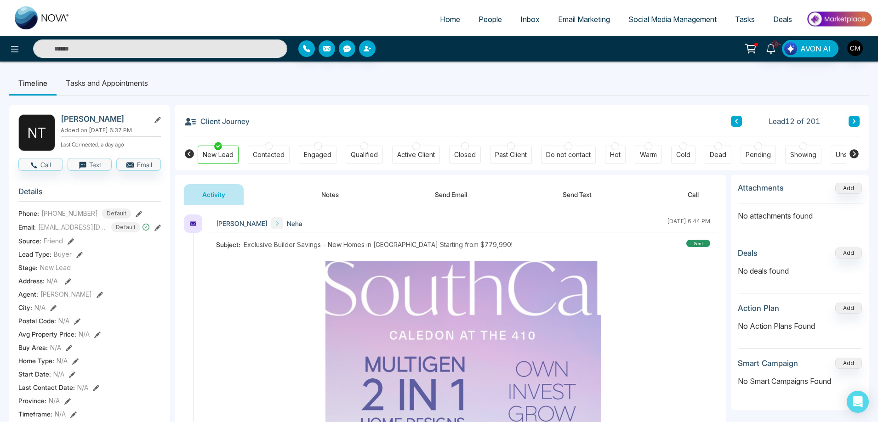
click at [854, 122] on icon at bounding box center [853, 121] width 3 height 5
click at [224, 149] on div "New Lead" at bounding box center [218, 155] width 41 height 18
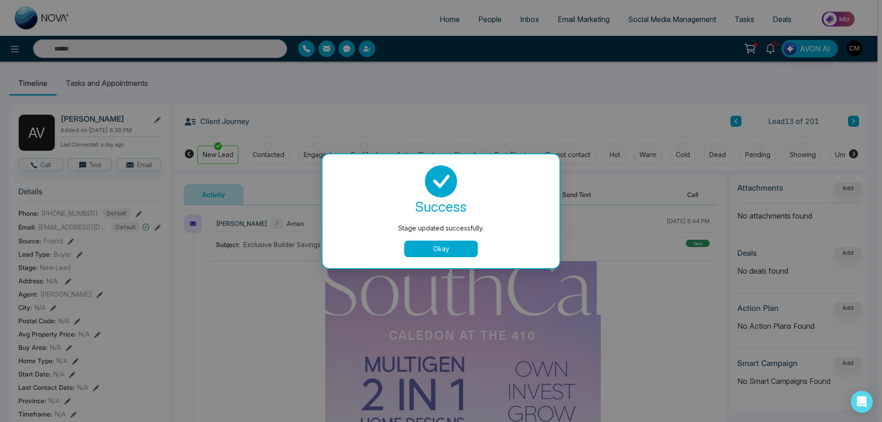
click at [461, 250] on button "Okay" at bounding box center [441, 249] width 74 height 17
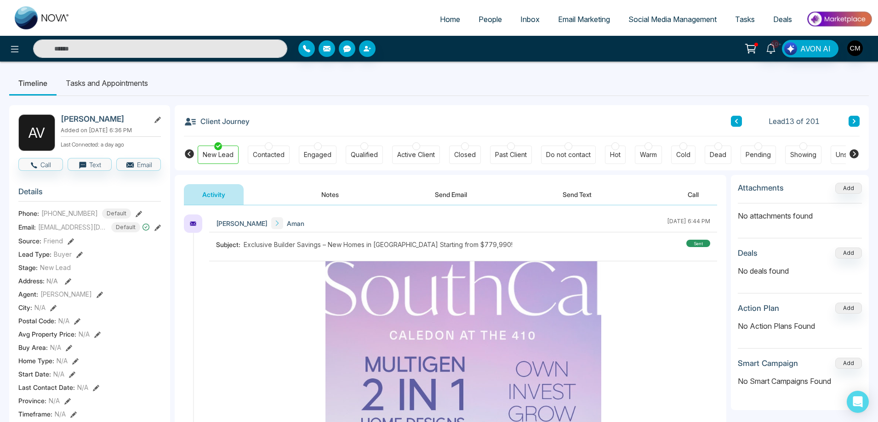
click at [854, 116] on button at bounding box center [853, 121] width 11 height 11
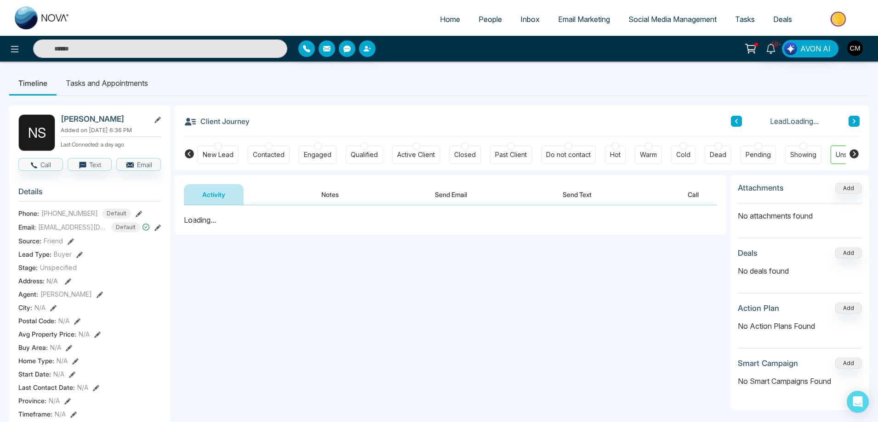
click at [215, 152] on div "New Lead" at bounding box center [218, 154] width 31 height 9
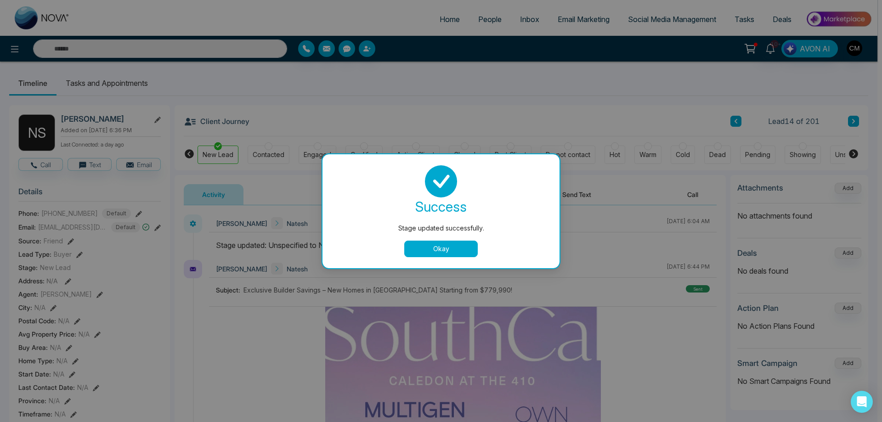
click at [437, 246] on button "Okay" at bounding box center [441, 249] width 74 height 17
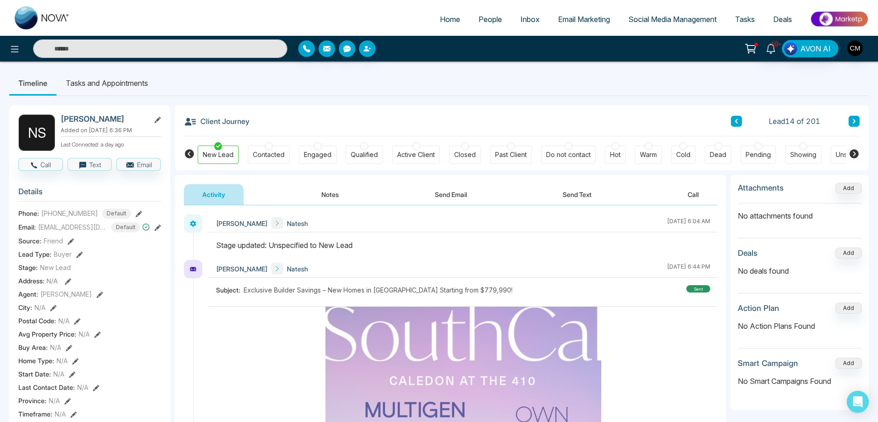
click at [850, 119] on button at bounding box center [853, 121] width 11 height 11
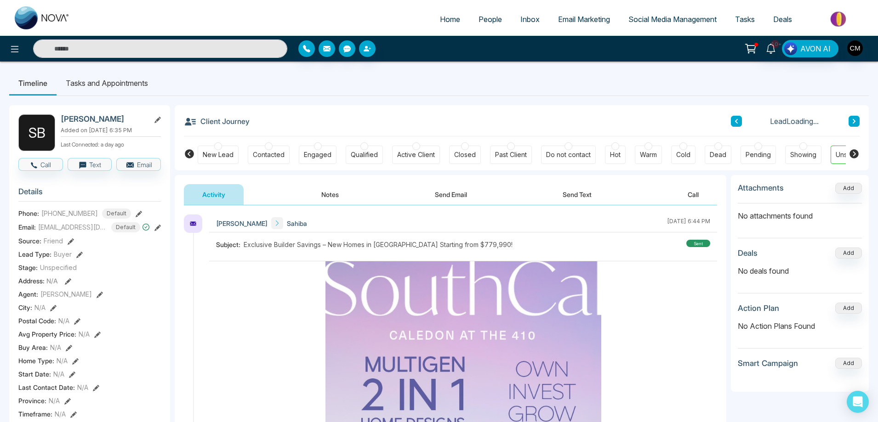
click at [219, 148] on div at bounding box center [218, 146] width 8 height 8
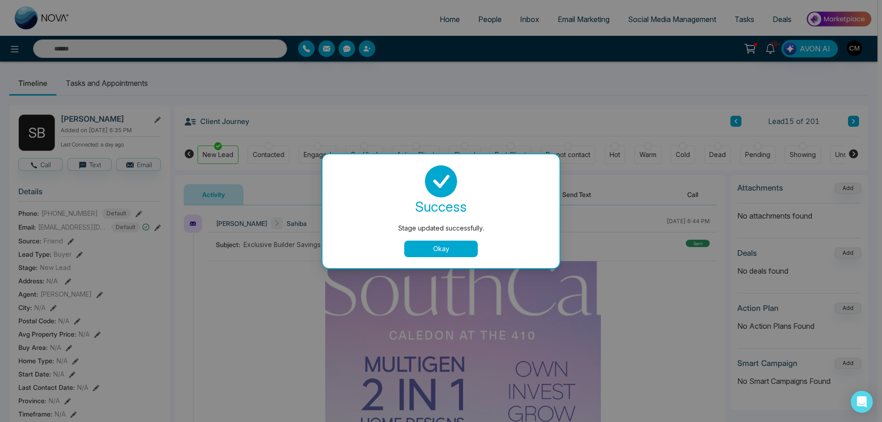
click at [459, 247] on button "Okay" at bounding box center [441, 249] width 74 height 17
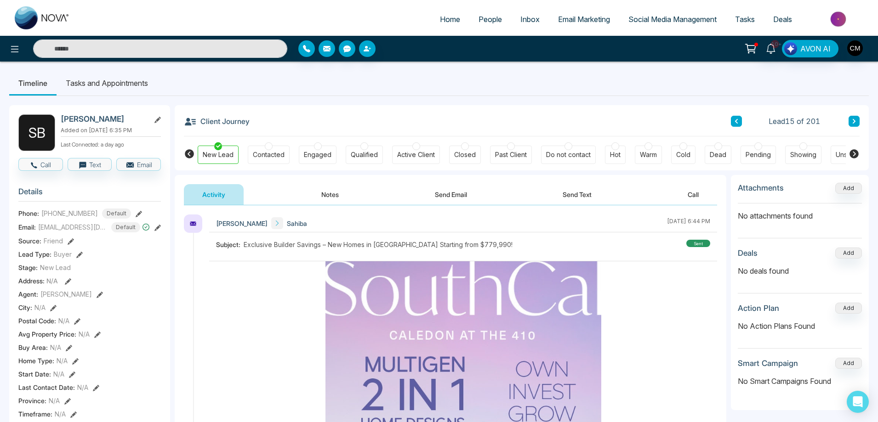
click at [853, 119] on icon at bounding box center [853, 122] width 5 height 6
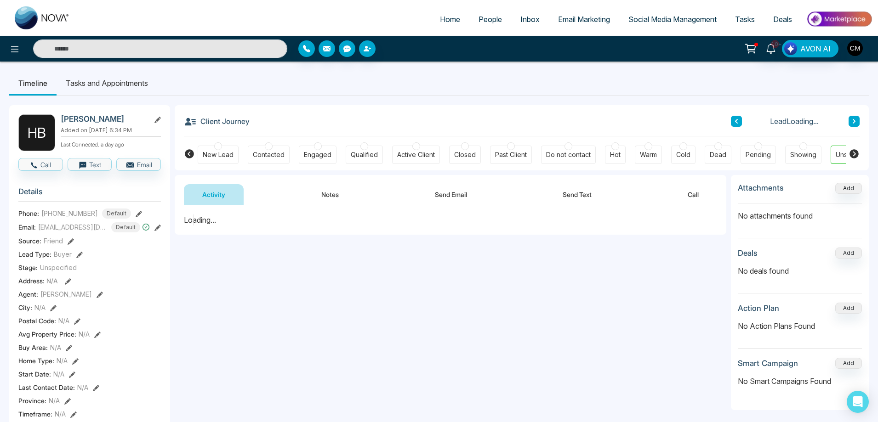
click at [227, 147] on div "New Lead" at bounding box center [218, 155] width 41 height 18
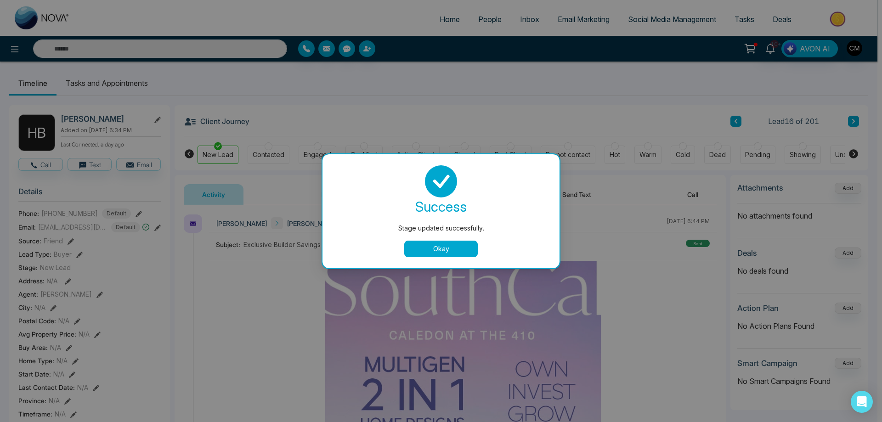
click at [456, 249] on button "Okay" at bounding box center [441, 249] width 74 height 17
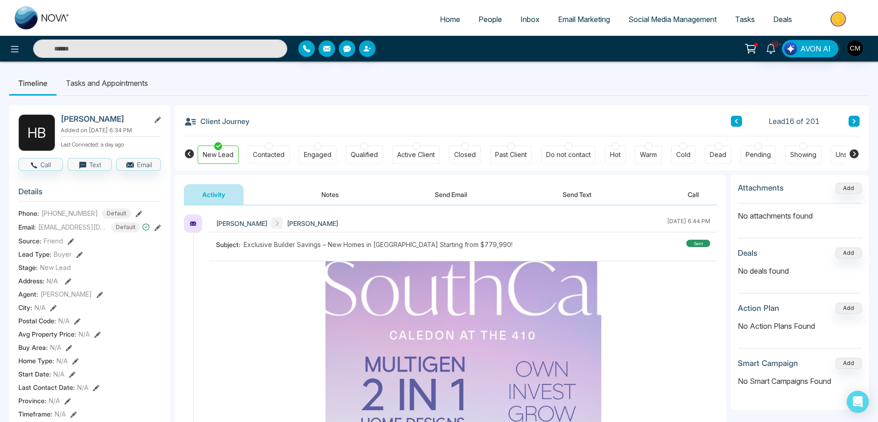
click at [856, 118] on button at bounding box center [853, 121] width 11 height 11
click at [215, 152] on div "New Lead" at bounding box center [218, 154] width 31 height 9
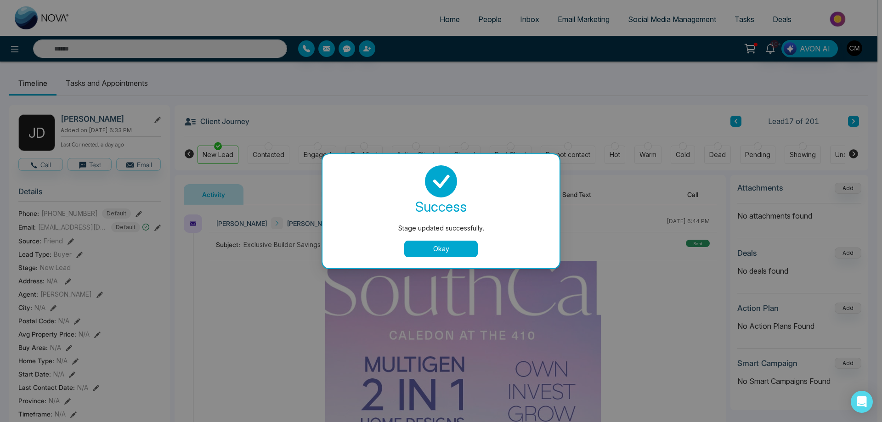
click at [452, 248] on button "Okay" at bounding box center [441, 249] width 74 height 17
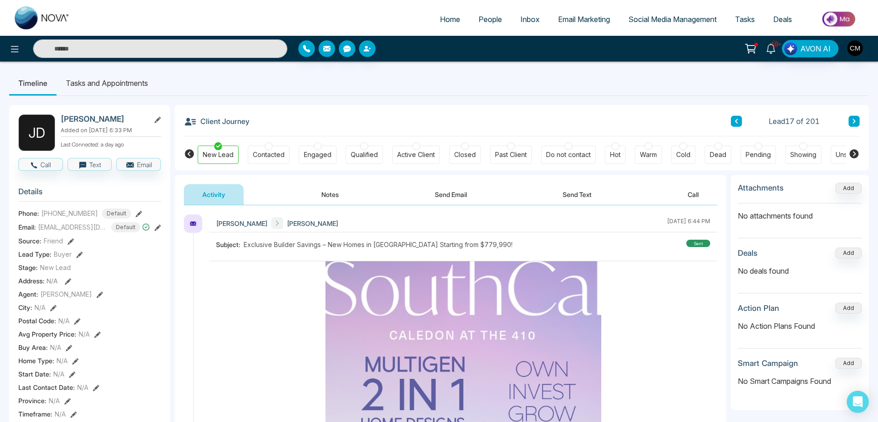
click at [850, 123] on button at bounding box center [853, 121] width 11 height 11
click at [219, 148] on div at bounding box center [218, 146] width 8 height 8
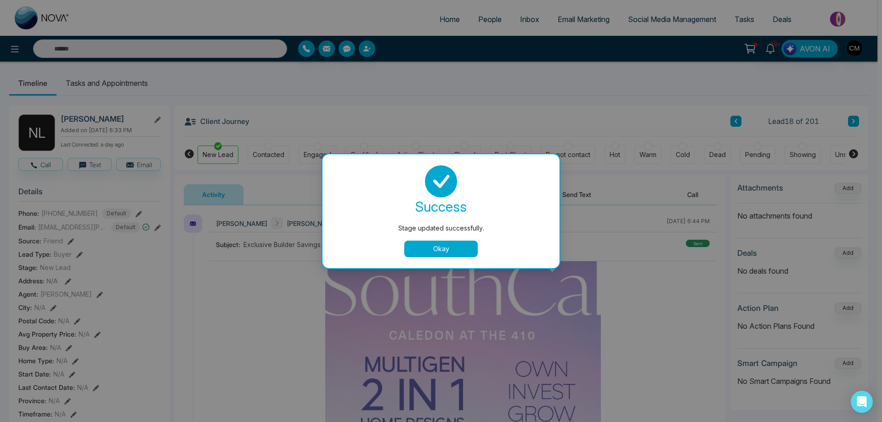
click at [461, 245] on button "Okay" at bounding box center [441, 249] width 74 height 17
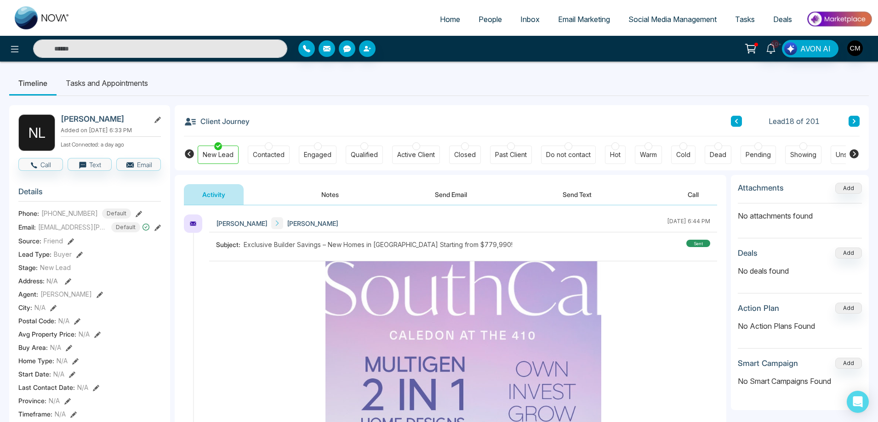
click at [855, 119] on icon at bounding box center [853, 122] width 5 height 6
click at [217, 148] on div at bounding box center [218, 146] width 8 height 8
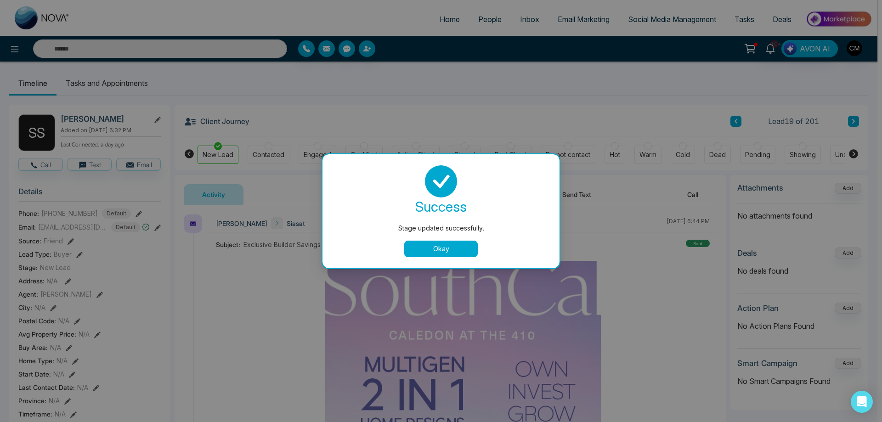
click at [442, 255] on button "Okay" at bounding box center [441, 249] width 74 height 17
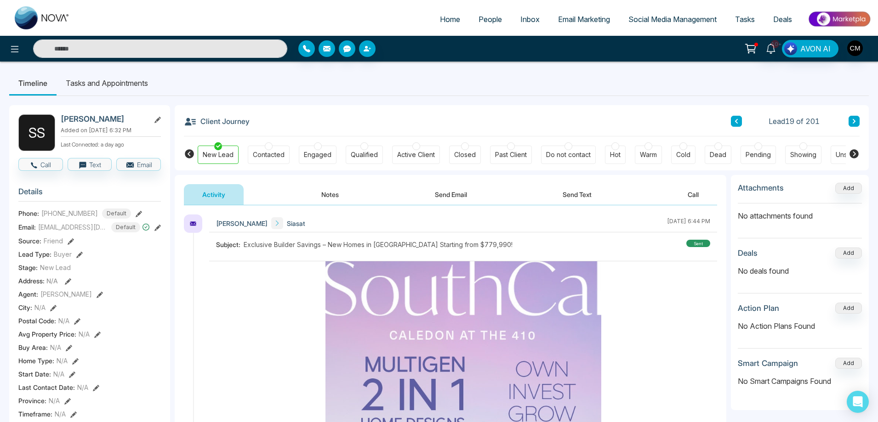
click at [853, 124] on icon at bounding box center [853, 122] width 5 height 6
click at [225, 149] on div "New Lead" at bounding box center [218, 155] width 41 height 18
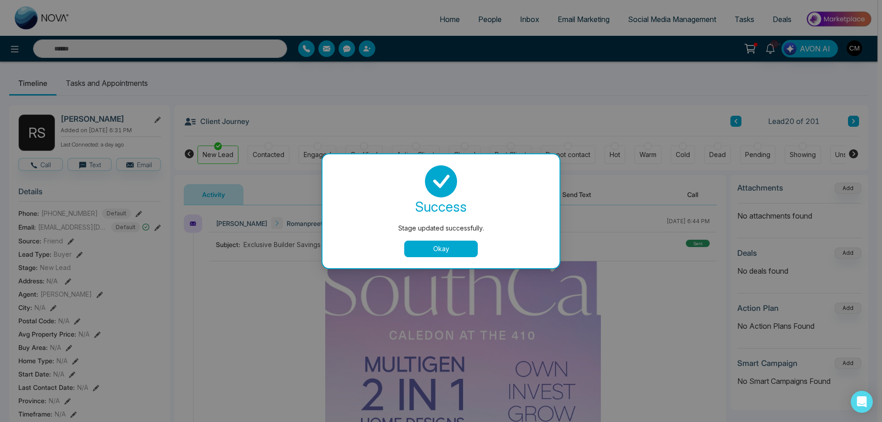
click at [466, 241] on button "Okay" at bounding box center [441, 249] width 74 height 17
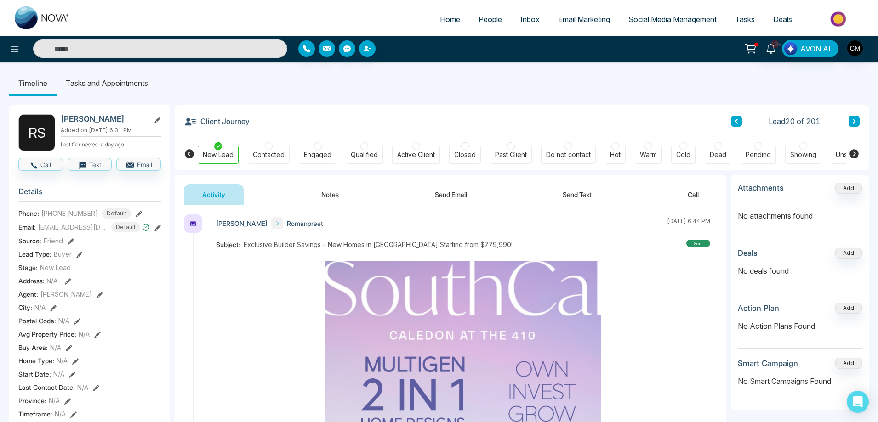
click at [856, 118] on button at bounding box center [853, 121] width 11 height 11
click at [219, 148] on div at bounding box center [218, 146] width 8 height 8
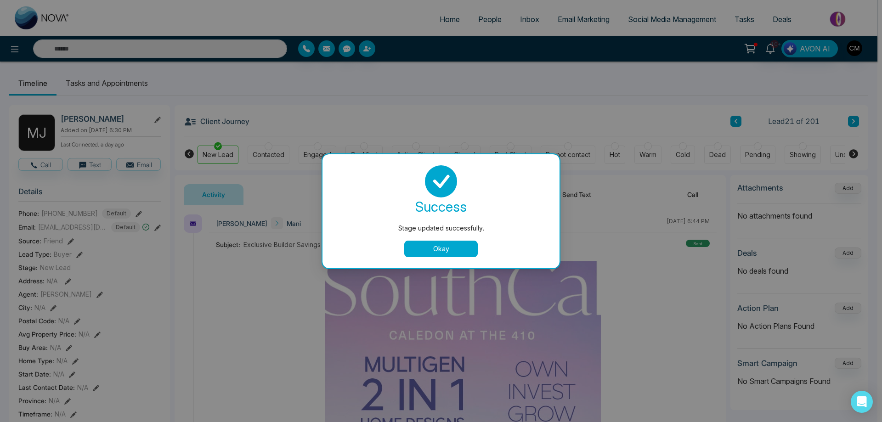
click at [454, 245] on button "Okay" at bounding box center [441, 249] width 74 height 17
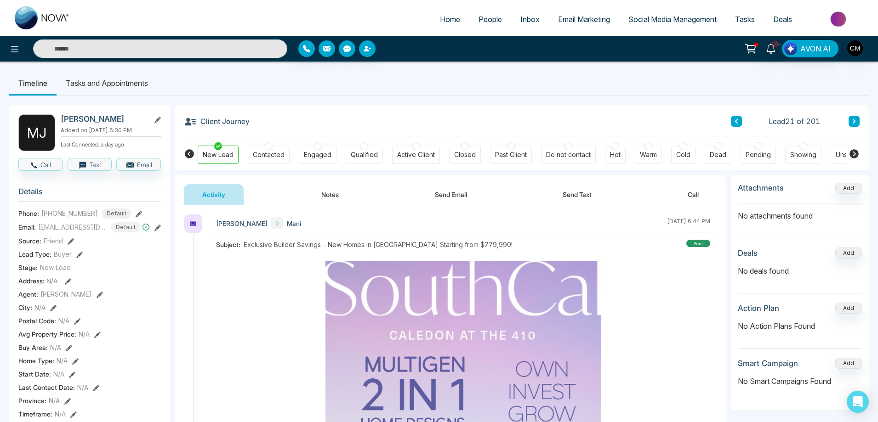
click at [850, 121] on button at bounding box center [853, 121] width 11 height 11
click at [218, 152] on div "New Lead" at bounding box center [218, 154] width 31 height 9
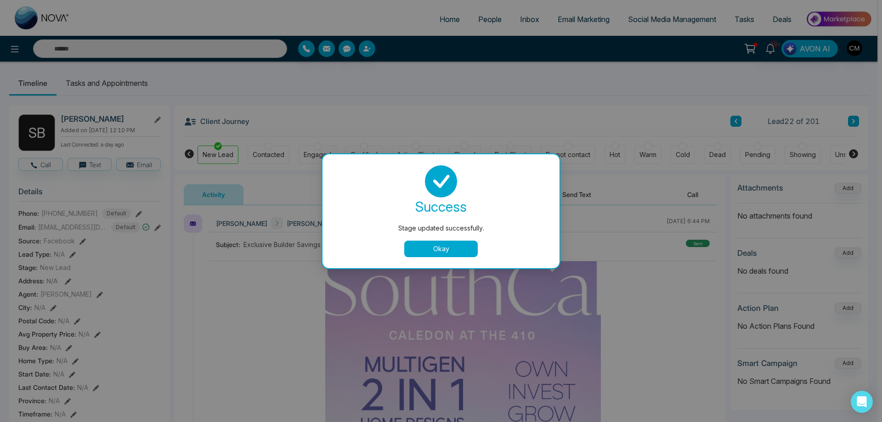
click at [442, 249] on button "Okay" at bounding box center [441, 249] width 74 height 17
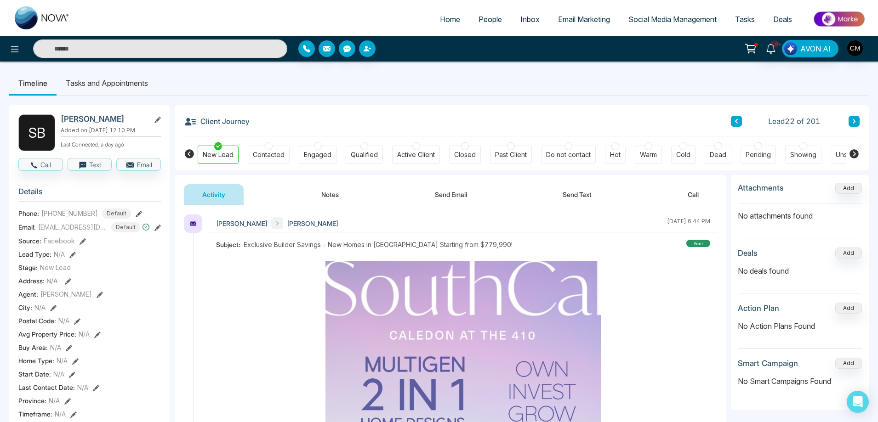
click at [853, 118] on button at bounding box center [853, 121] width 11 height 11
click at [226, 153] on div "New Lead" at bounding box center [218, 154] width 31 height 9
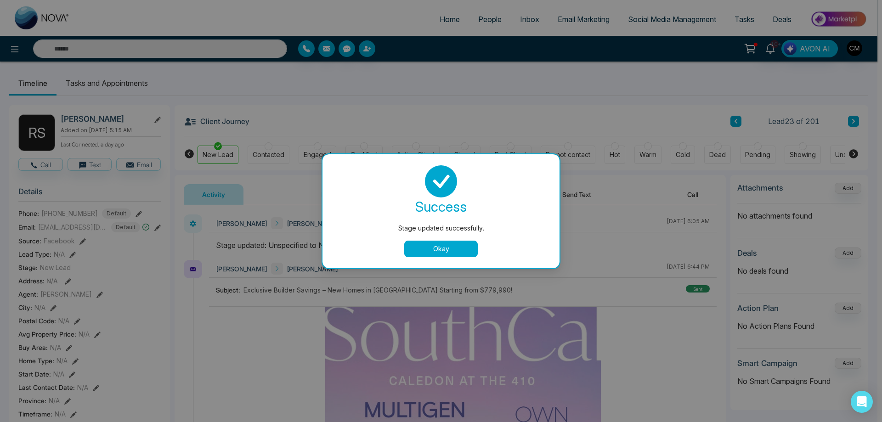
click at [434, 250] on button "Okay" at bounding box center [441, 249] width 74 height 17
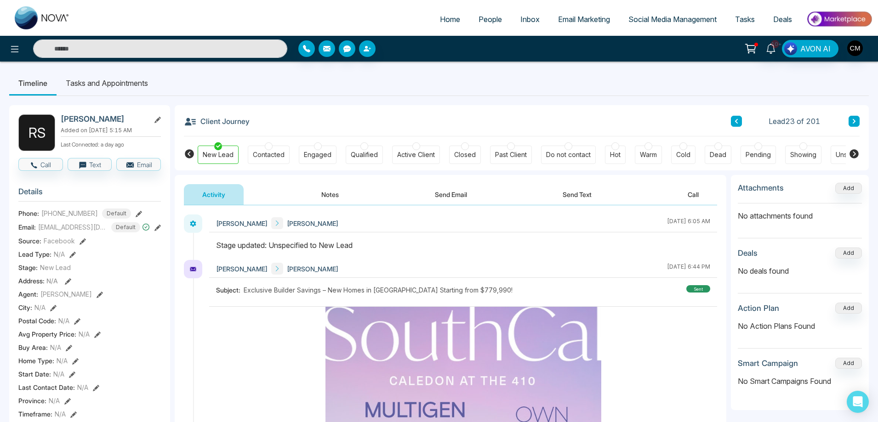
click at [853, 119] on icon at bounding box center [853, 122] width 5 height 6
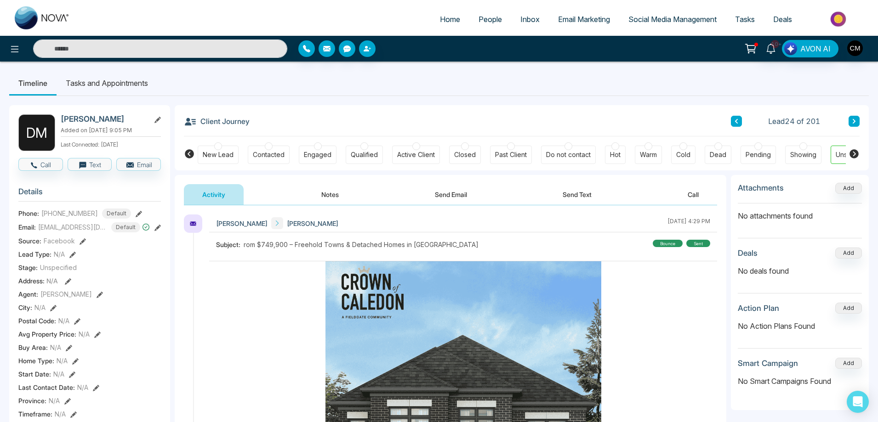
click at [218, 146] on div at bounding box center [218, 146] width 8 height 8
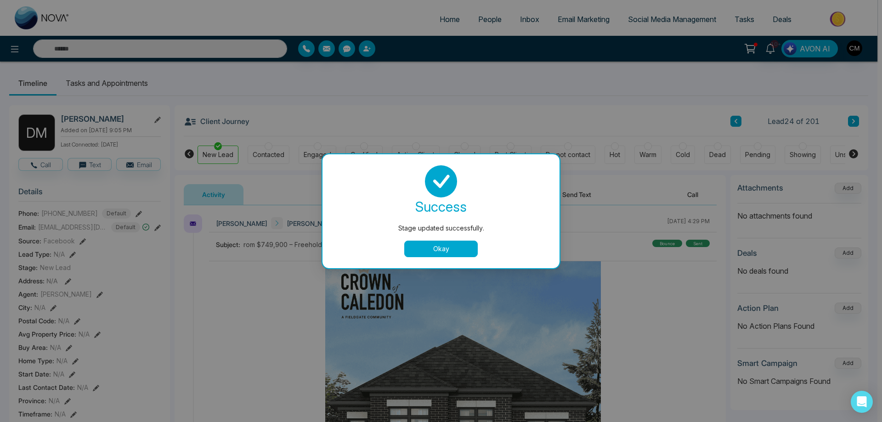
click at [445, 254] on button "Okay" at bounding box center [441, 249] width 74 height 17
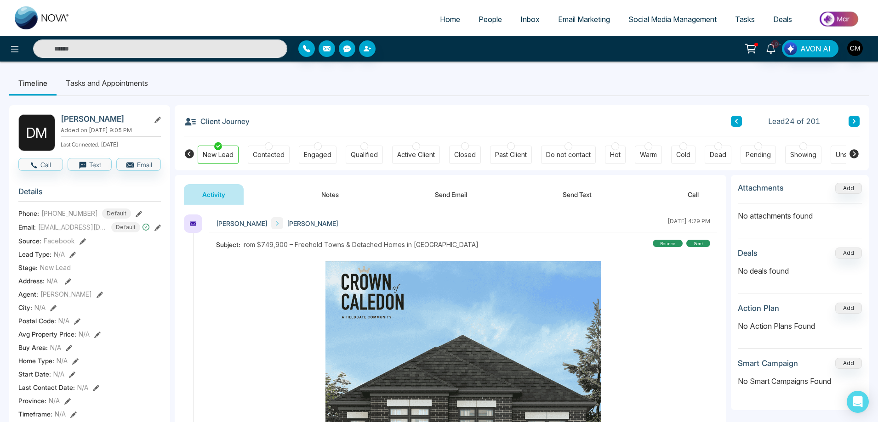
click at [852, 120] on icon at bounding box center [853, 122] width 5 height 6
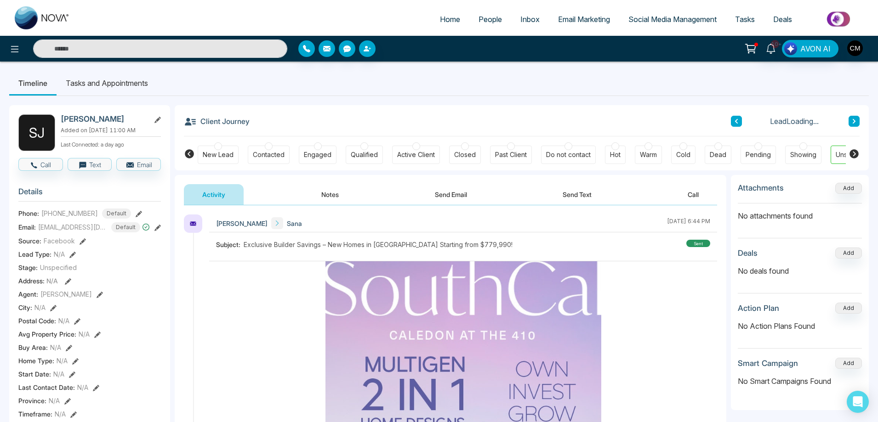
click at [220, 149] on div at bounding box center [218, 146] width 8 height 8
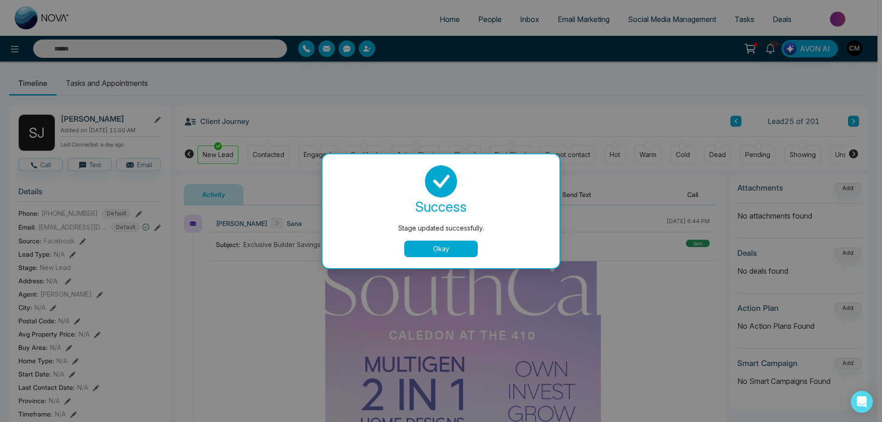
click at [426, 242] on button "Okay" at bounding box center [441, 249] width 74 height 17
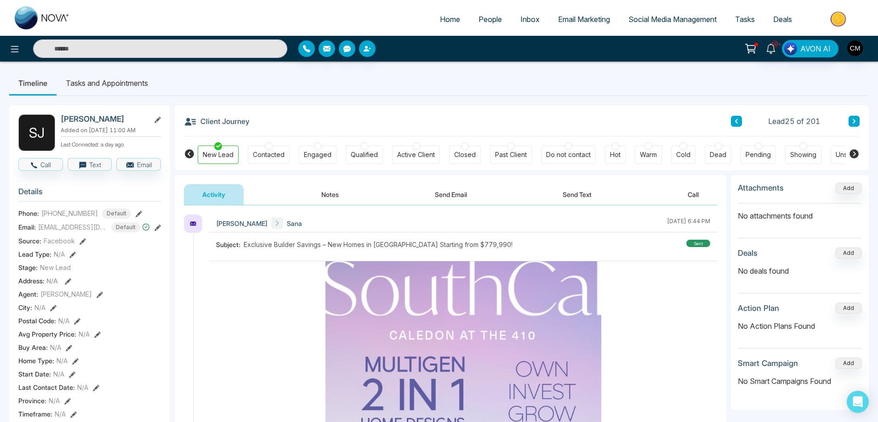
click at [858, 119] on button at bounding box center [853, 121] width 11 height 11
click at [219, 151] on div "New Lead" at bounding box center [218, 154] width 31 height 9
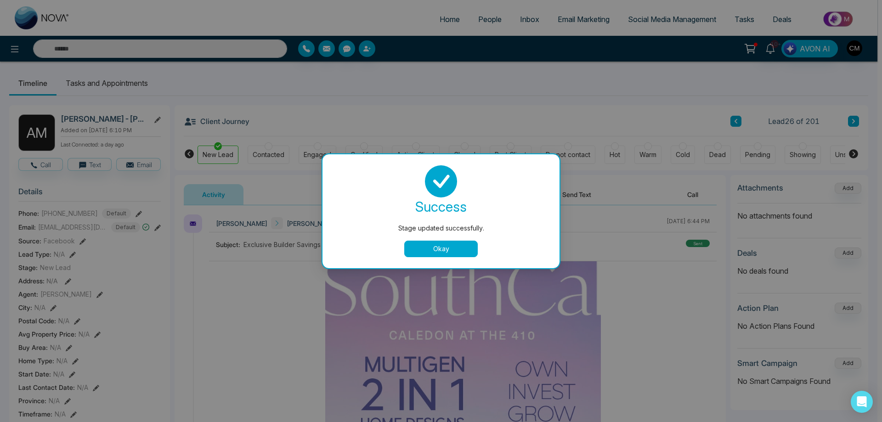
click at [452, 249] on button "Okay" at bounding box center [441, 249] width 74 height 17
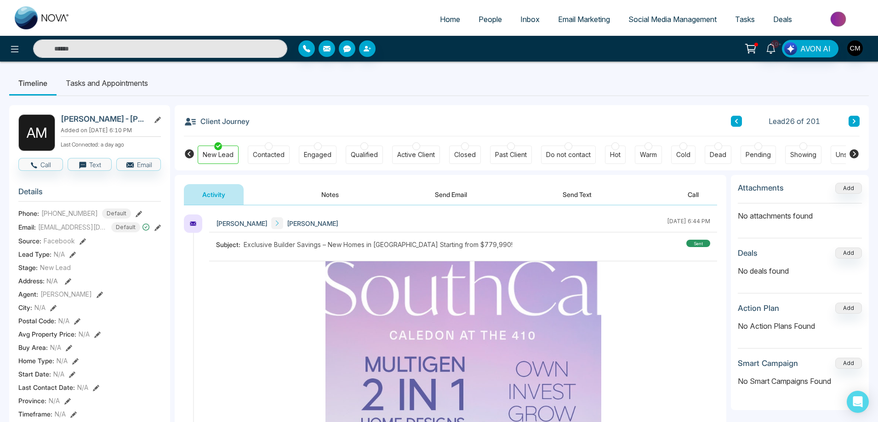
click at [855, 123] on icon at bounding box center [853, 122] width 5 height 6
click at [226, 151] on div "New Lead" at bounding box center [218, 154] width 31 height 9
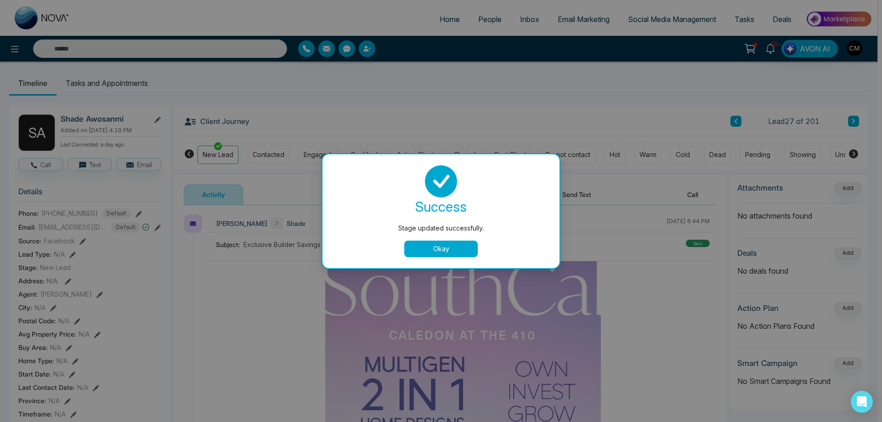
click at [467, 244] on button "Okay" at bounding box center [441, 249] width 74 height 17
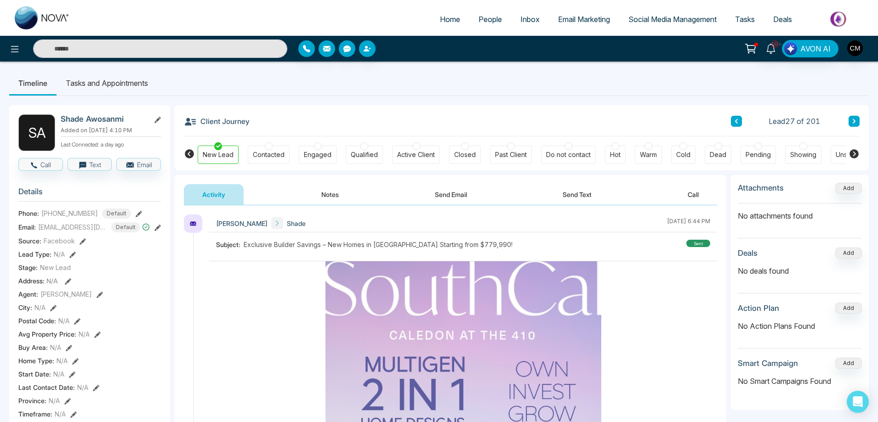
click at [851, 122] on button at bounding box center [853, 121] width 11 height 11
click at [856, 123] on button at bounding box center [853, 121] width 11 height 11
click at [50, 23] on img at bounding box center [42, 17] width 55 height 23
select select "*"
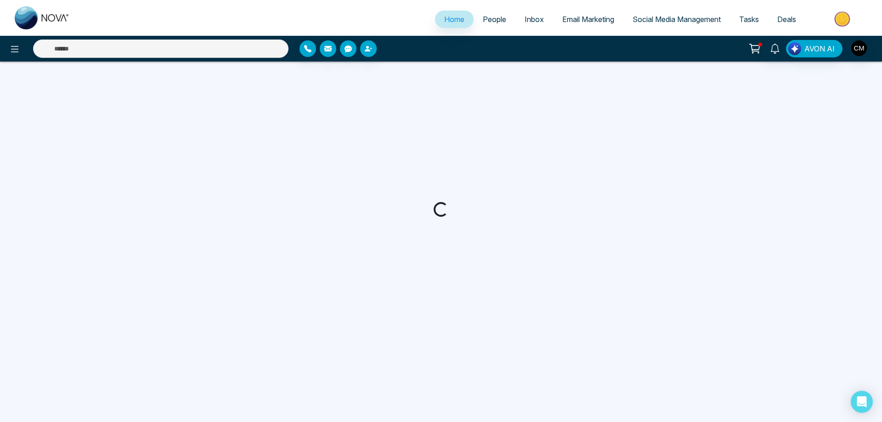
select select "*"
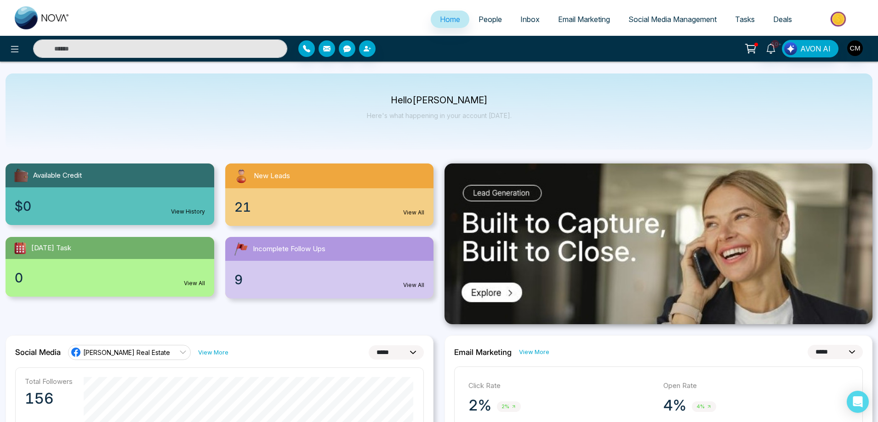
click at [648, 18] on span "Social Media Management" at bounding box center [672, 19] width 88 height 9
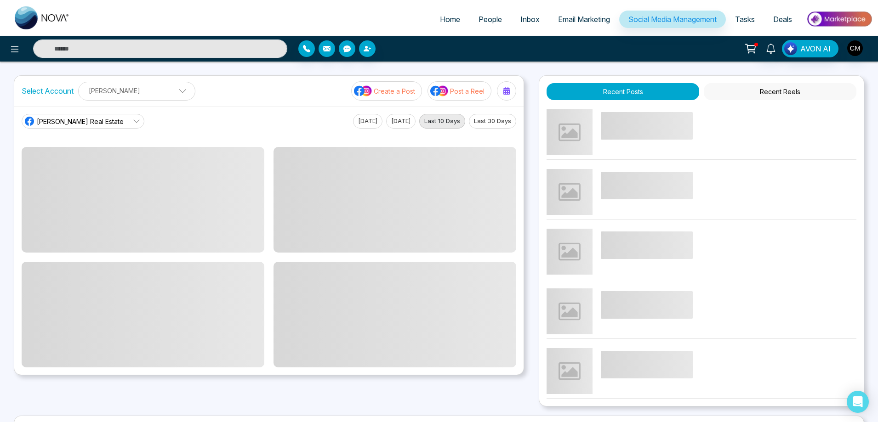
click at [753, 48] on icon at bounding box center [750, 48] width 13 height 13
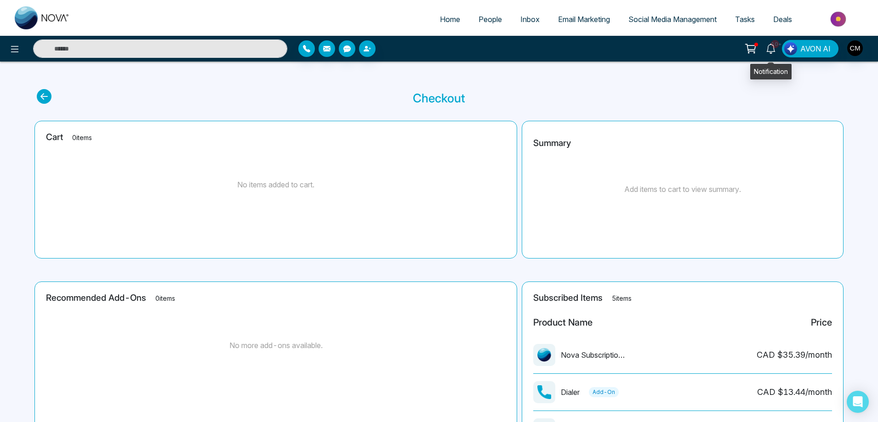
click at [766, 53] on icon at bounding box center [770, 49] width 10 height 10
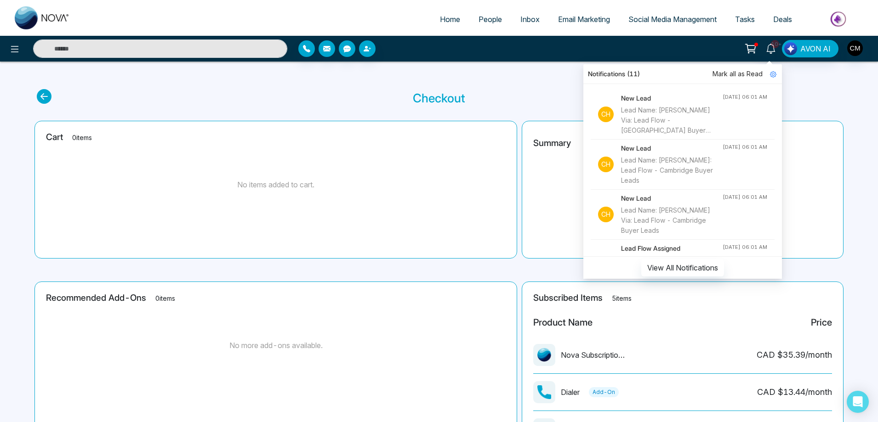
click at [741, 72] on span "Mark all as Read" at bounding box center [737, 74] width 50 height 10
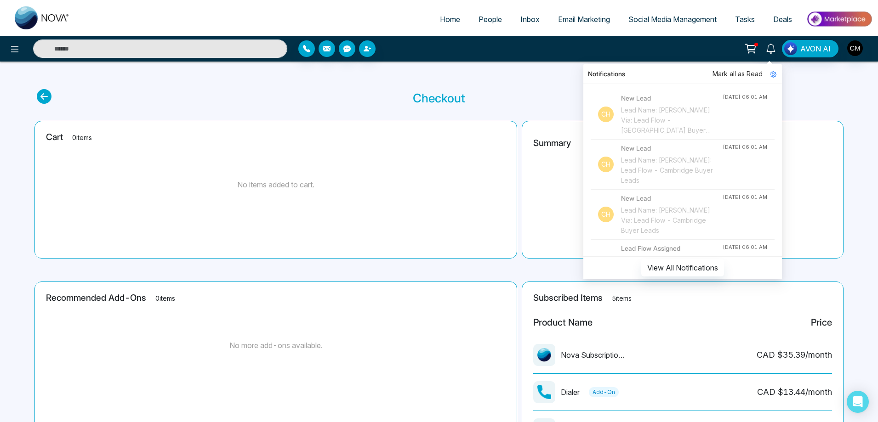
click at [415, 104] on p "Checkout" at bounding box center [439, 98] width 52 height 18
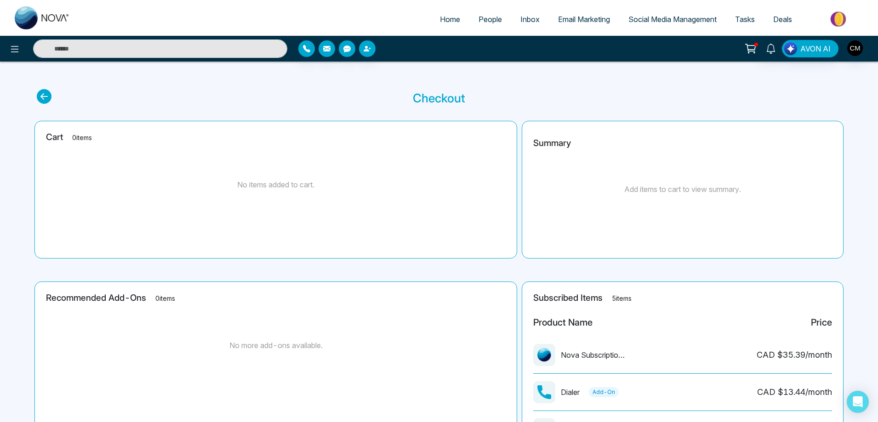
click at [49, 14] on img at bounding box center [42, 17] width 55 height 23
select select "*"
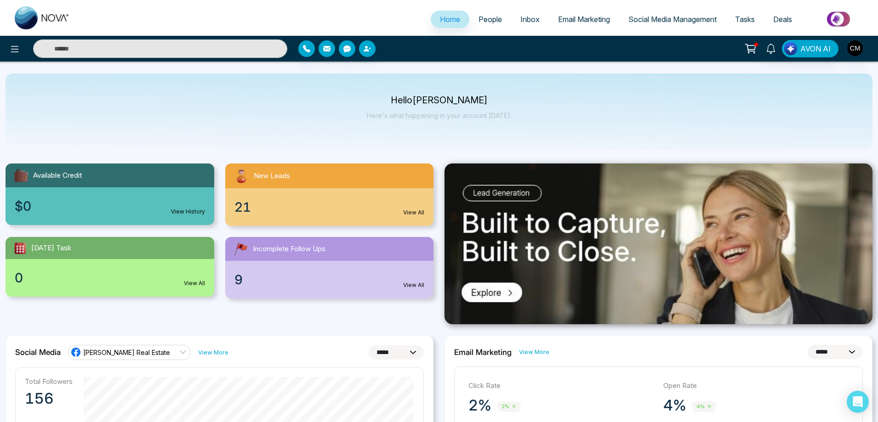
click at [488, 22] on span "People" at bounding box center [489, 19] width 23 height 9
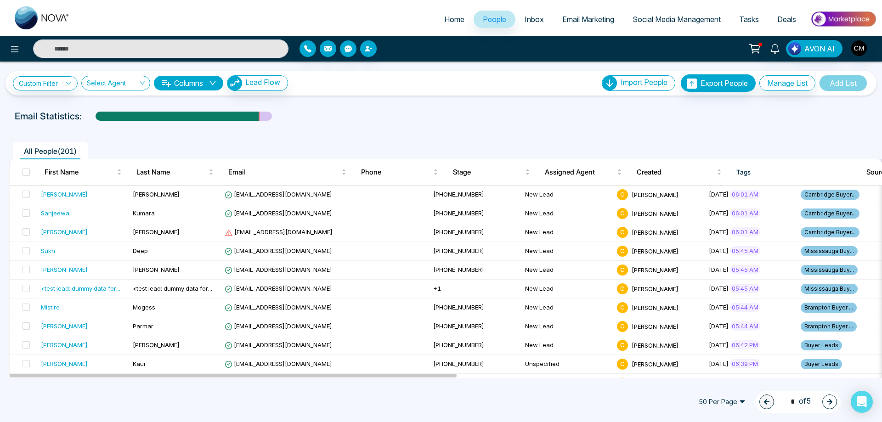
click at [33, 11] on img at bounding box center [42, 17] width 55 height 23
select select "*"
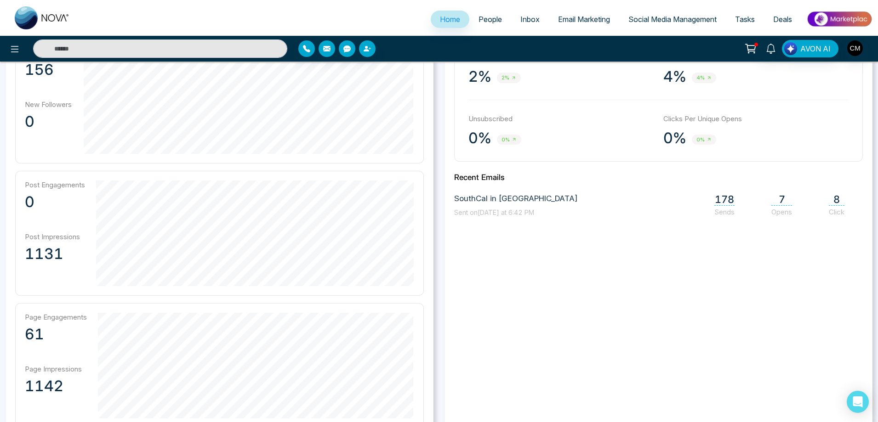
scroll to position [322, 0]
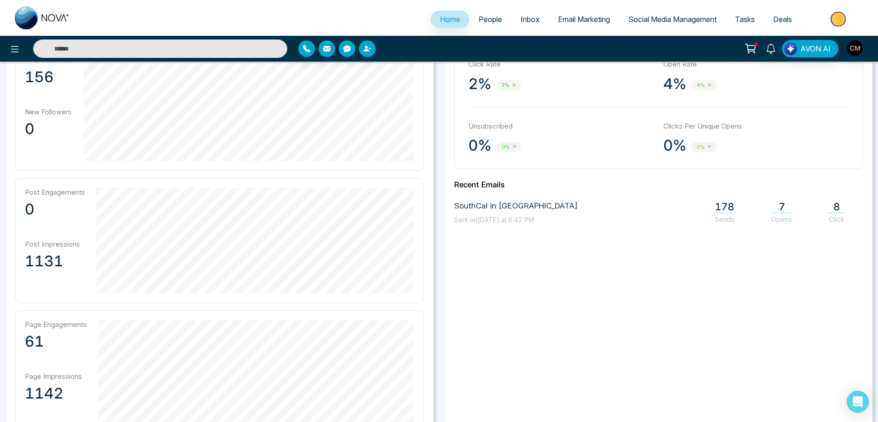
click at [652, 11] on link "Social Media Management" at bounding box center [672, 19] width 107 height 17
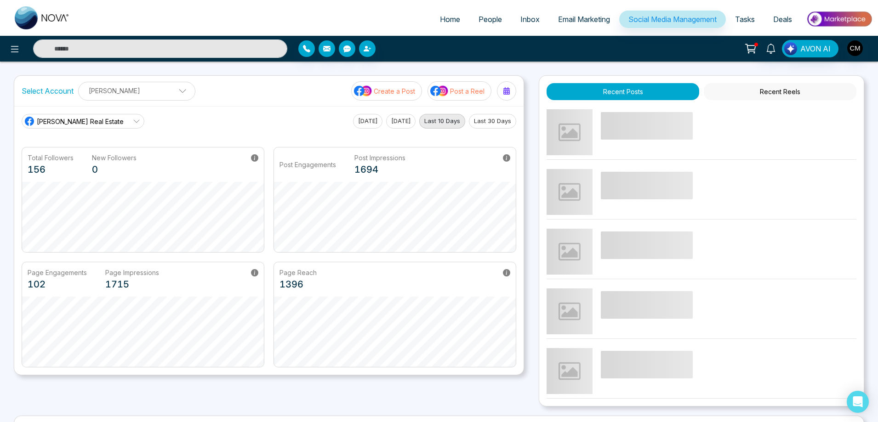
click at [570, 17] on span "Email Marketing" at bounding box center [584, 19] width 52 height 9
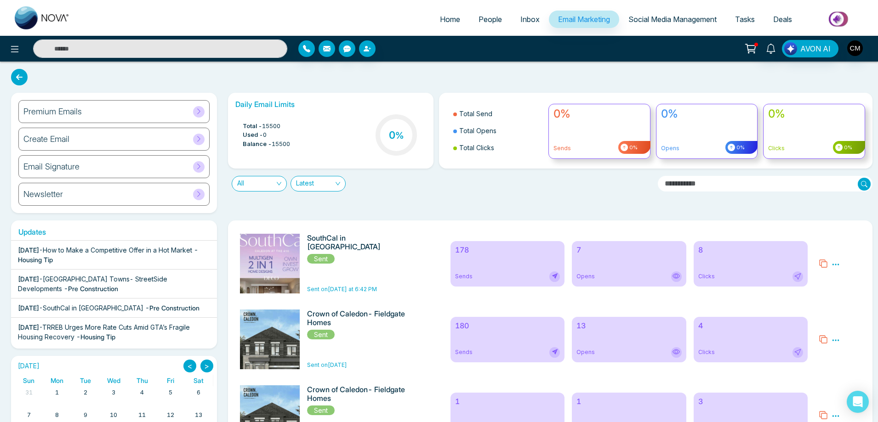
click at [142, 112] on div "Premium Emails" at bounding box center [113, 111] width 191 height 23
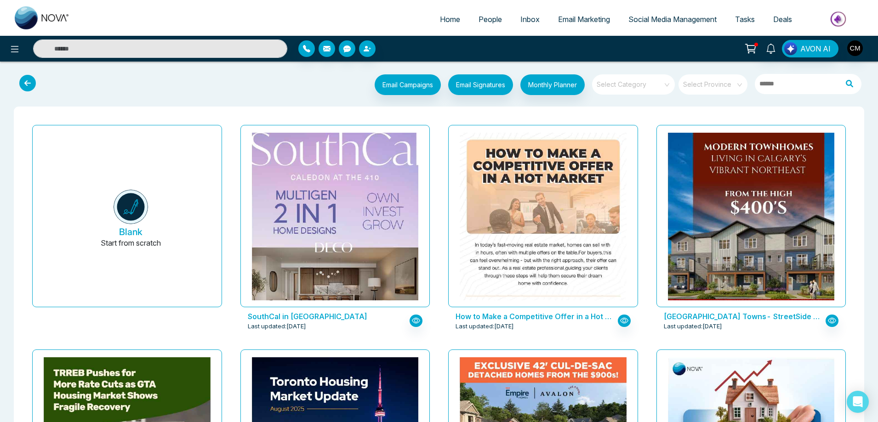
click at [701, 85] on input "search" at bounding box center [709, 81] width 52 height 14
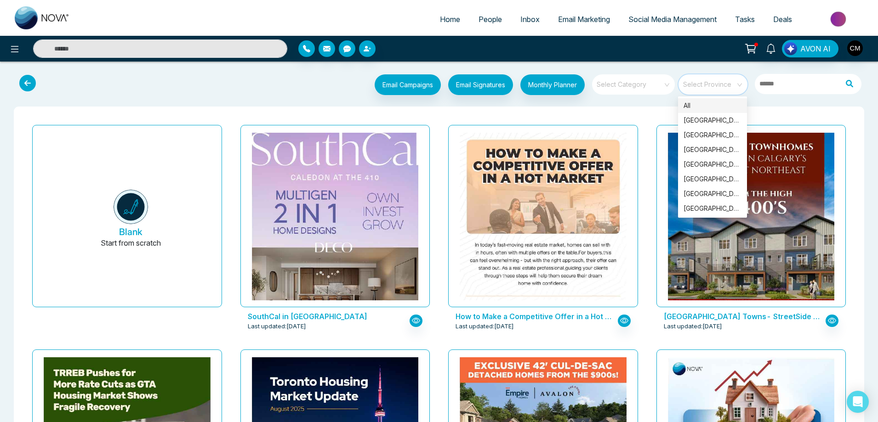
click at [621, 88] on input "search" at bounding box center [630, 81] width 66 height 14
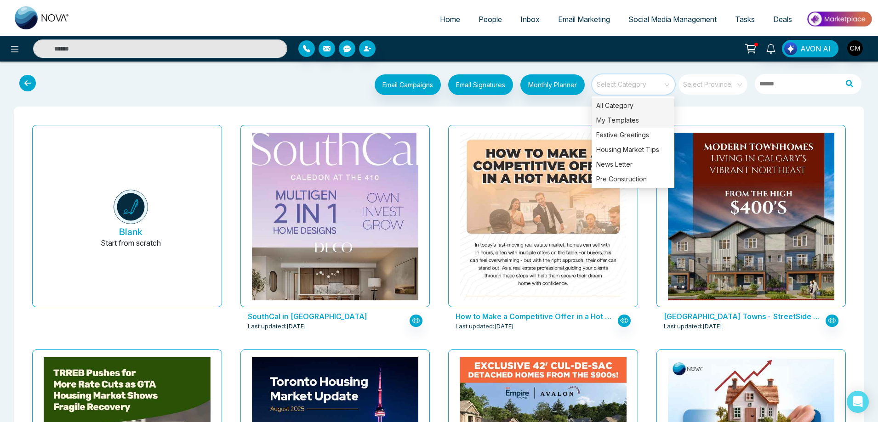
click at [614, 118] on div "My Templates" at bounding box center [632, 120] width 83 height 15
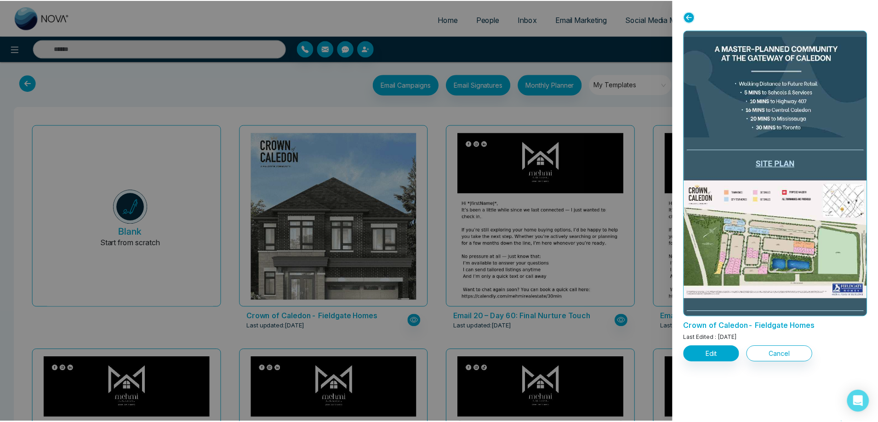
scroll to position [781, 0]
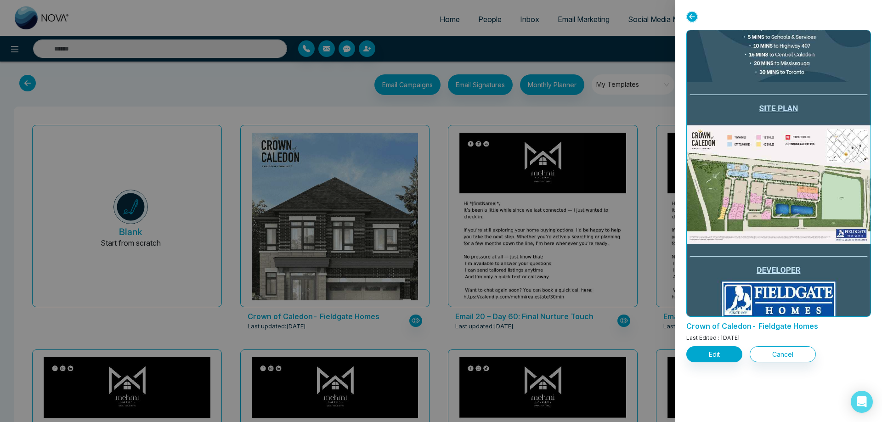
click at [440, 118] on div at bounding box center [441, 211] width 882 height 422
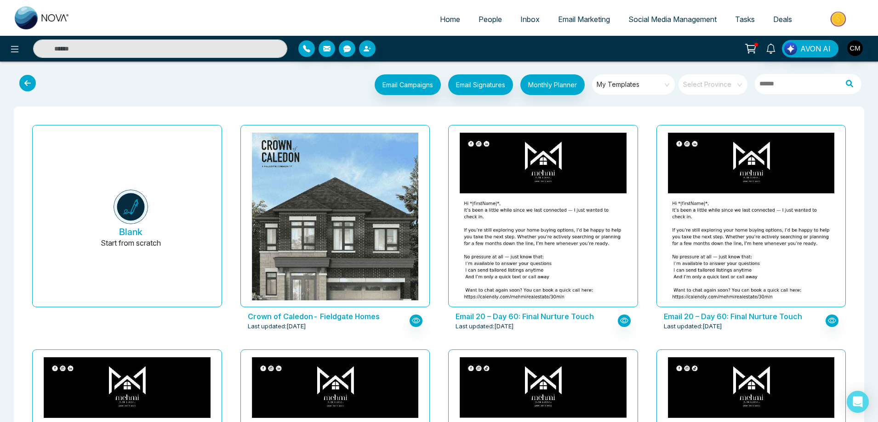
click at [676, 79] on div "My Templates Select Province" at bounding box center [669, 85] width 155 height 23
click at [650, 82] on span "My Templates" at bounding box center [633, 85] width 75 height 14
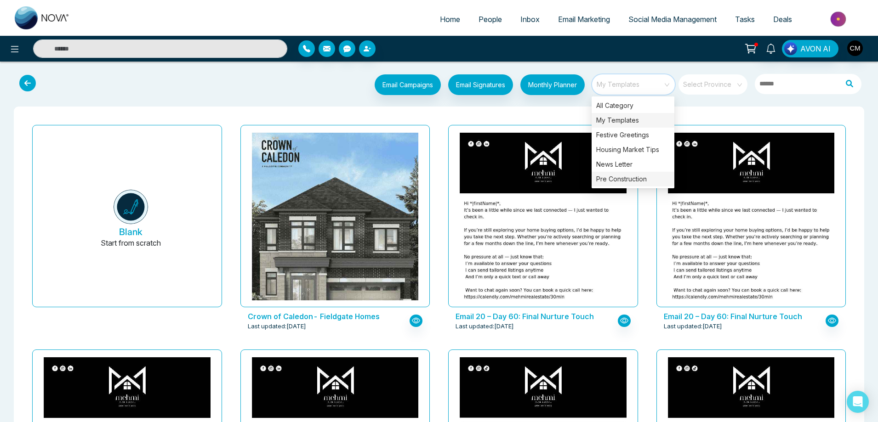
click at [610, 178] on div "Pre Construction" at bounding box center [632, 179] width 83 height 15
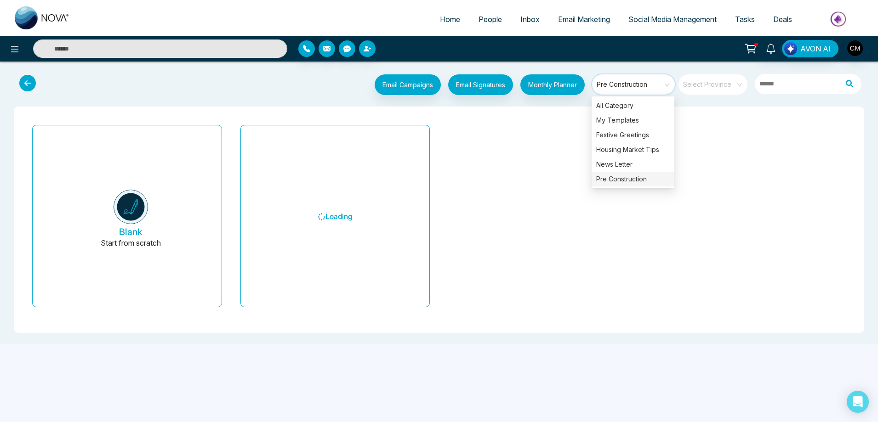
click at [227, 119] on div "Blank Start from scratch Loading" at bounding box center [438, 220] width 835 height 212
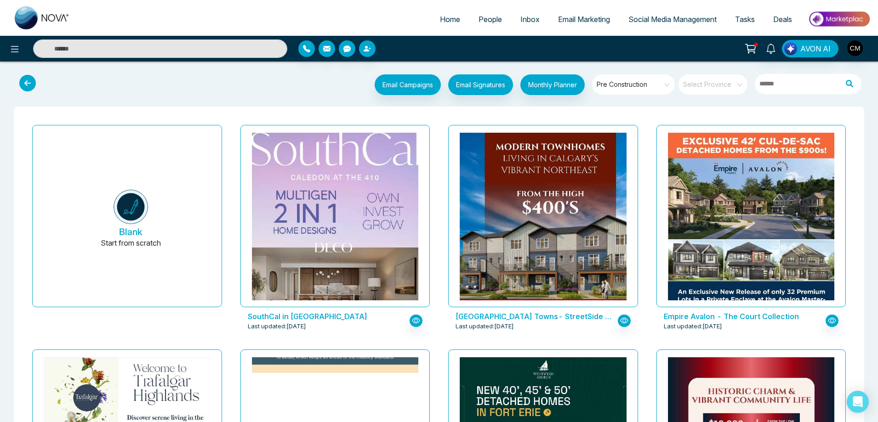
scroll to position [138, 0]
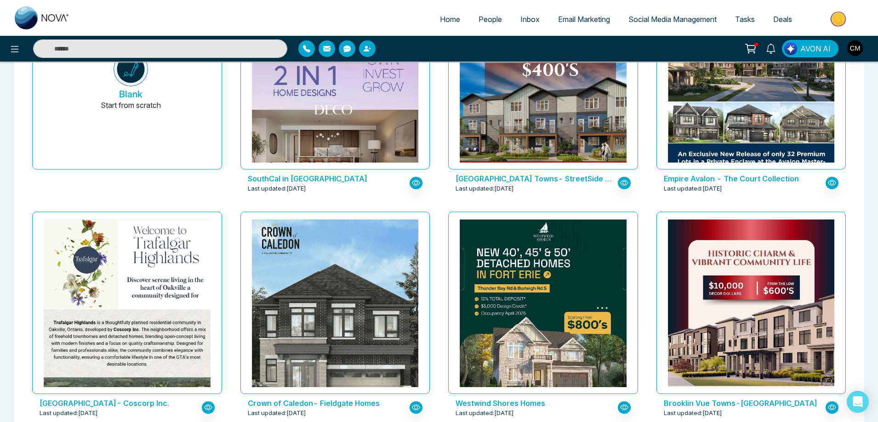
click at [833, 21] on img at bounding box center [838, 19] width 67 height 21
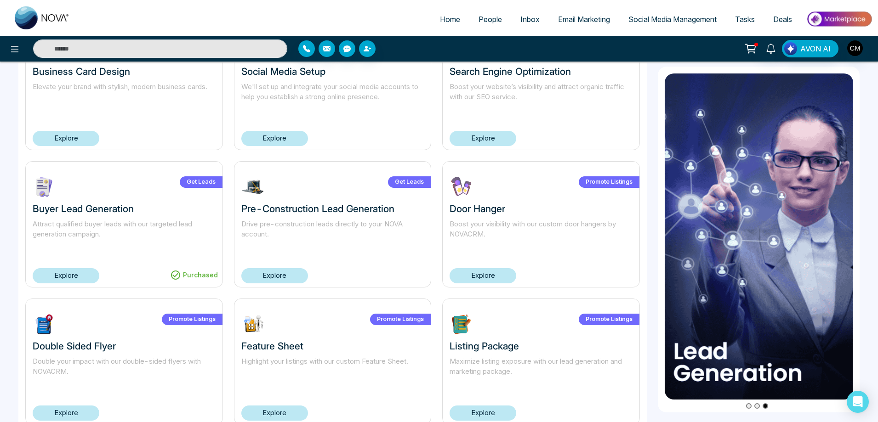
scroll to position [542, 0]
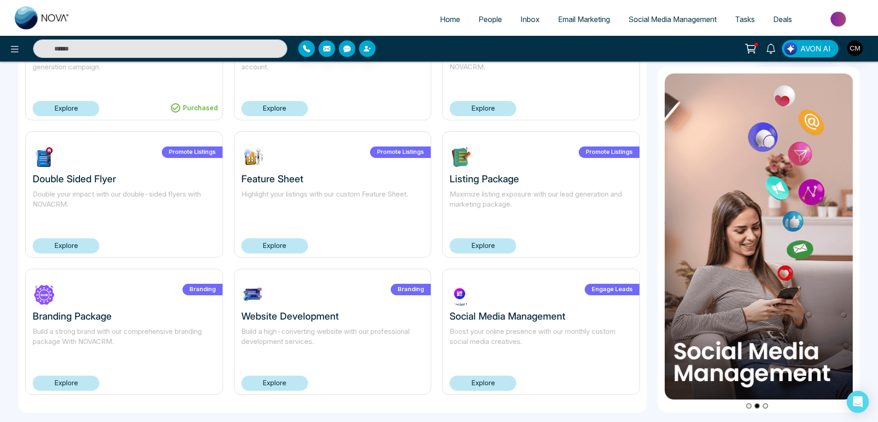
click at [488, 381] on link "Explore" at bounding box center [482, 383] width 67 height 15
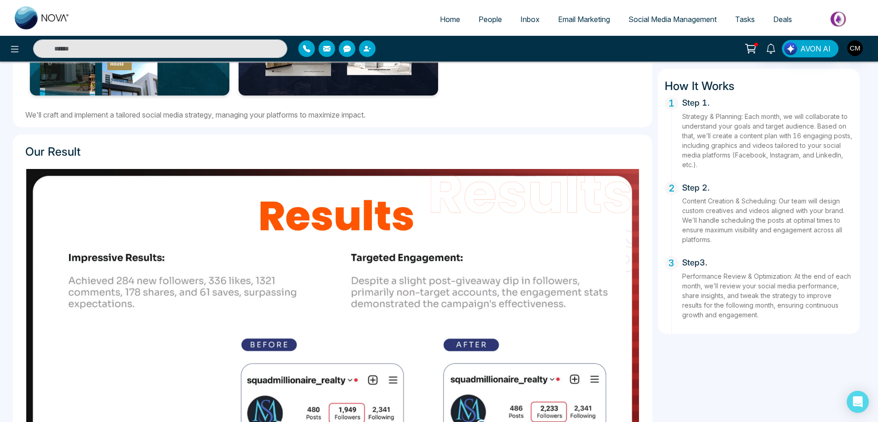
scroll to position [641, 0]
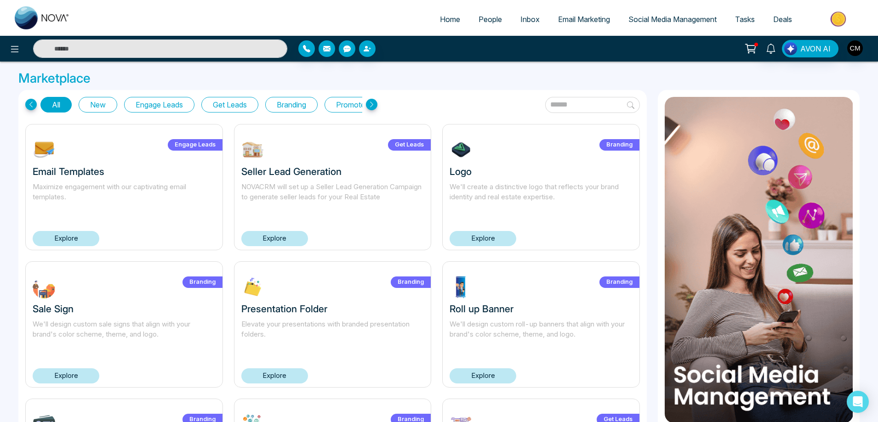
click at [231, 98] on button "Get Leads" at bounding box center [229, 105] width 57 height 16
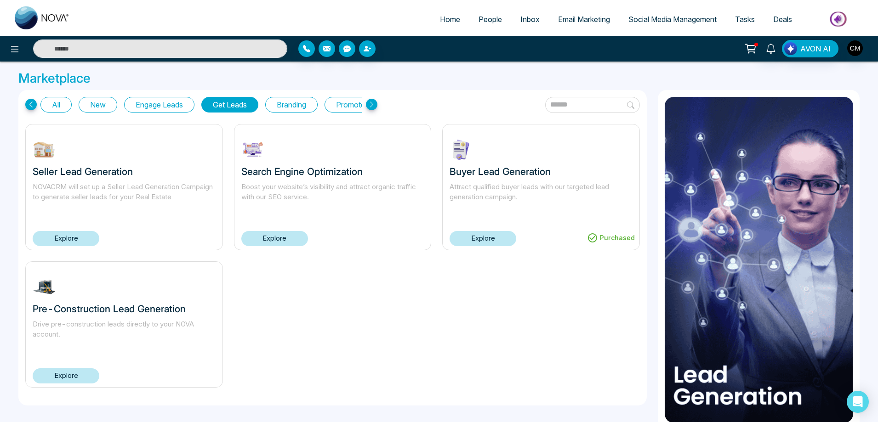
click at [85, 371] on link "Explore" at bounding box center [66, 376] width 67 height 15
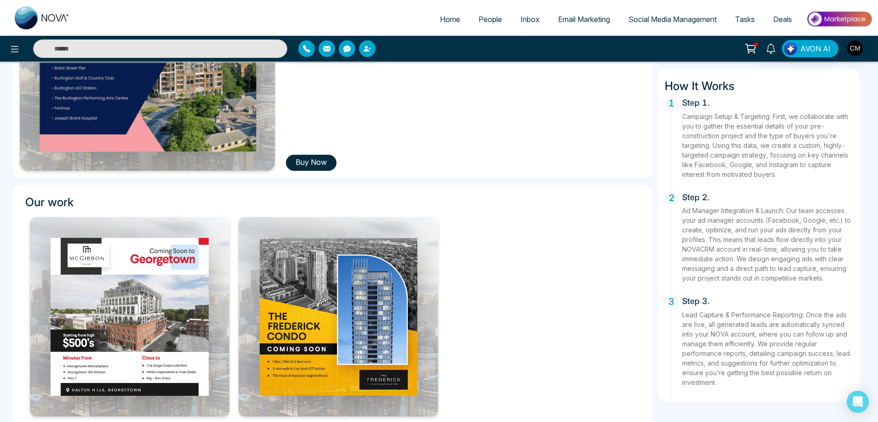
scroll to position [230, 0]
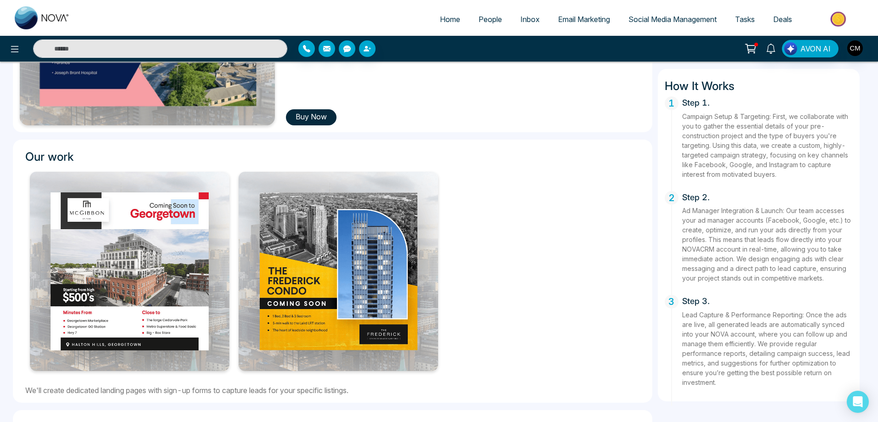
click at [316, 119] on button "Buy Now" at bounding box center [311, 117] width 51 height 16
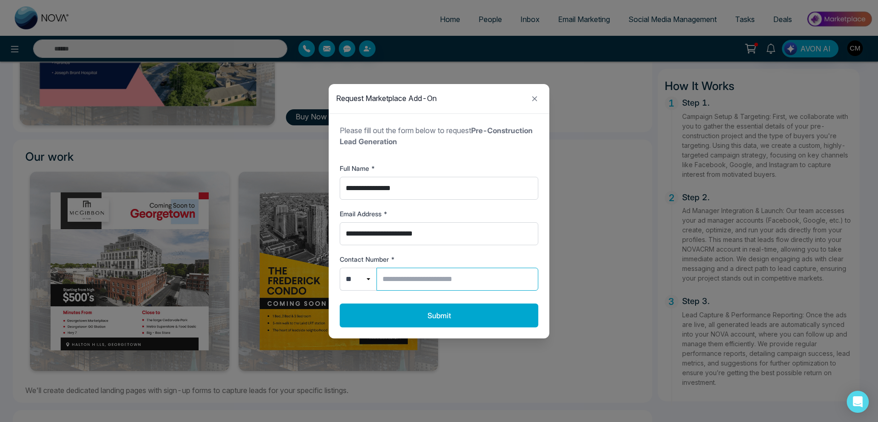
click at [408, 281] on input "Contact Number *" at bounding box center [457, 279] width 162 height 23
type input "**********"
